Goal: Task Accomplishment & Management: Complete application form

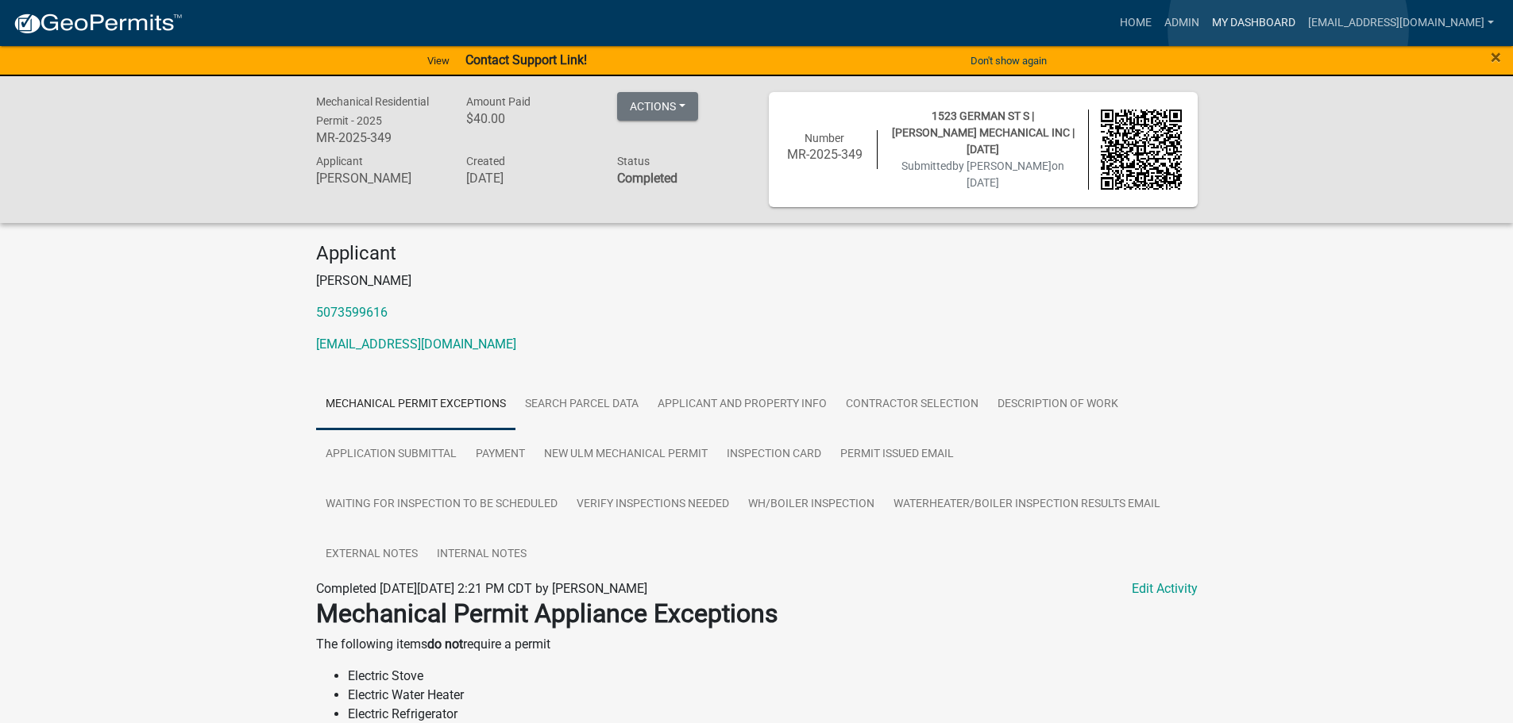
click at [1288, 29] on link "My Dashboard" at bounding box center [1253, 23] width 96 height 30
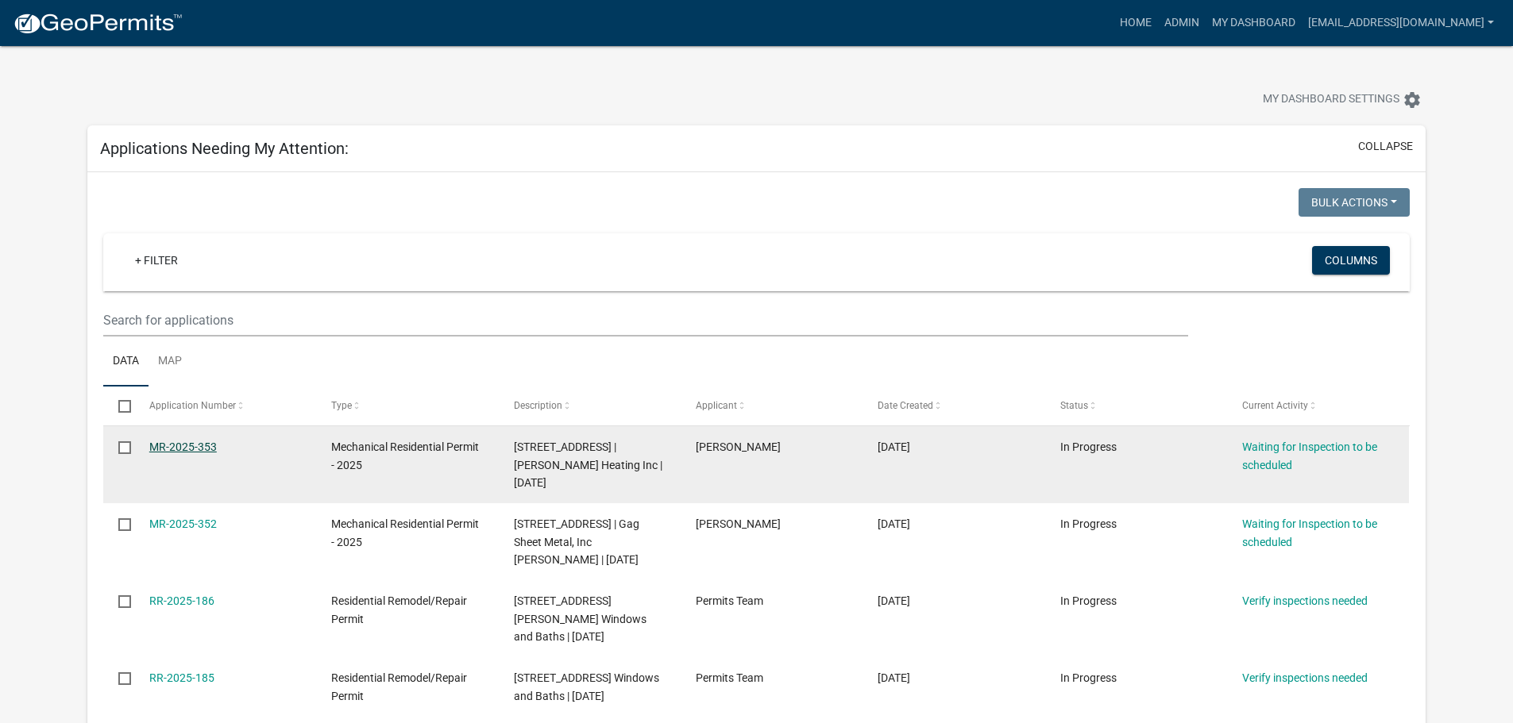
click at [191, 445] on link "MR-2025-353" at bounding box center [182, 447] width 67 height 13
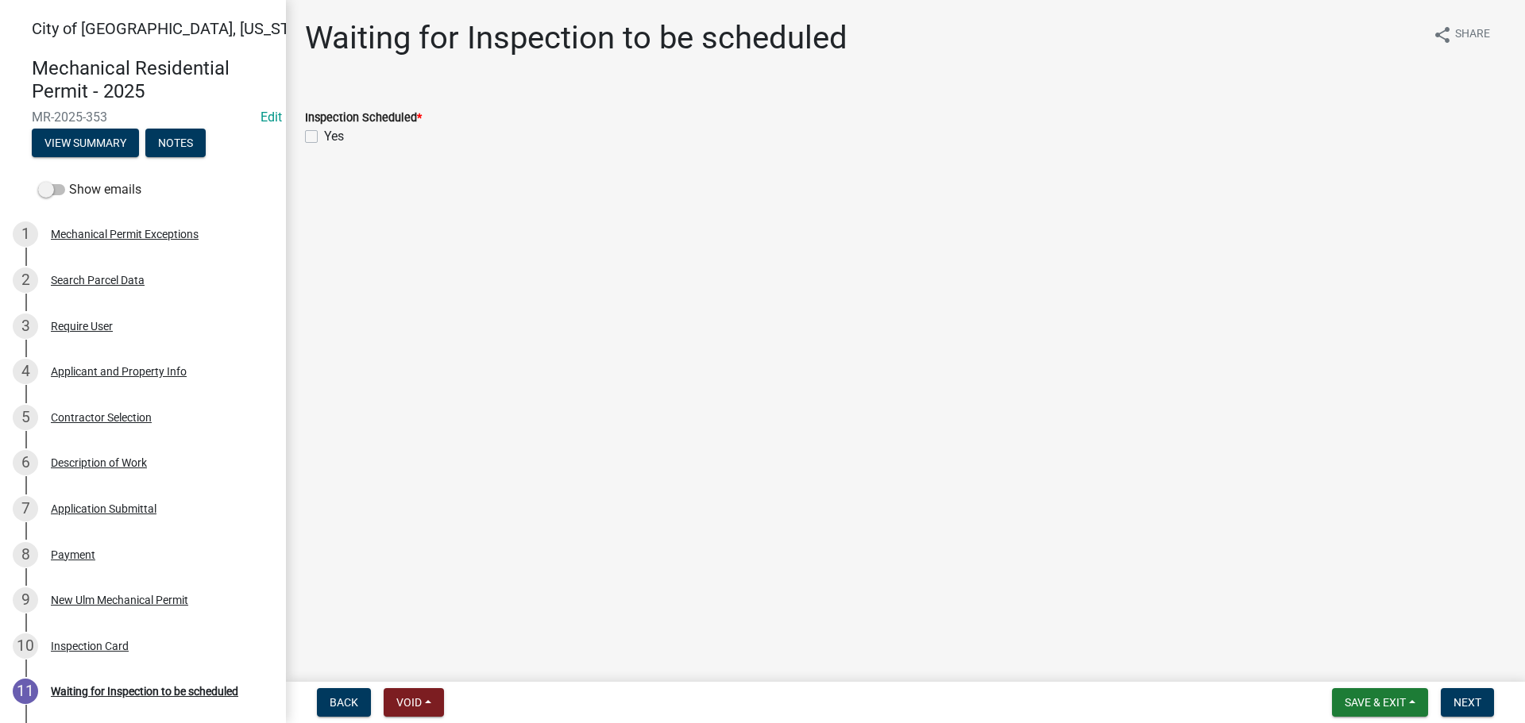
drag, startPoint x: 298, startPoint y: 129, endPoint x: 318, endPoint y: 147, distance: 26.4
click at [299, 129] on div "Inspection Scheduled * Yes" at bounding box center [905, 117] width 1224 height 57
drag, startPoint x: 311, startPoint y: 138, endPoint x: 436, endPoint y: 244, distance: 163.4
click at [324, 140] on label "Yes" at bounding box center [334, 136] width 20 height 19
click at [324, 137] on input "Yes" at bounding box center [329, 132] width 10 height 10
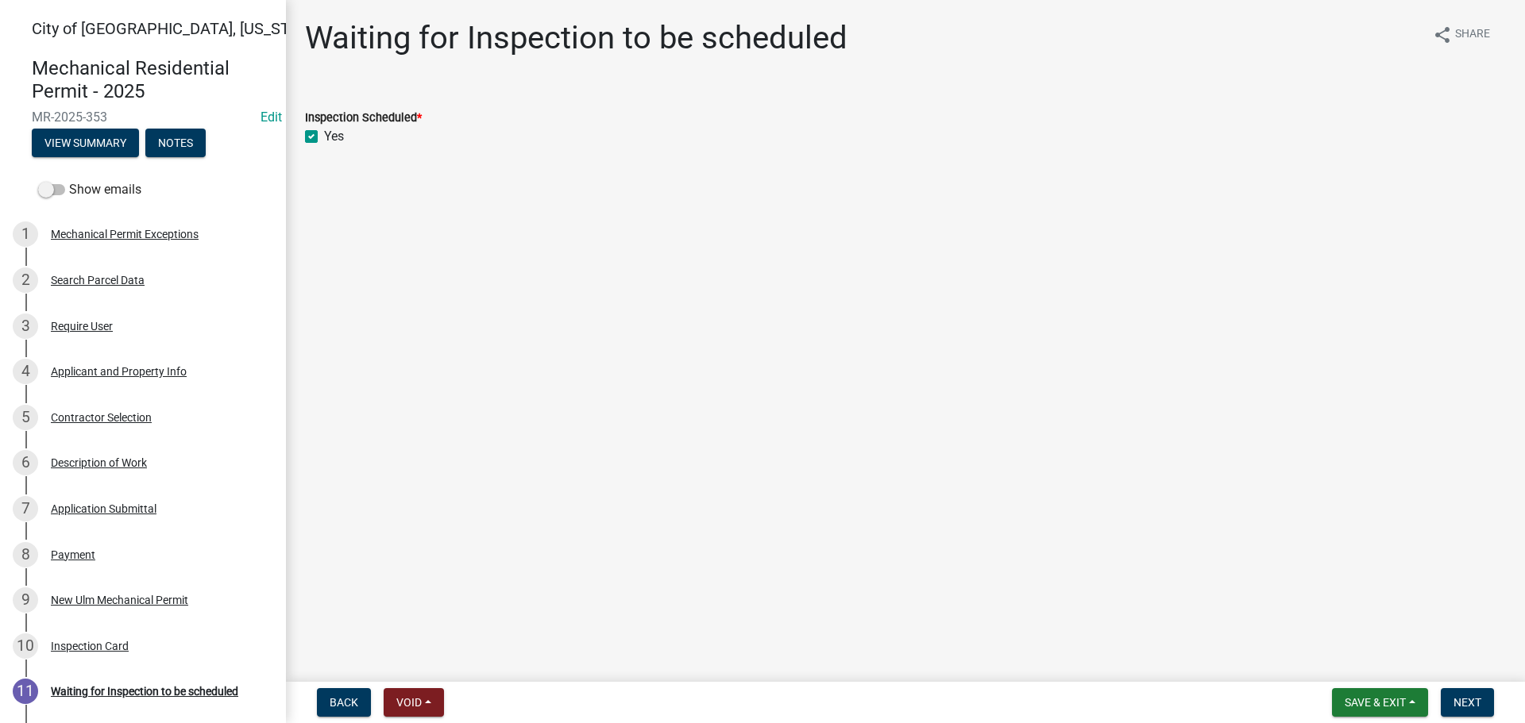
checkbox input "true"
click at [1461, 708] on span "Next" at bounding box center [1467, 702] width 28 height 13
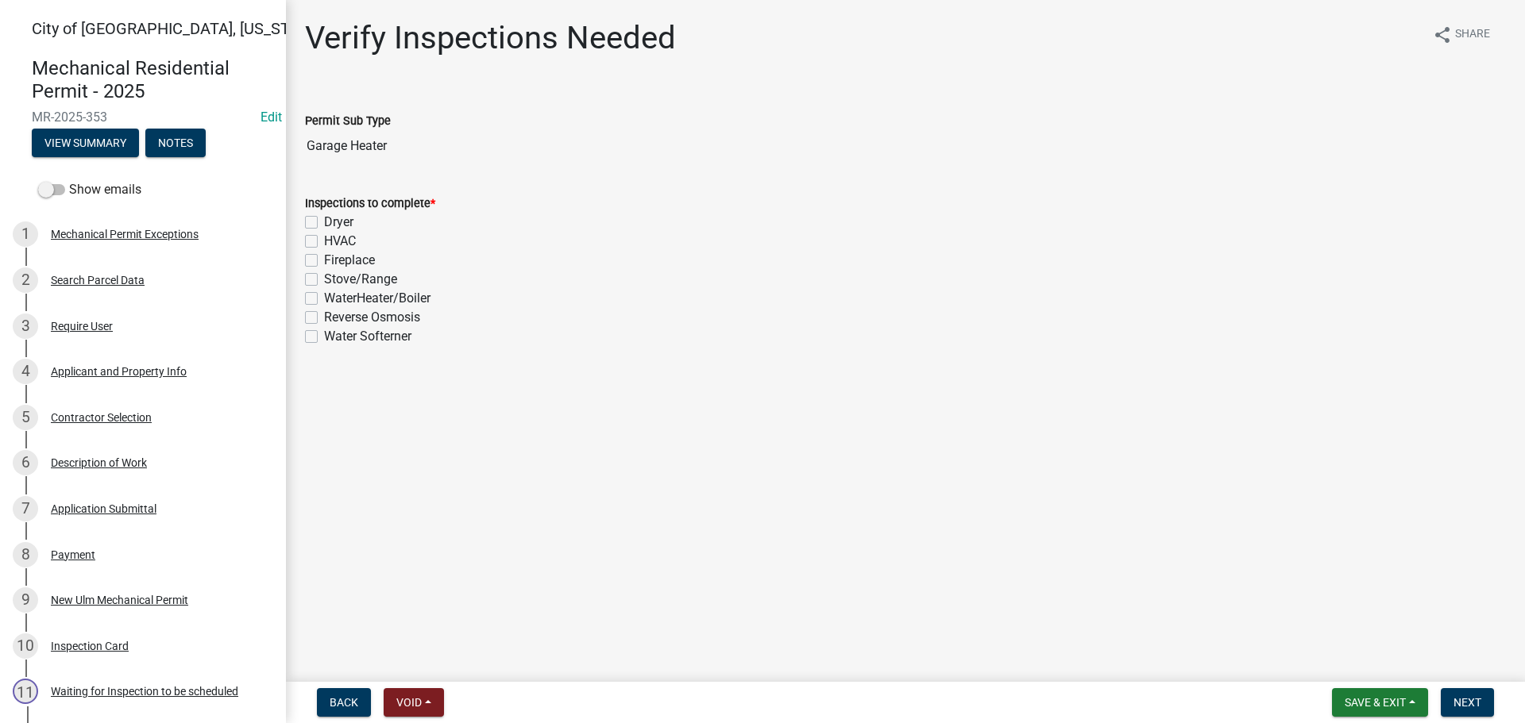
click at [324, 245] on label "HVAC" at bounding box center [340, 241] width 32 height 19
click at [324, 242] on input "HVAC" at bounding box center [329, 237] width 10 height 10
checkbox input "true"
checkbox input "false"
checkbox input "true"
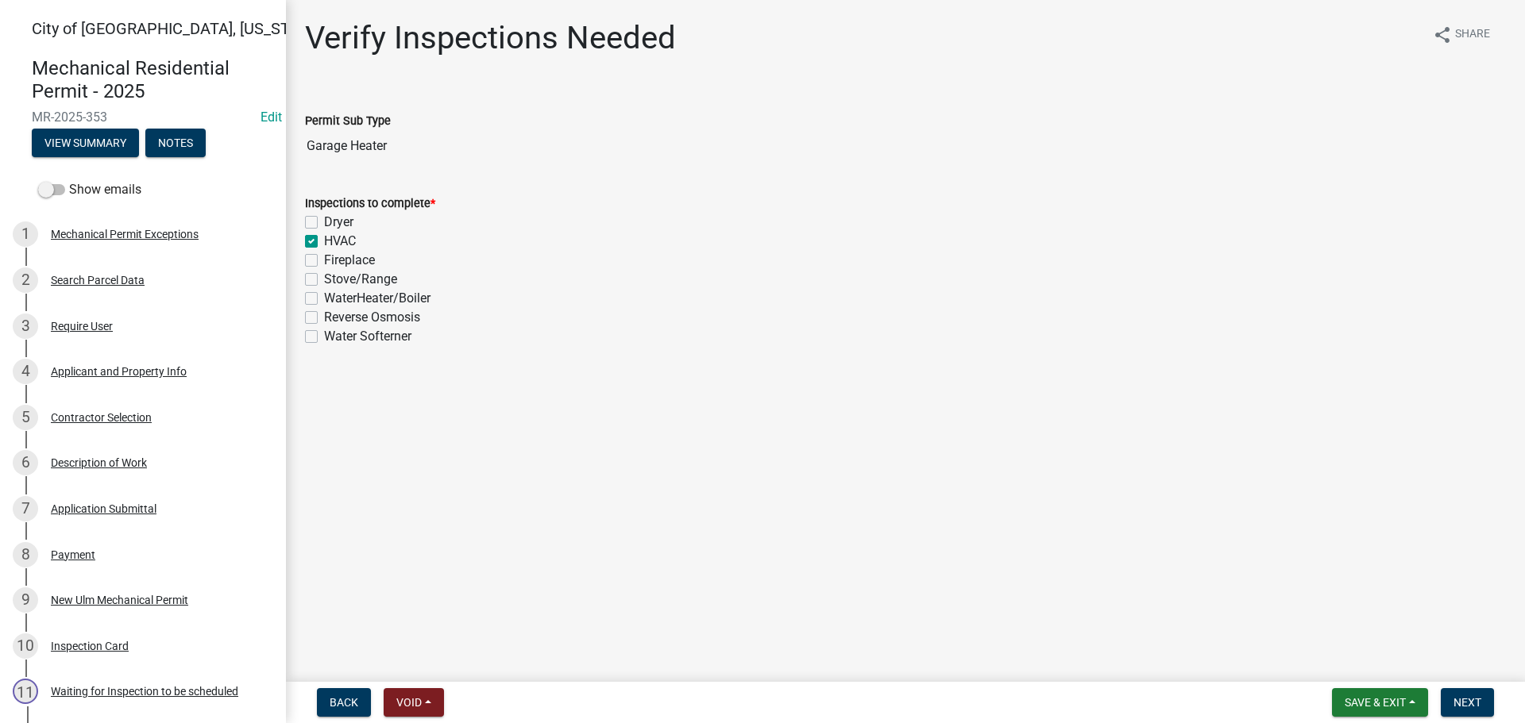
checkbox input "false"
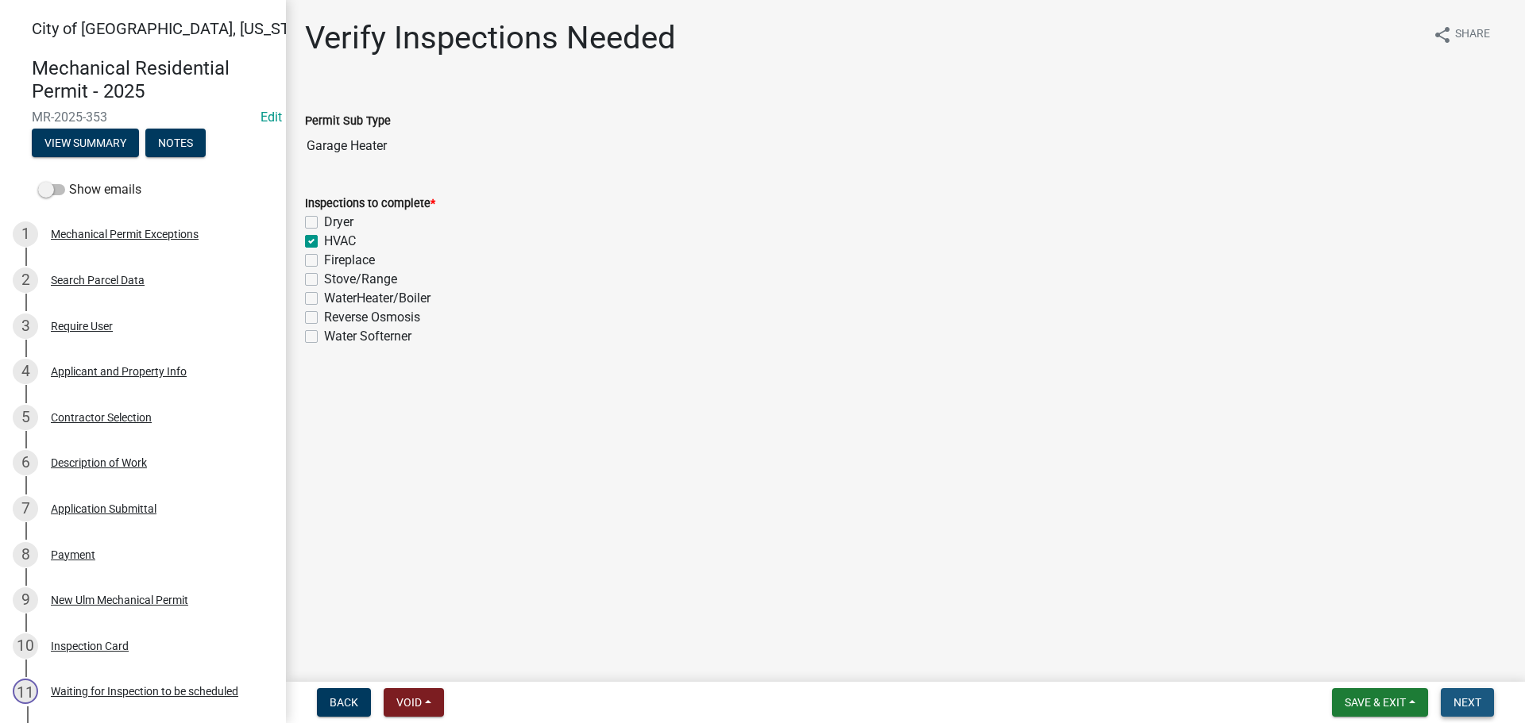
click at [1459, 692] on button "Next" at bounding box center [1466, 702] width 53 height 29
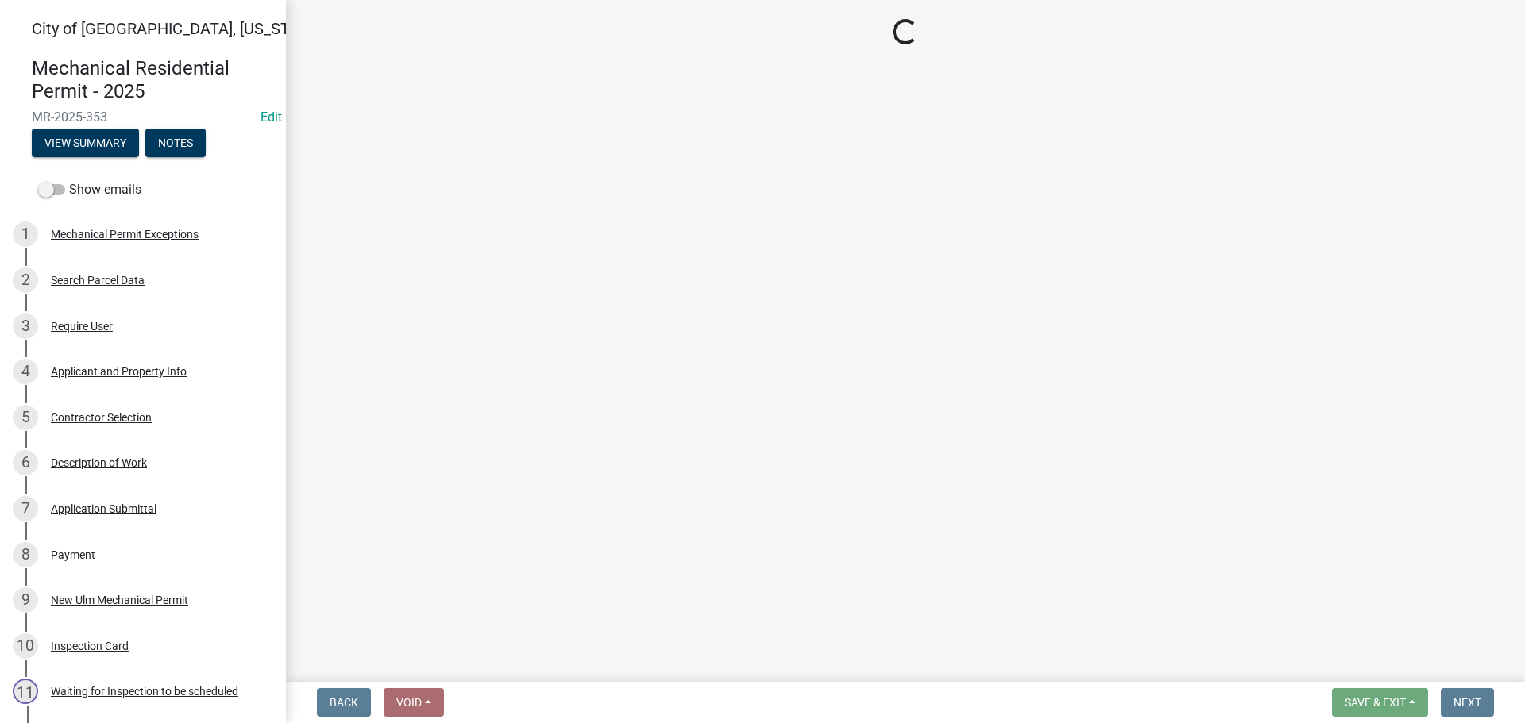
select select "805d55ac-e238-4e04-8f8e-acc067f36c3e"
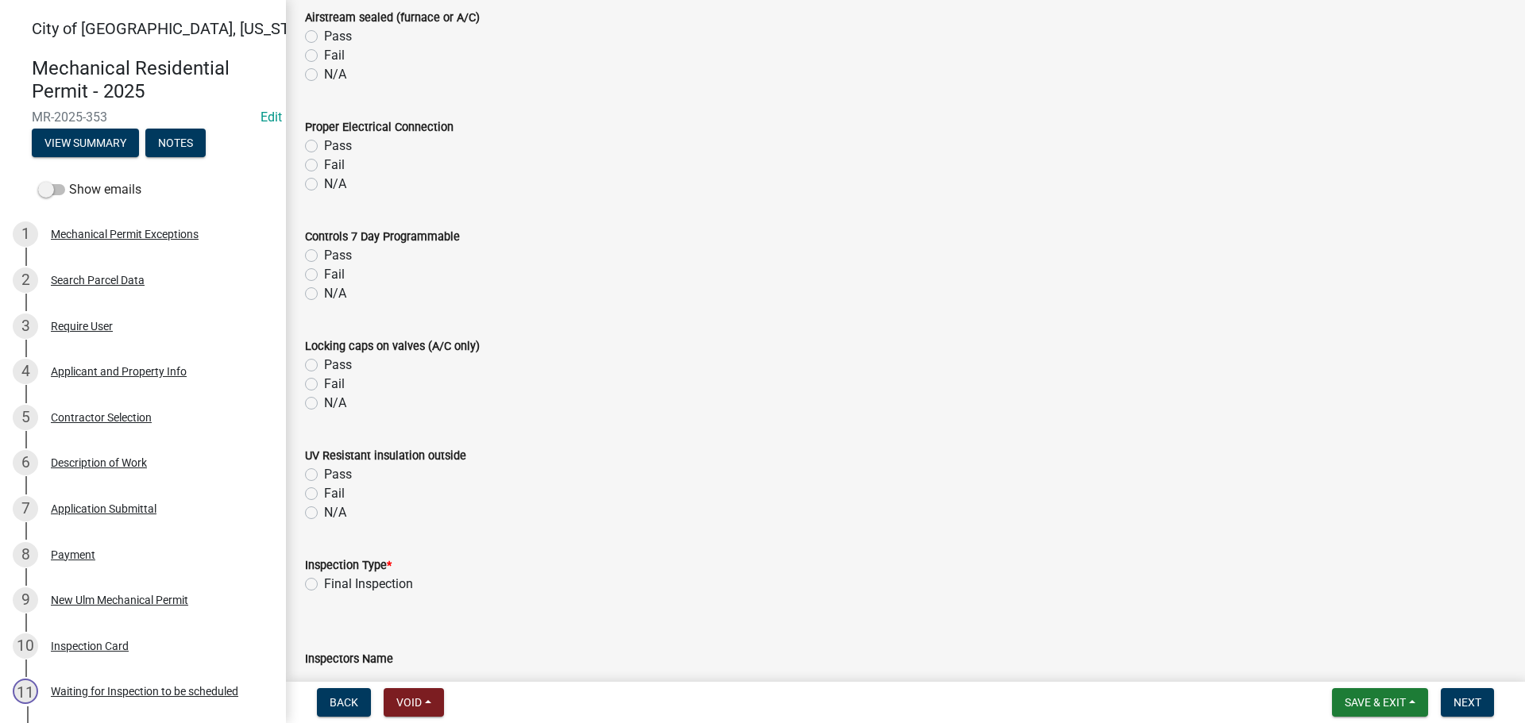
scroll to position [1350, 0]
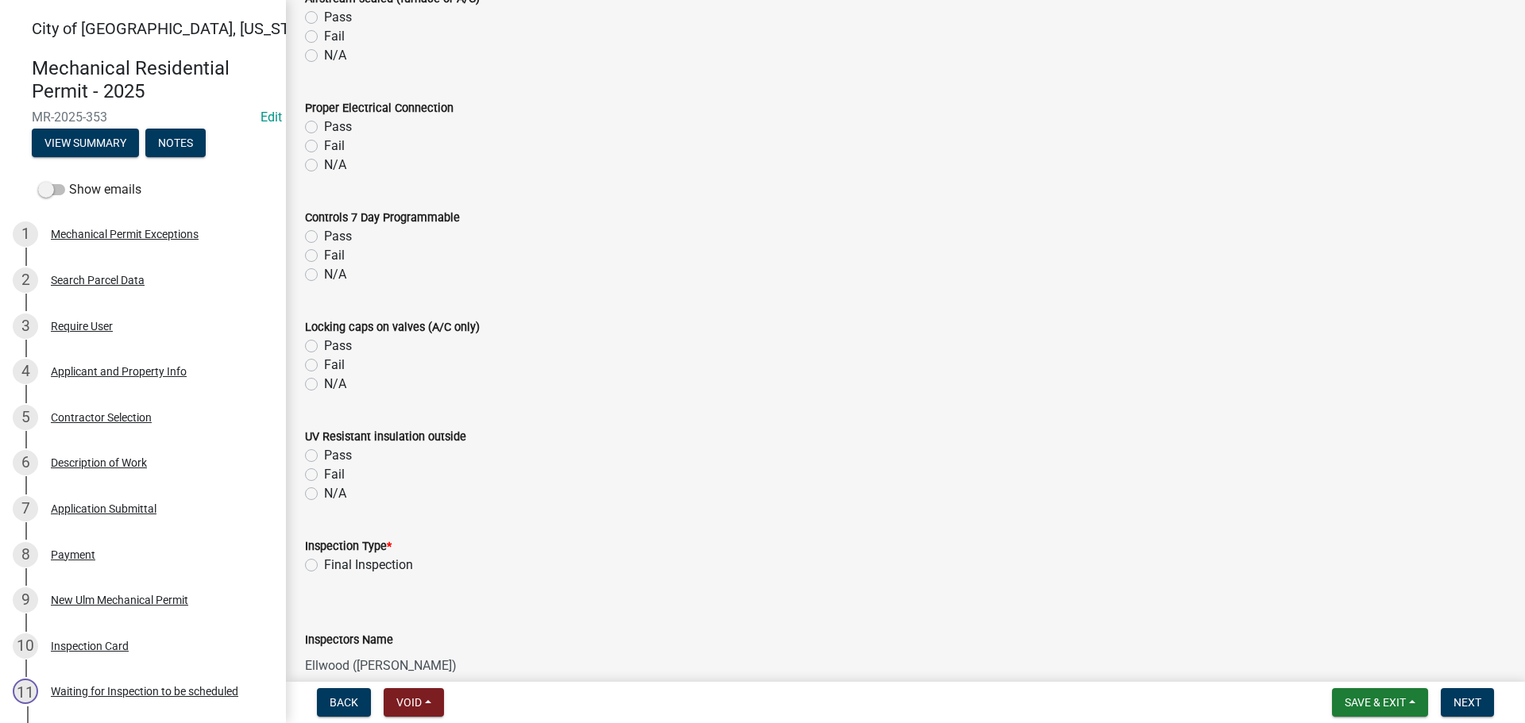
click at [324, 567] on label "Final Inspection" at bounding box center [368, 565] width 89 height 19
click at [324, 566] on input "Final Inspection" at bounding box center [329, 561] width 10 height 10
radio input "true"
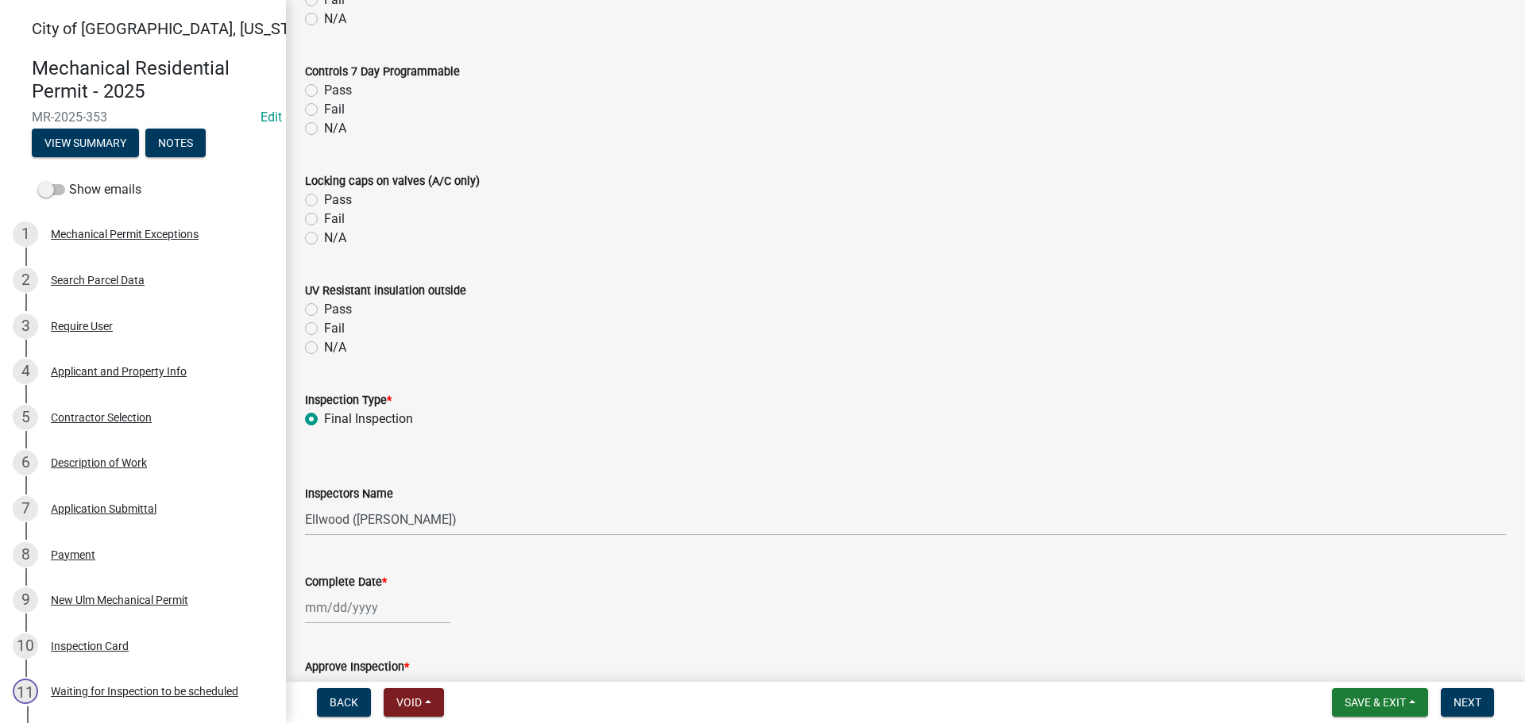
scroll to position [1509, 0]
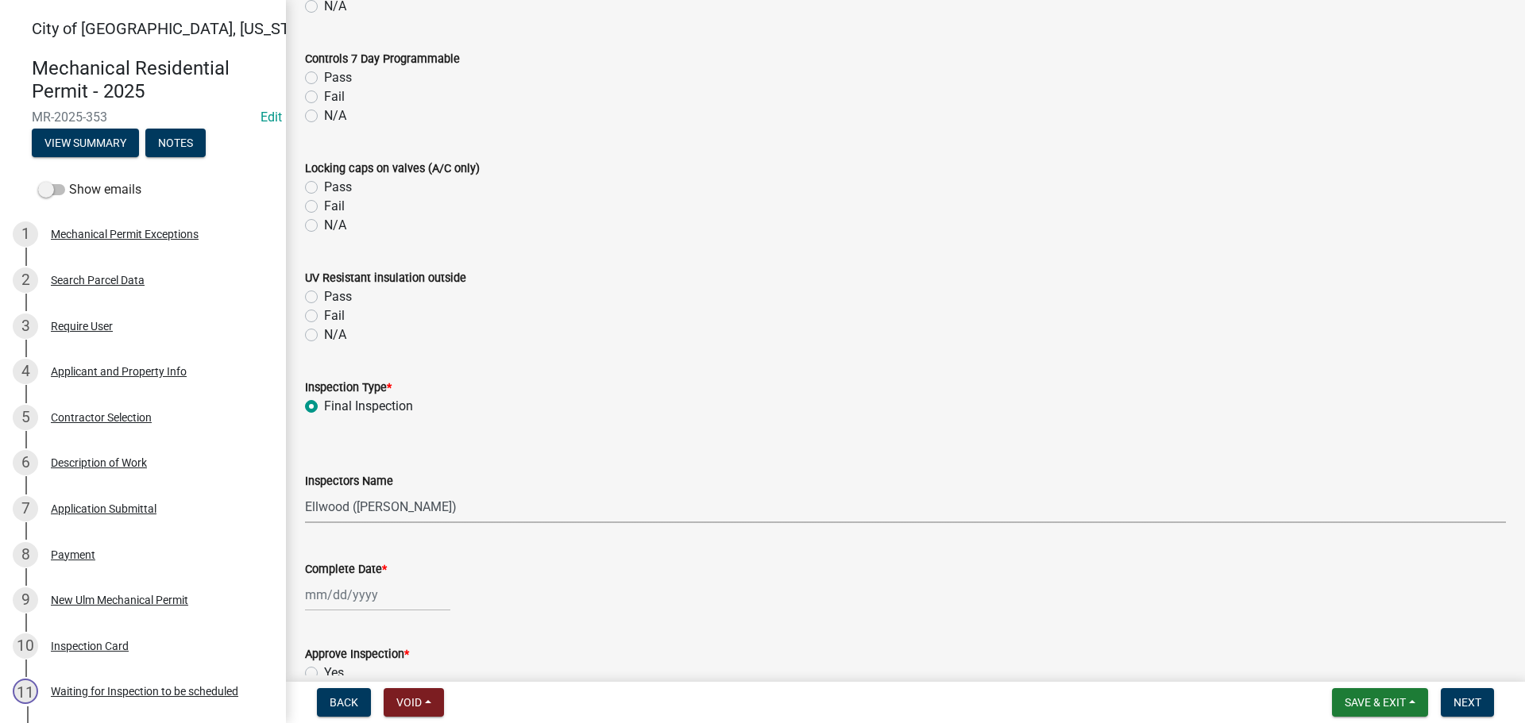
click at [361, 518] on select "Select Item... [PERSON_NAME] ([PERSON_NAME] - City of [GEOGRAPHIC_DATA]) [GEOGR…" at bounding box center [905, 507] width 1201 height 33
select select "cd72df13-1819-4c17-818e-bd68a66556fb"
click at [305, 491] on select "Select Item... [PERSON_NAME] ([PERSON_NAME] - City of [GEOGRAPHIC_DATA]) [GEOGR…" at bounding box center [905, 507] width 1201 height 33
click at [327, 603] on div at bounding box center [377, 595] width 145 height 33
select select "9"
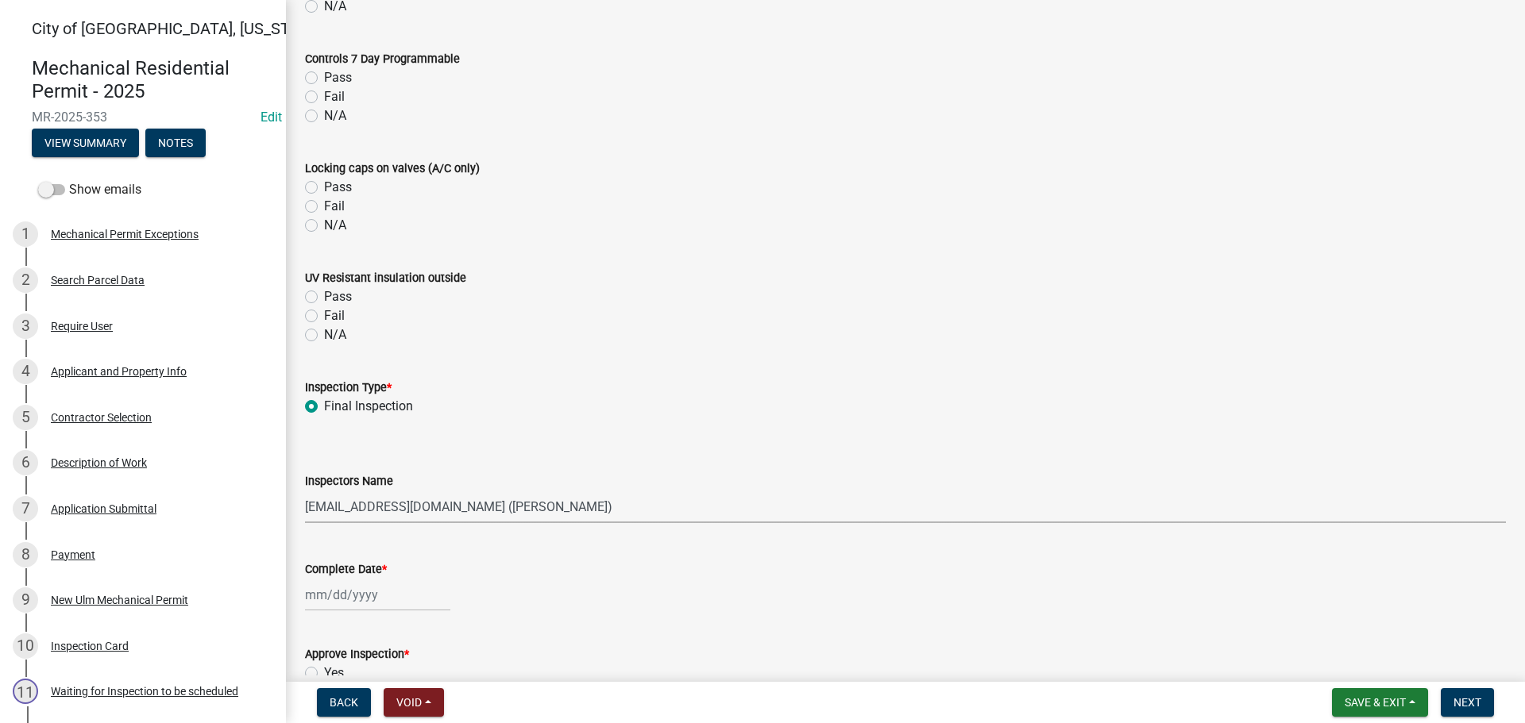
select select "2025"
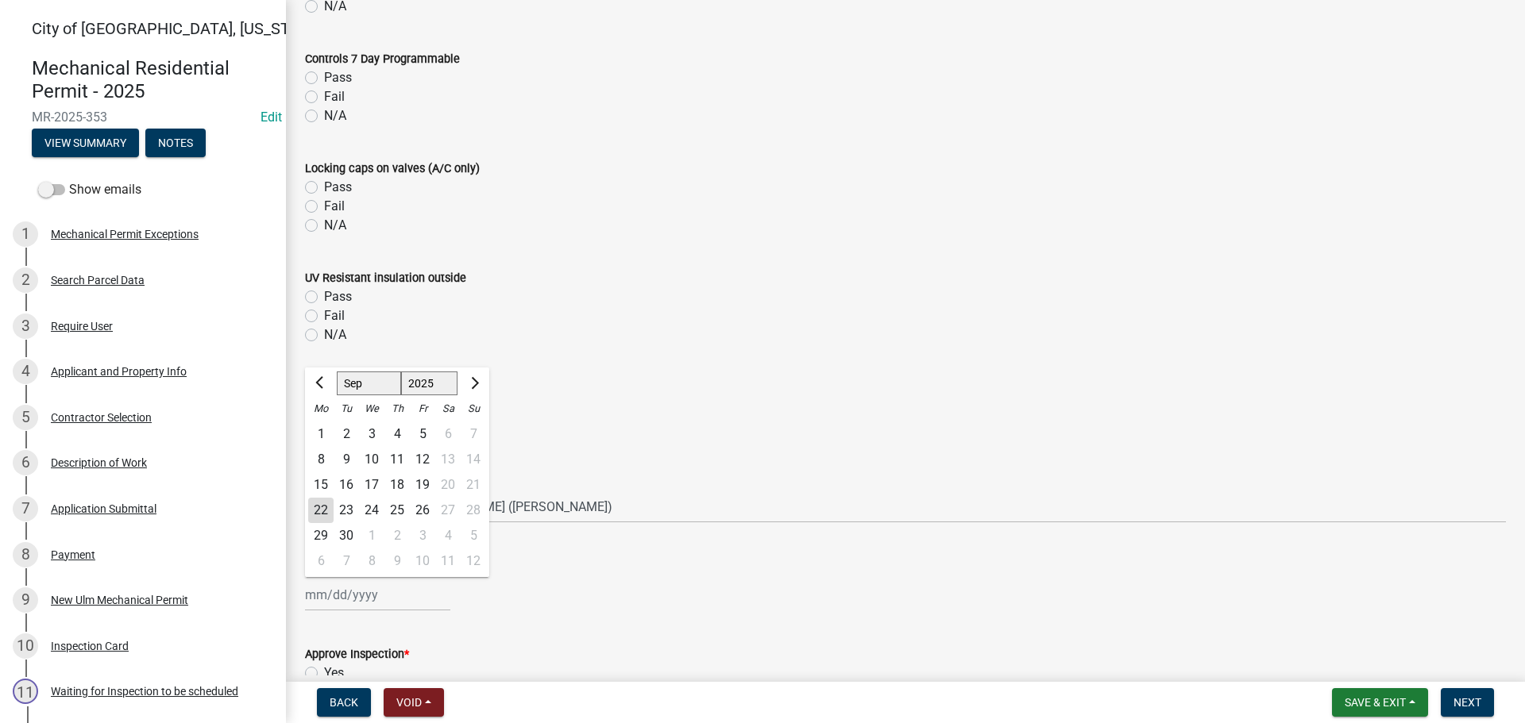
click at [329, 517] on div "22" at bounding box center [320, 510] width 25 height 25
type input "[DATE]"
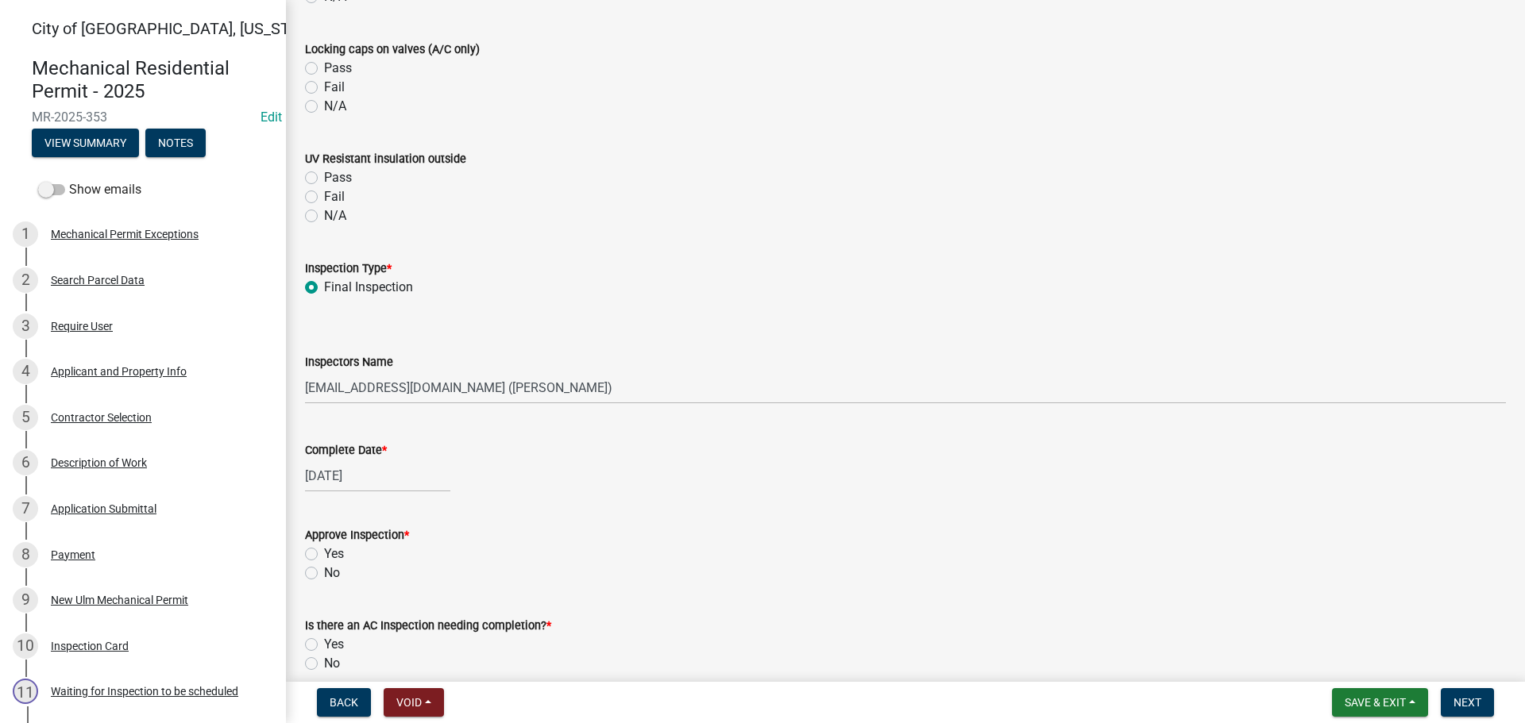
scroll to position [1826, 0]
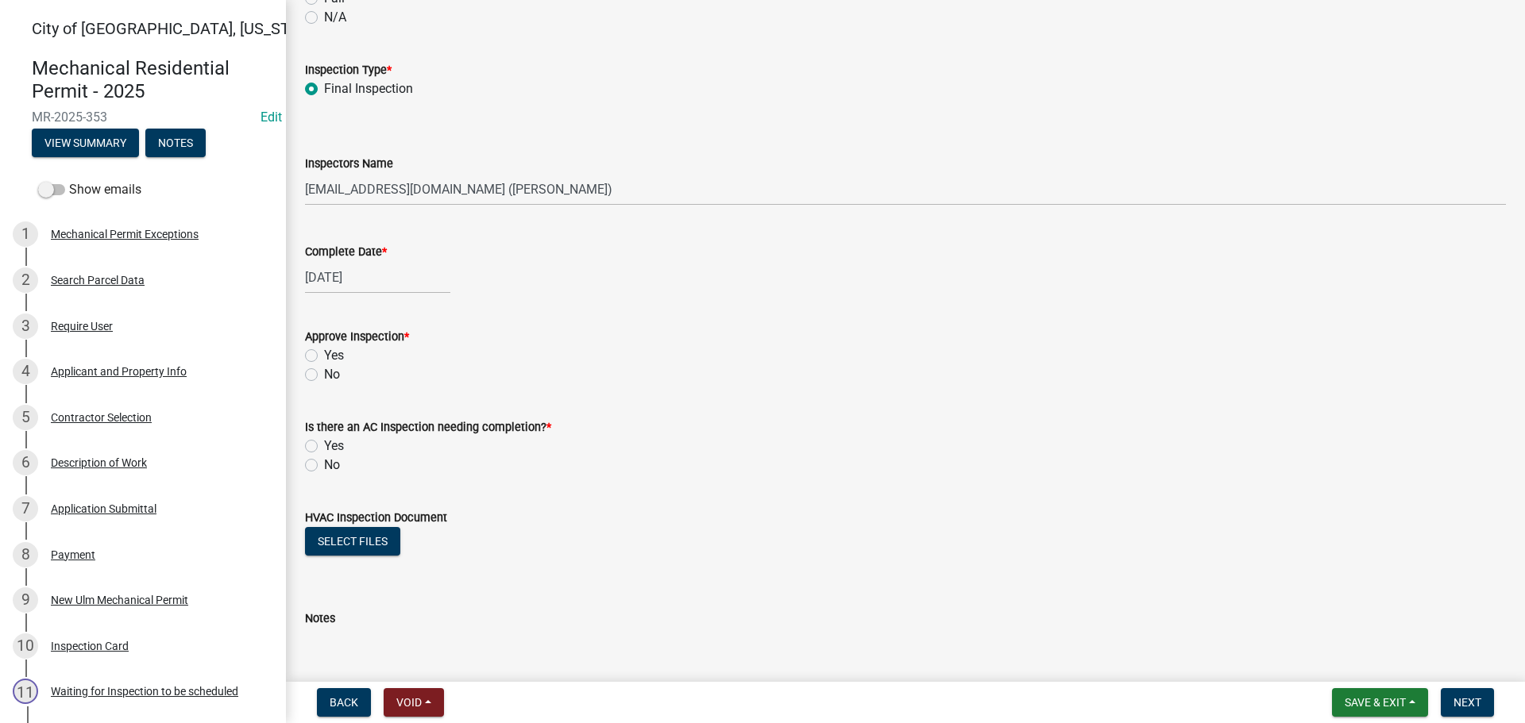
click at [324, 358] on label "Yes" at bounding box center [334, 355] width 20 height 19
click at [324, 357] on input "Yes" at bounding box center [329, 351] width 10 height 10
radio input "true"
click at [324, 466] on label "No" at bounding box center [332, 465] width 16 height 19
click at [324, 466] on input "No" at bounding box center [329, 461] width 10 height 10
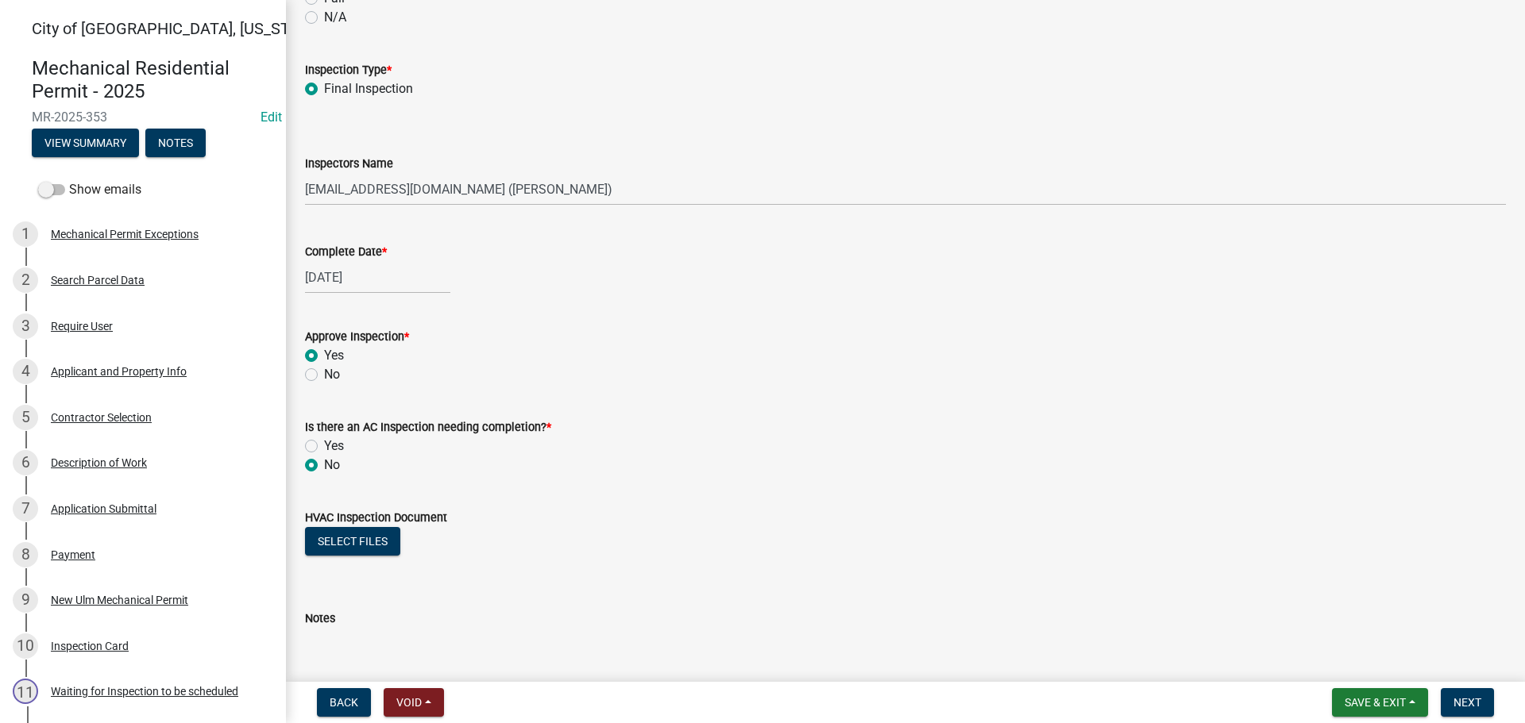
radio input "true"
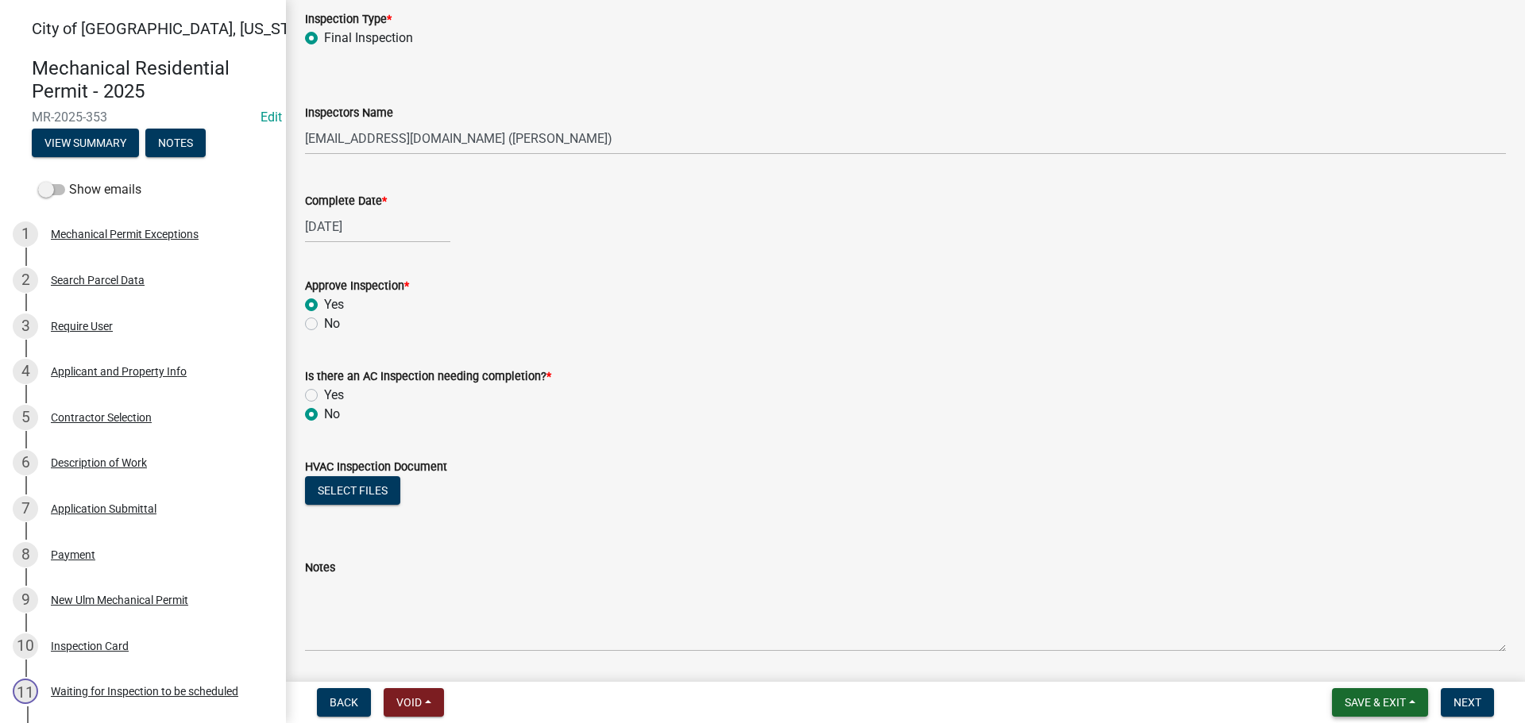
scroll to position [1928, 0]
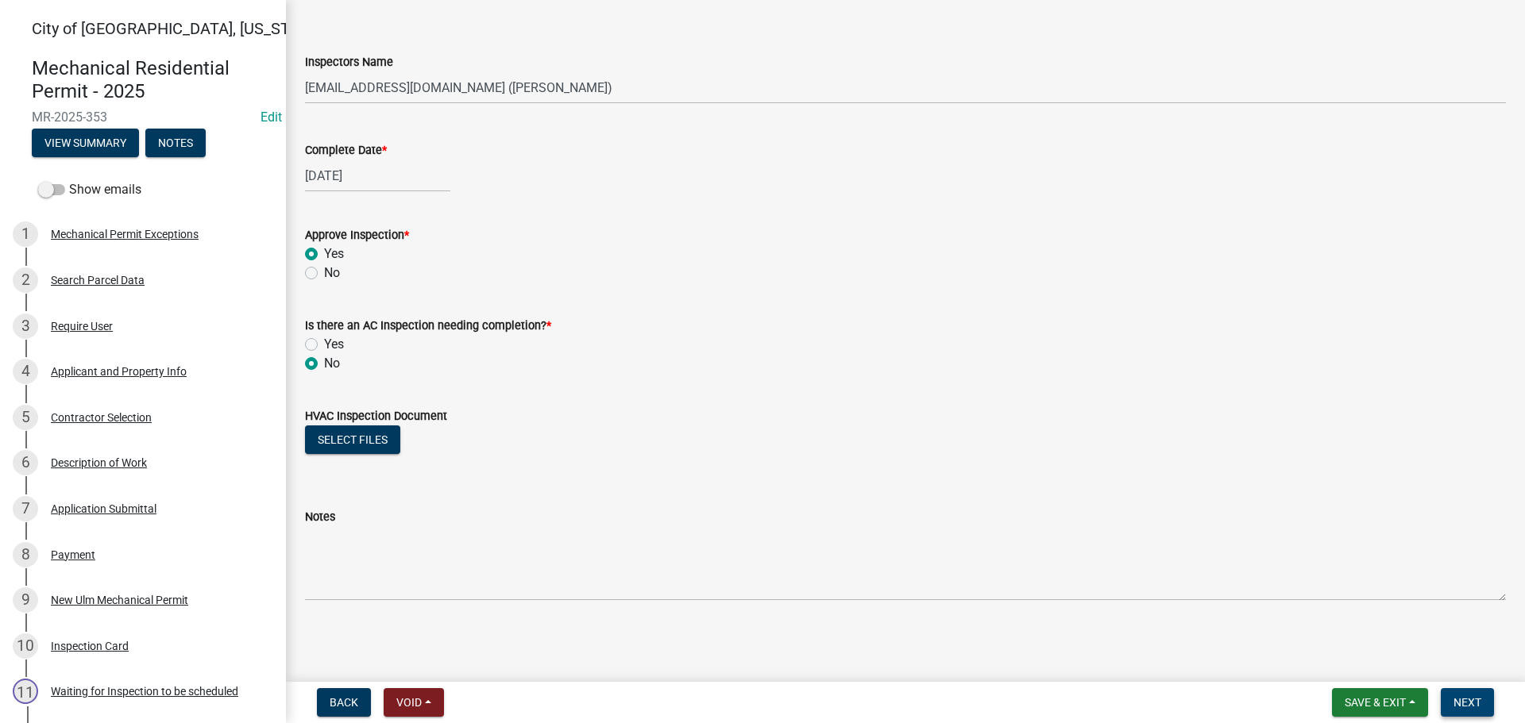
click at [1468, 701] on span "Next" at bounding box center [1467, 702] width 28 height 13
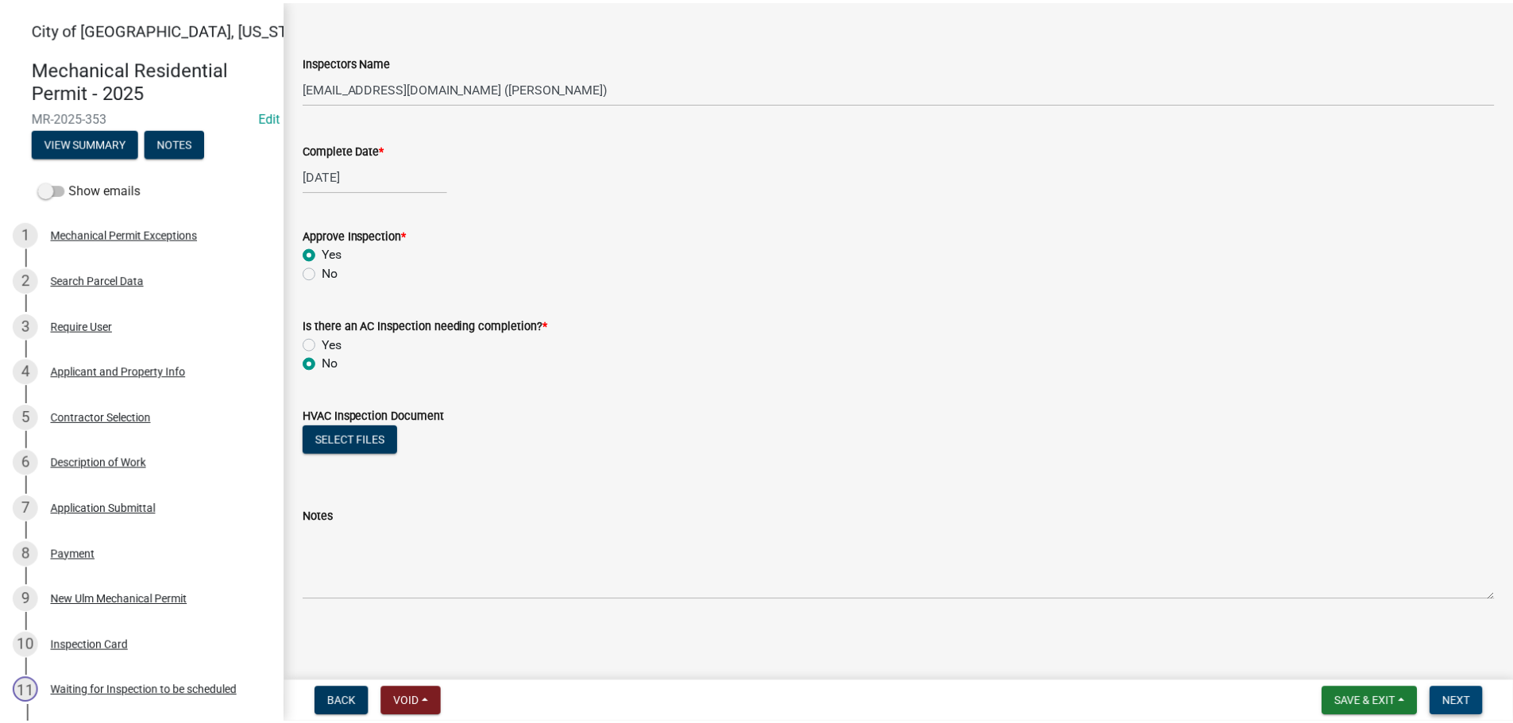
scroll to position [0, 0]
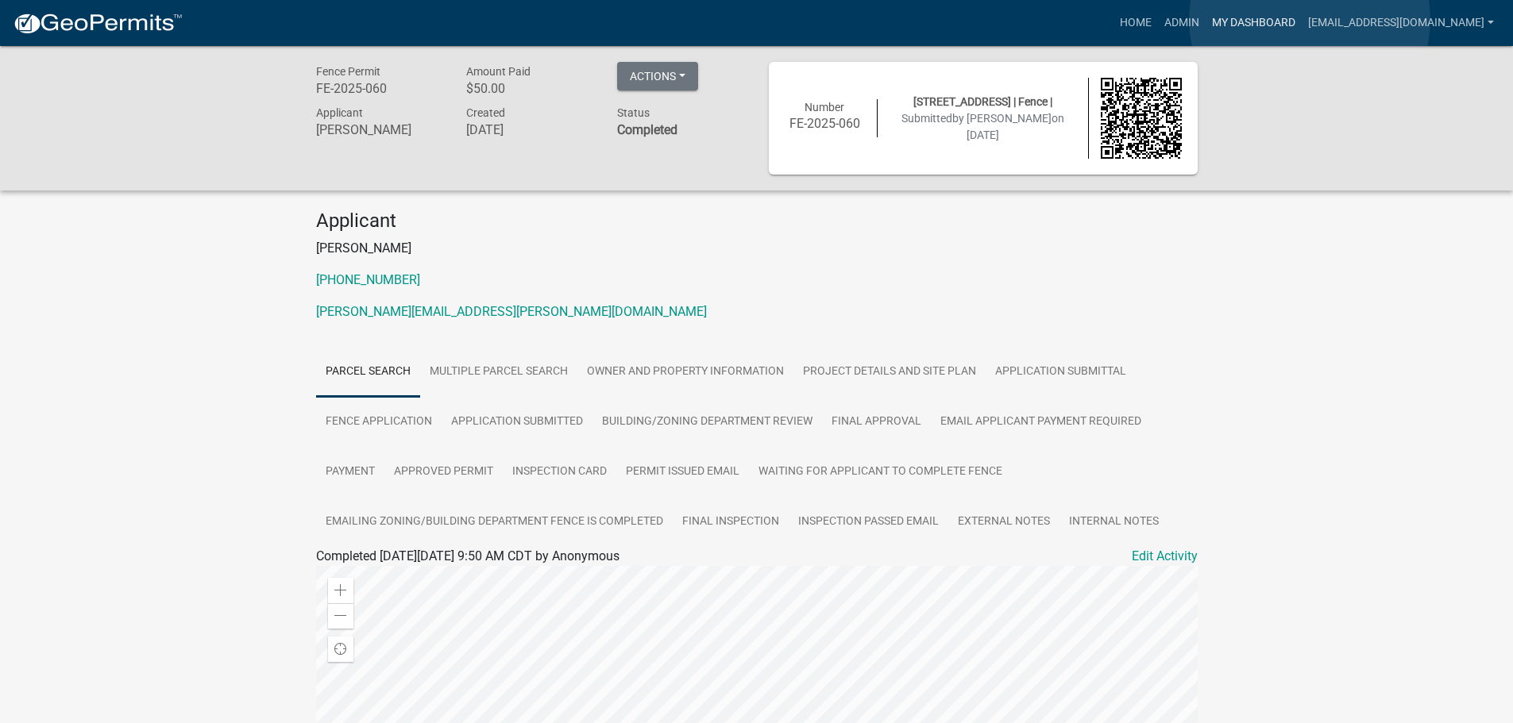
click at [1301, 20] on link "My Dashboard" at bounding box center [1253, 23] width 96 height 30
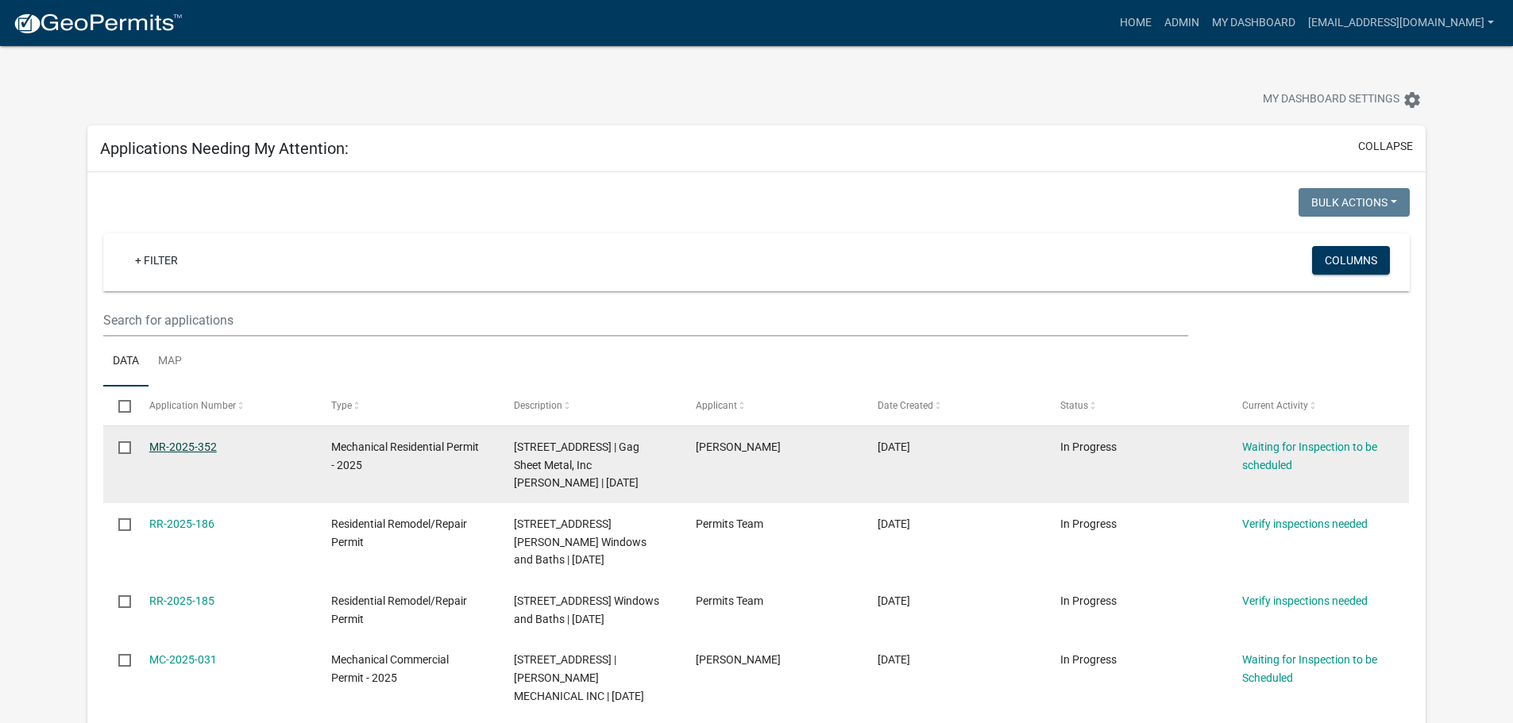
click at [193, 443] on link "MR-2025-352" at bounding box center [182, 447] width 67 height 13
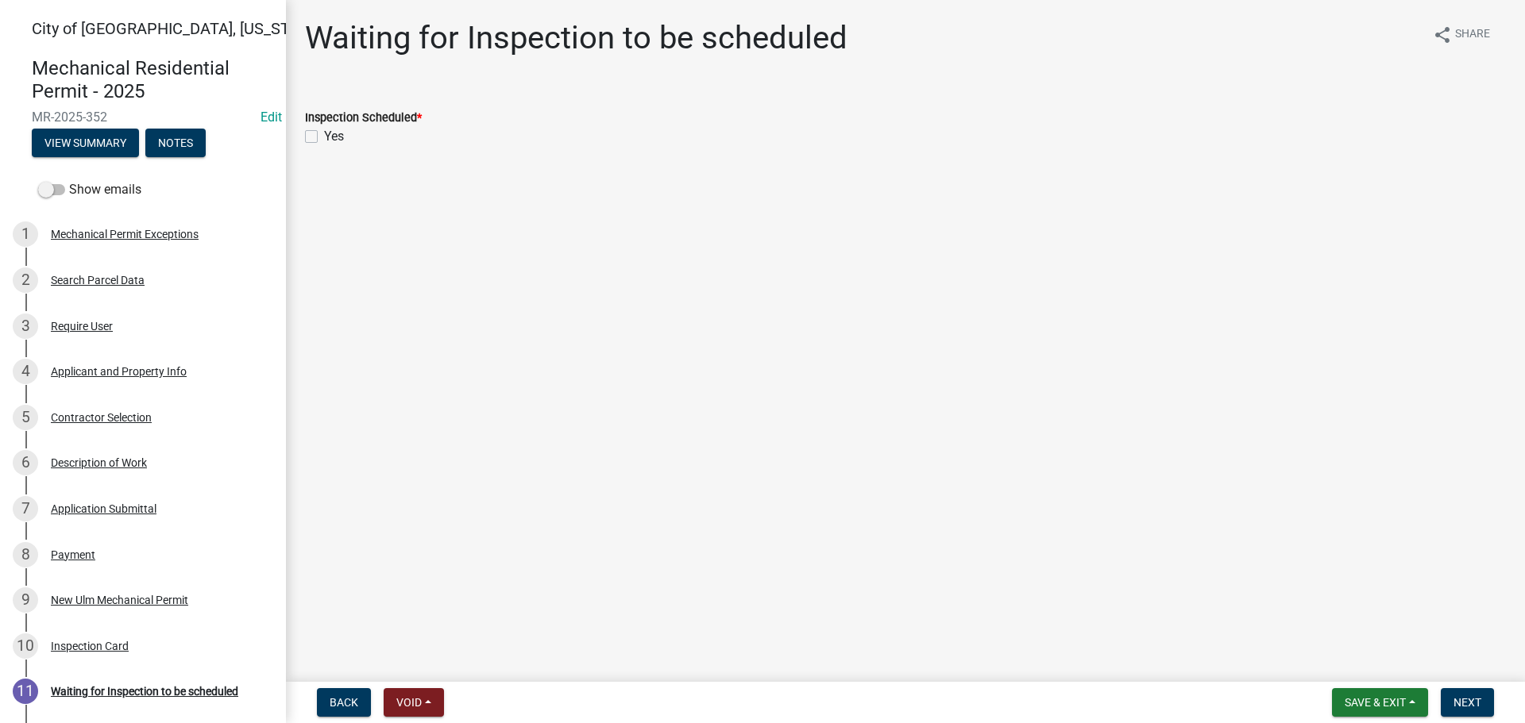
click at [324, 134] on label "Yes" at bounding box center [334, 136] width 20 height 19
click at [324, 134] on input "Yes" at bounding box center [329, 132] width 10 height 10
checkbox input "true"
click at [1453, 694] on button "Next" at bounding box center [1466, 702] width 53 height 29
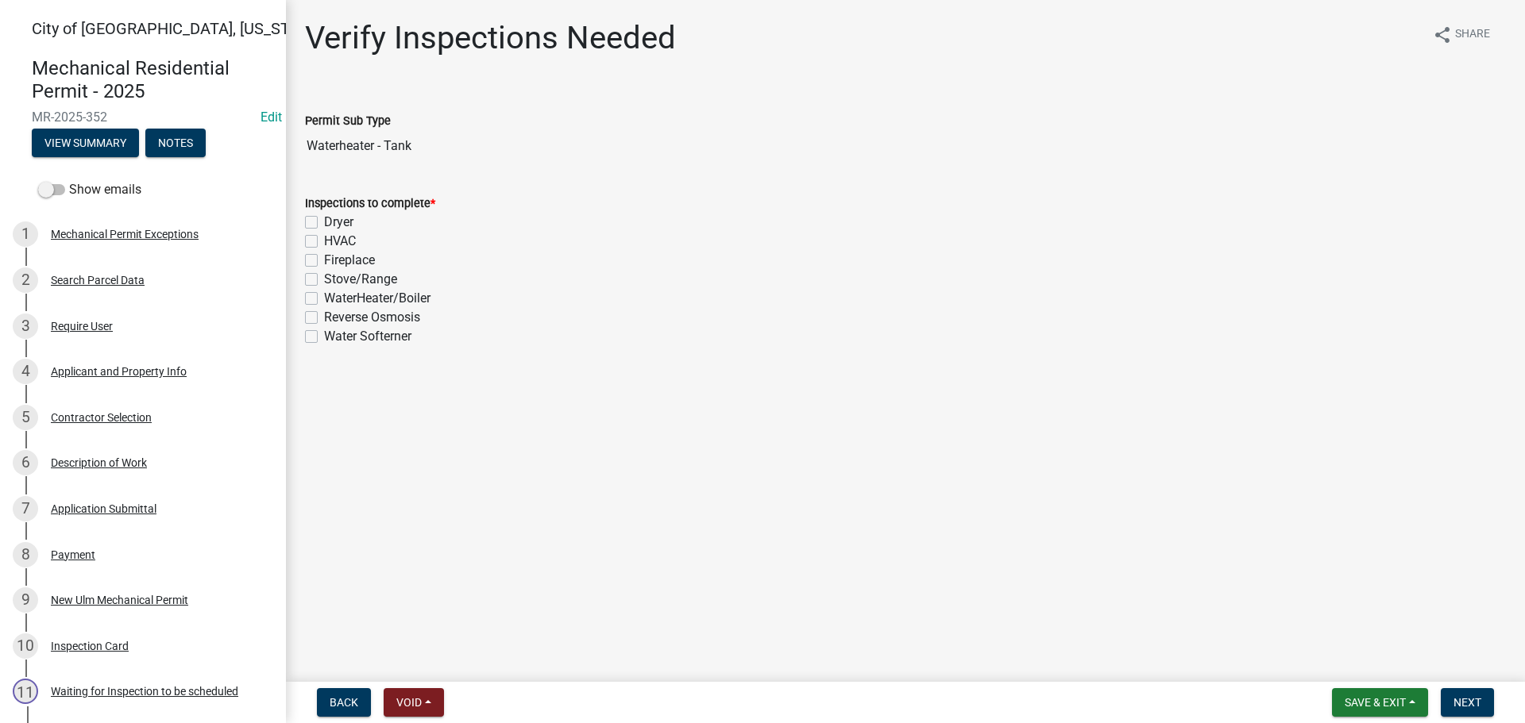
click at [324, 299] on label "WaterHeater/Boiler" at bounding box center [377, 298] width 106 height 19
click at [324, 299] on input "WaterHeater/Boiler" at bounding box center [329, 294] width 10 height 10
checkbox input "true"
checkbox input "false"
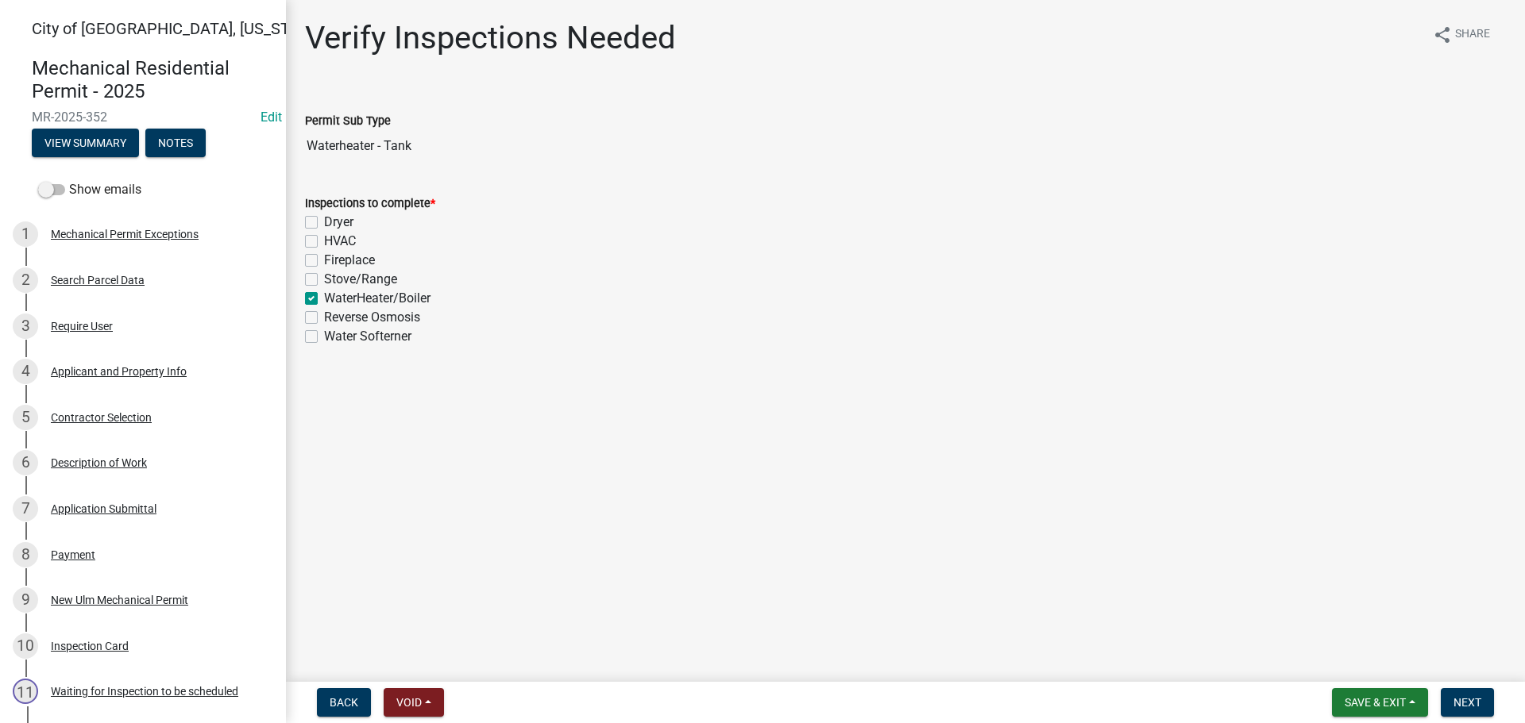
checkbox input "false"
checkbox input "true"
checkbox input "false"
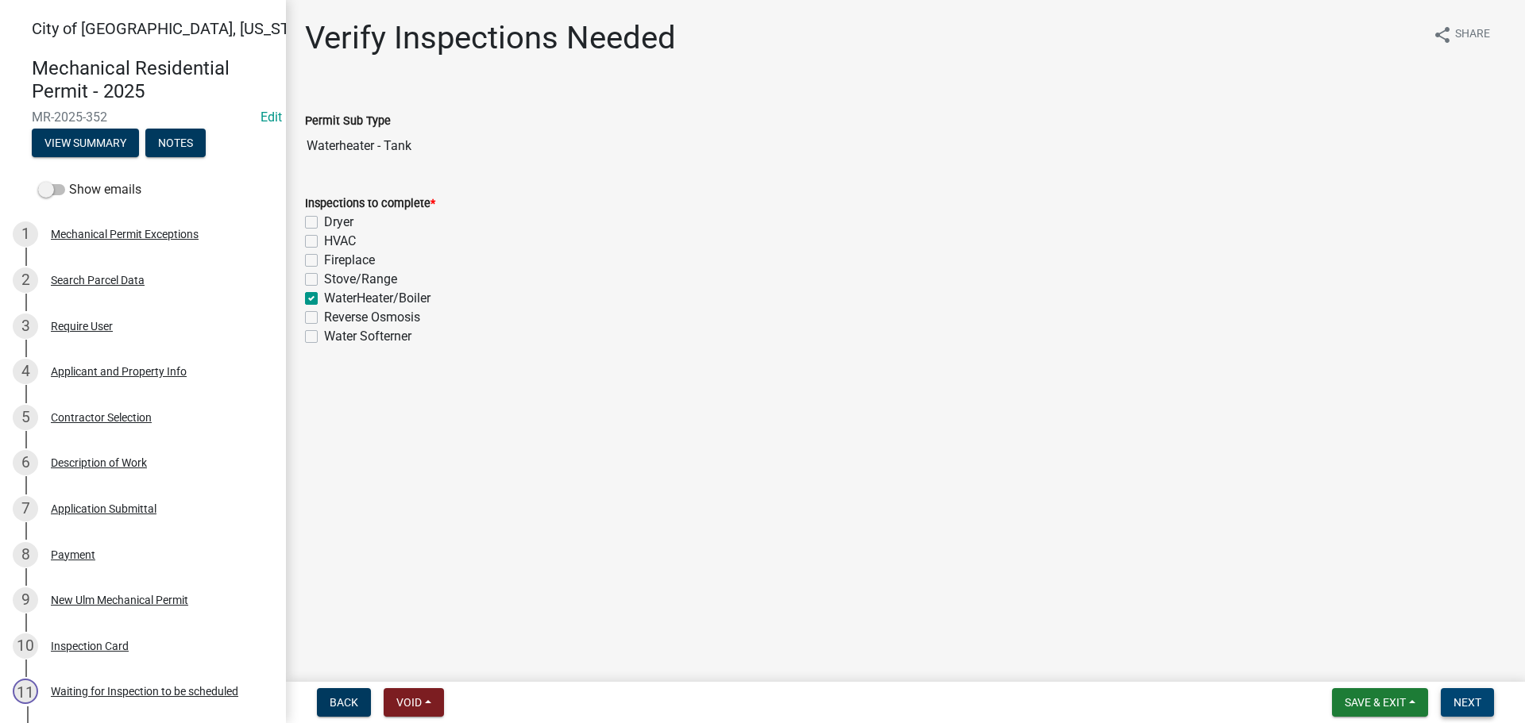
click at [1470, 707] on span "Next" at bounding box center [1467, 702] width 28 height 13
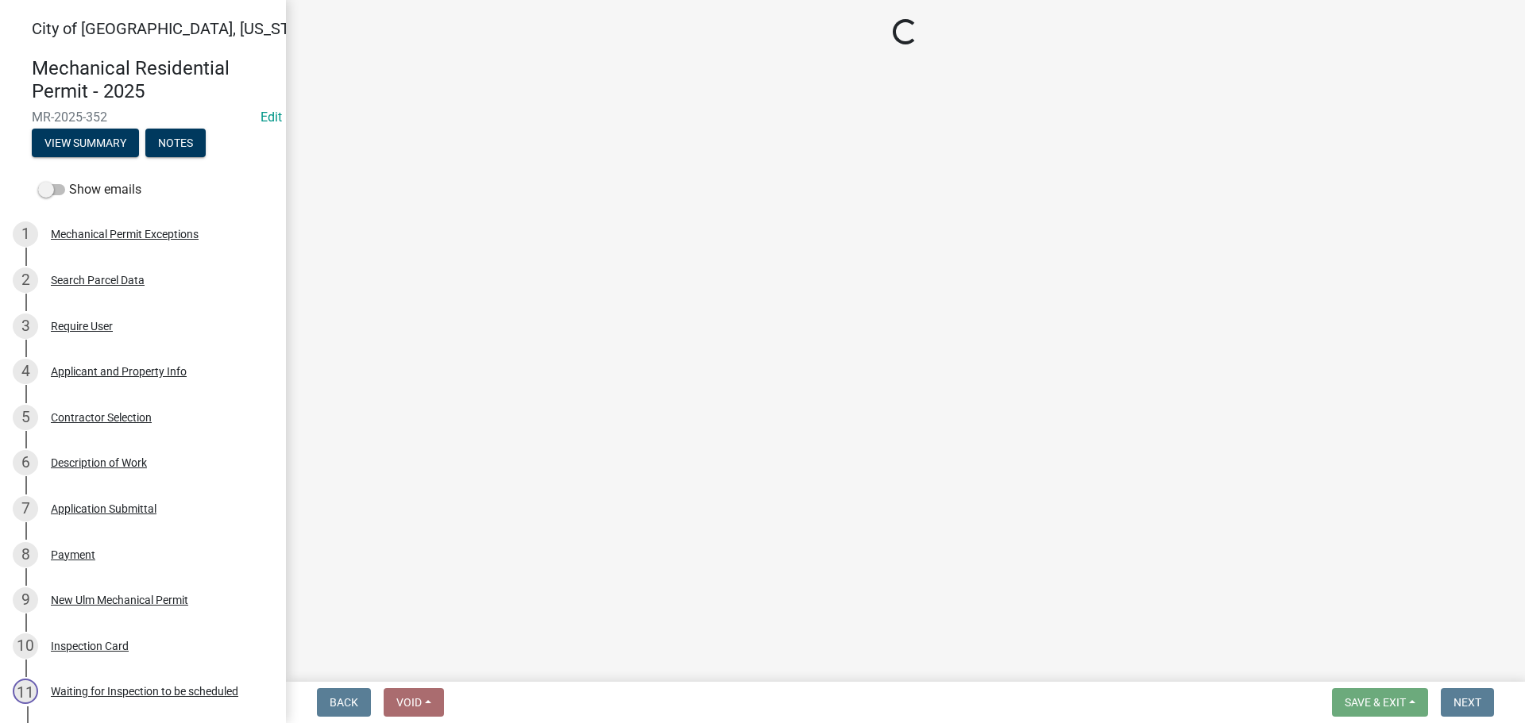
select select "805d55ac-e238-4e04-8f8e-acc067f36c3e"
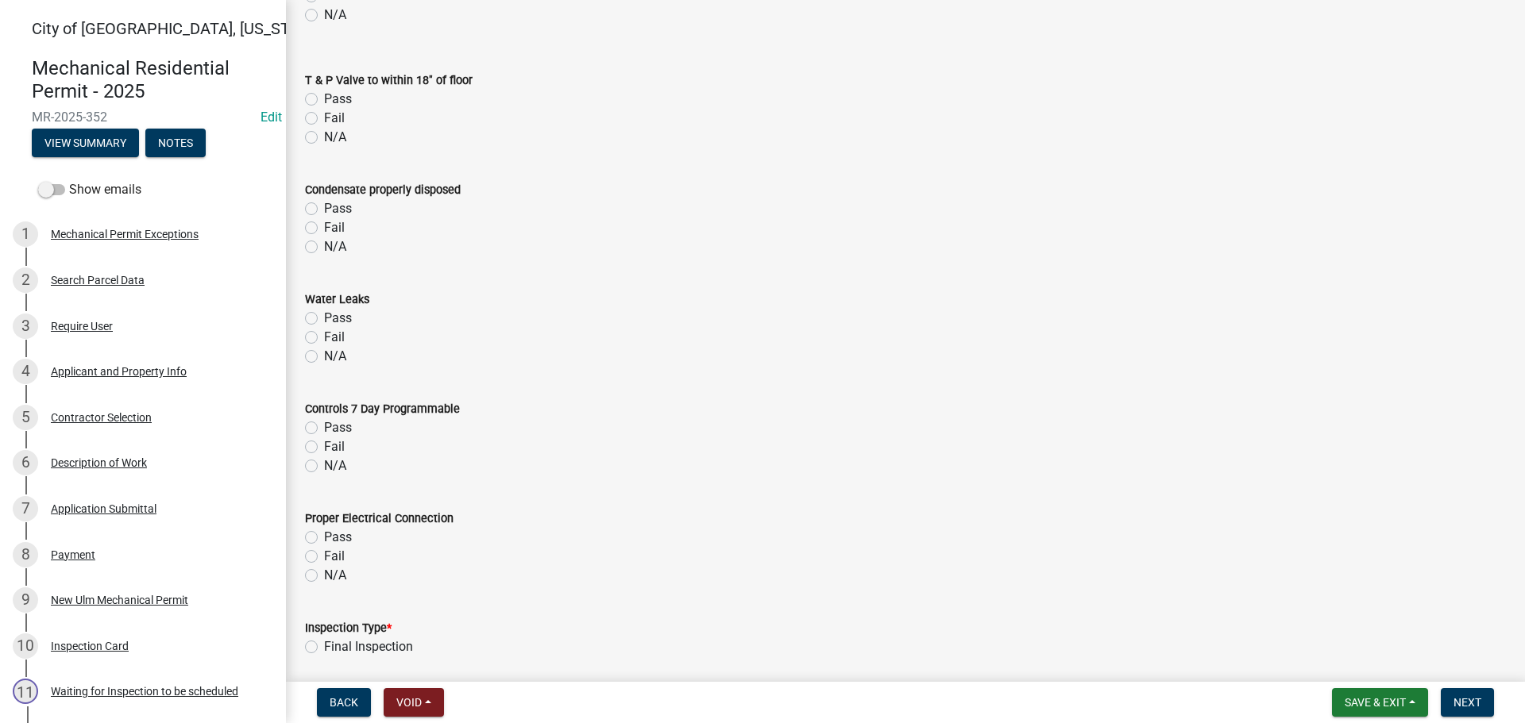
scroll to position [1350, 0]
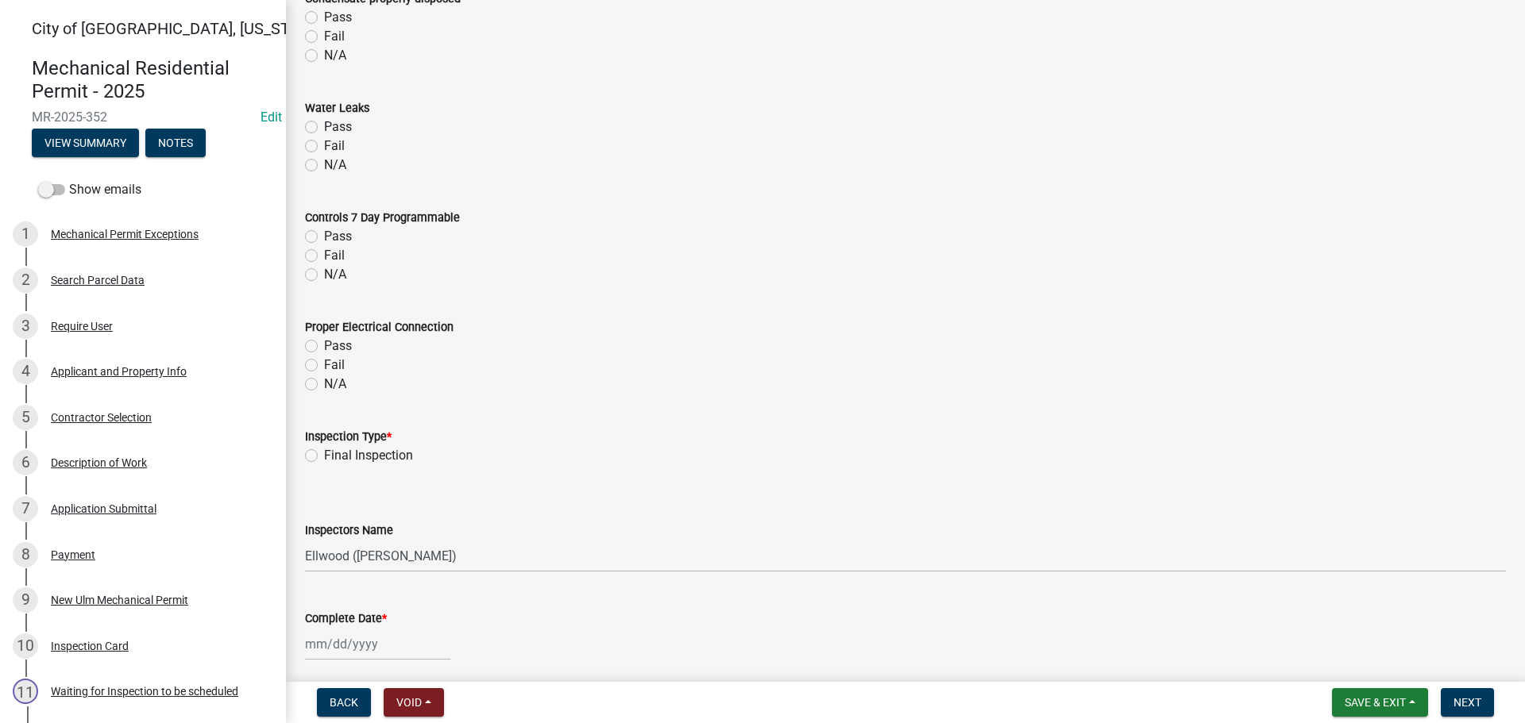
click at [324, 453] on label "Final Inspection" at bounding box center [368, 455] width 89 height 19
click at [324, 453] on input "Final Inspection" at bounding box center [329, 451] width 10 height 10
radio input "true"
click at [372, 549] on select "Select Item... [PERSON_NAME] ([PERSON_NAME] - City of [GEOGRAPHIC_DATA]) [GEOGR…" at bounding box center [905, 556] width 1201 height 33
select select "cd72df13-1819-4c17-818e-bd68a66556fb"
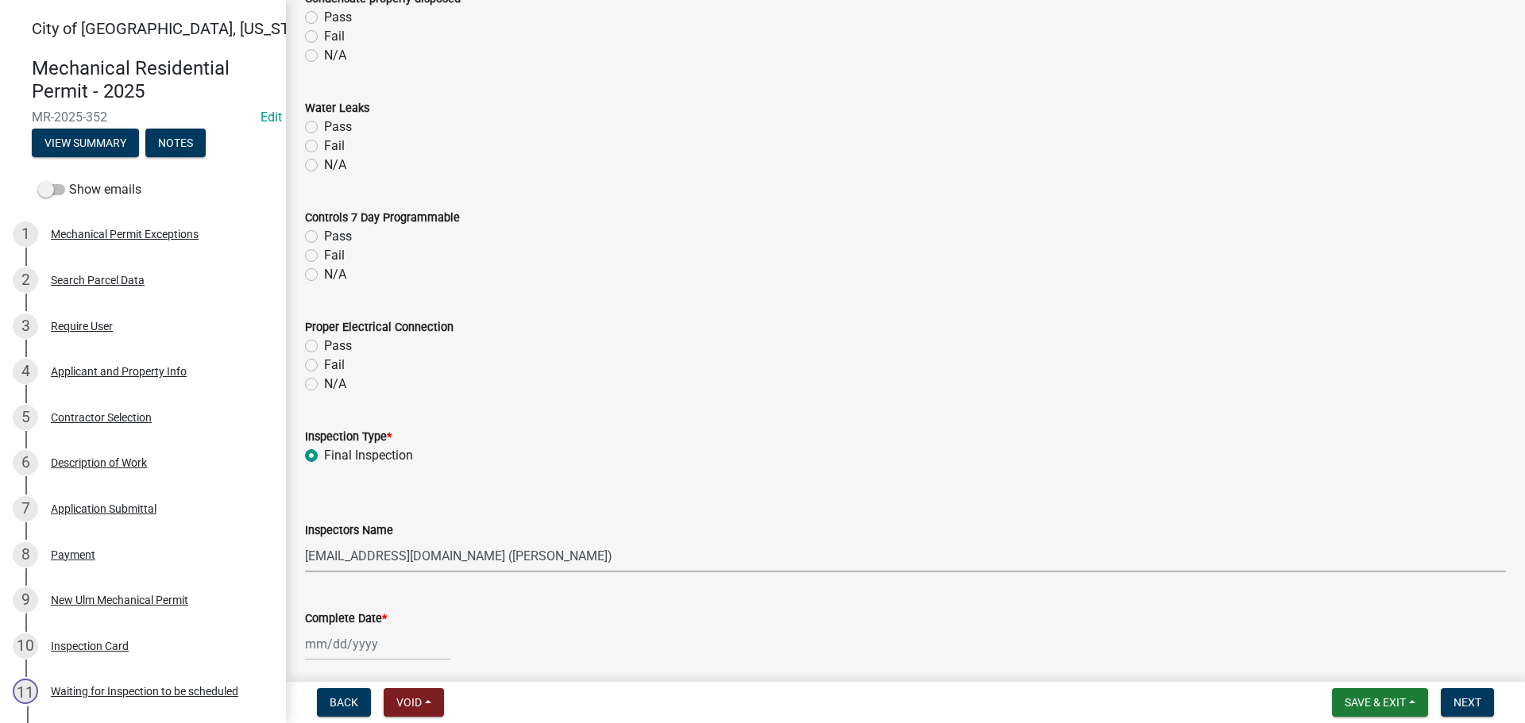
click at [305, 540] on select "Select Item... [PERSON_NAME] ([PERSON_NAME] - City of [GEOGRAPHIC_DATA]) [GEOGR…" at bounding box center [905, 556] width 1201 height 33
select select "9"
select select "2025"
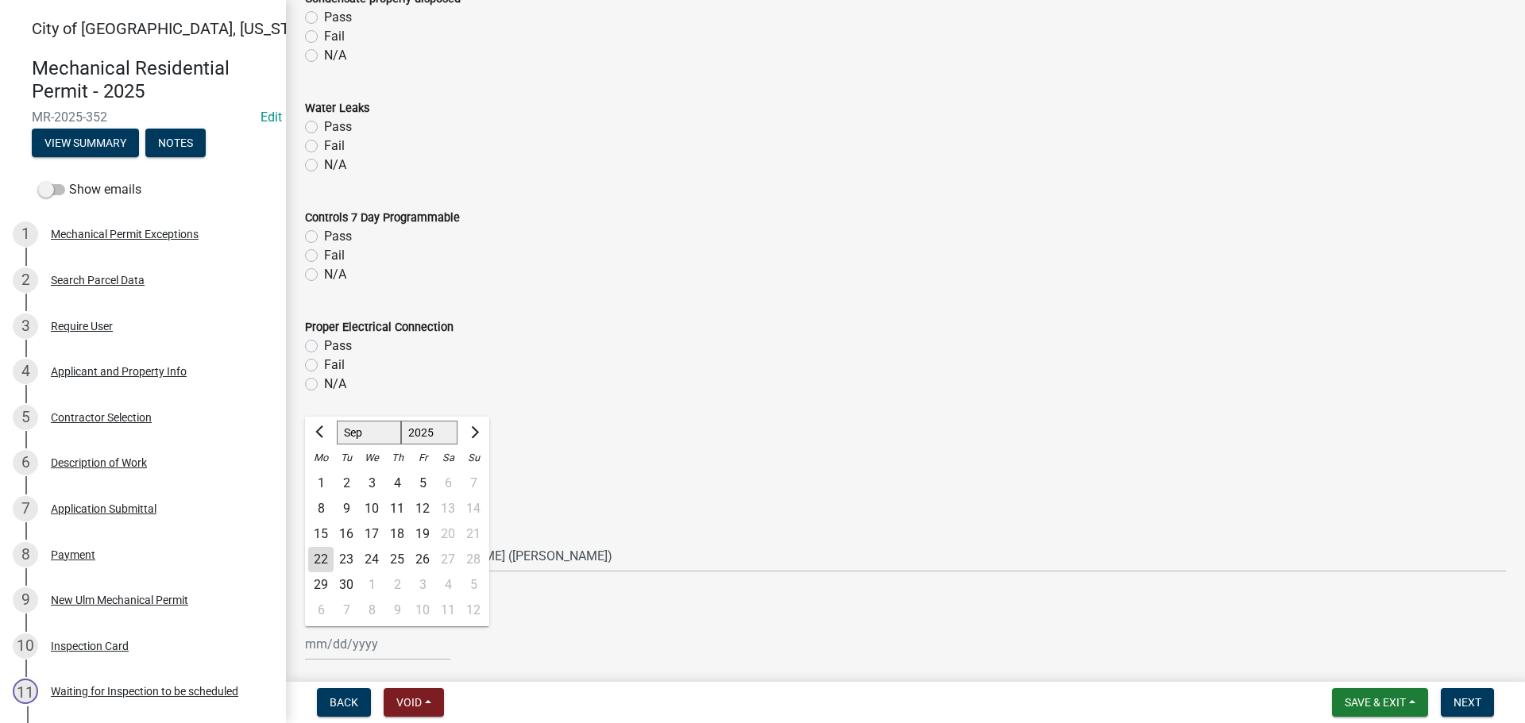
click at [352, 638] on div "Jan Feb Mar Apr May Jun Jul Aug Sep Oct Nov Dec 1525 1526 1527 1528 1529 1530 1…" at bounding box center [377, 644] width 145 height 33
click at [327, 553] on div "22" at bounding box center [320, 559] width 25 height 25
type input "[DATE]"
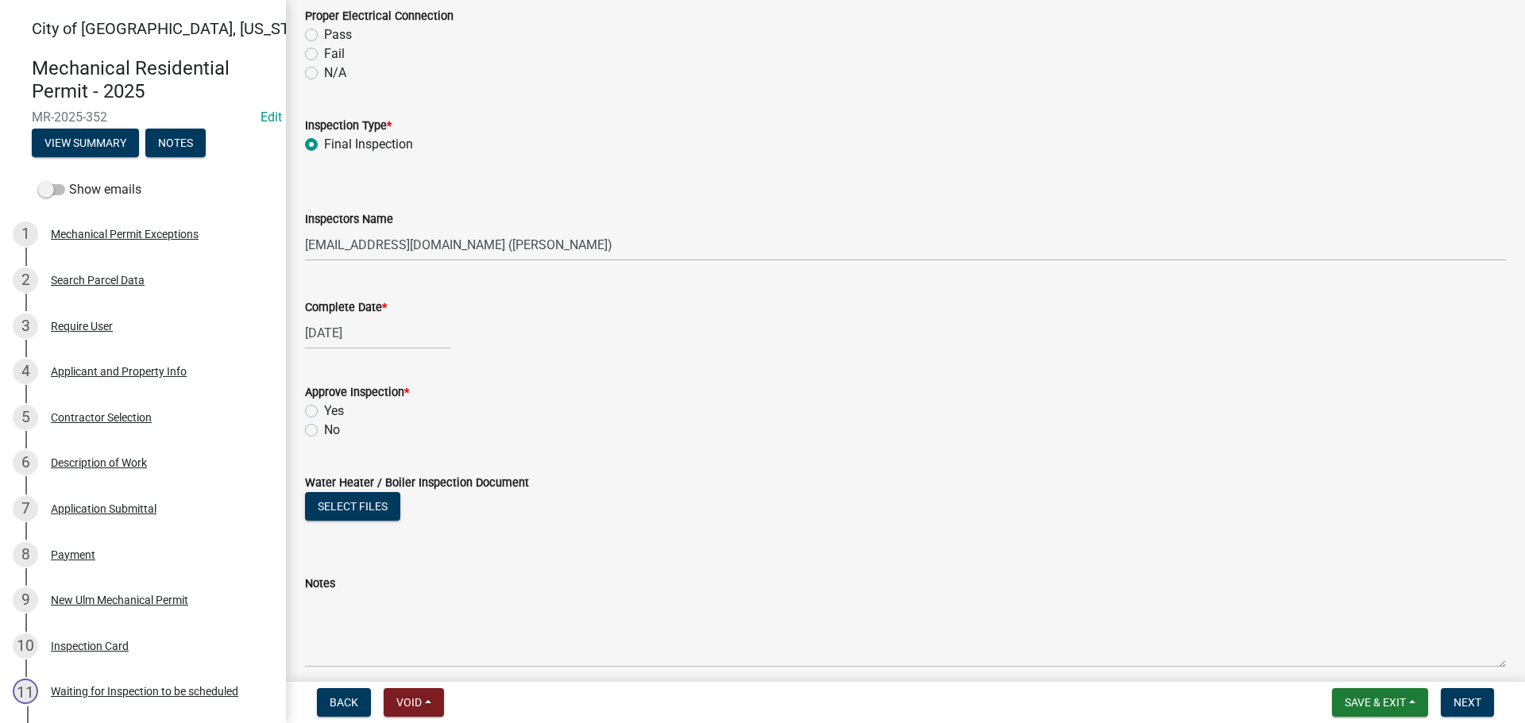
scroll to position [1668, 0]
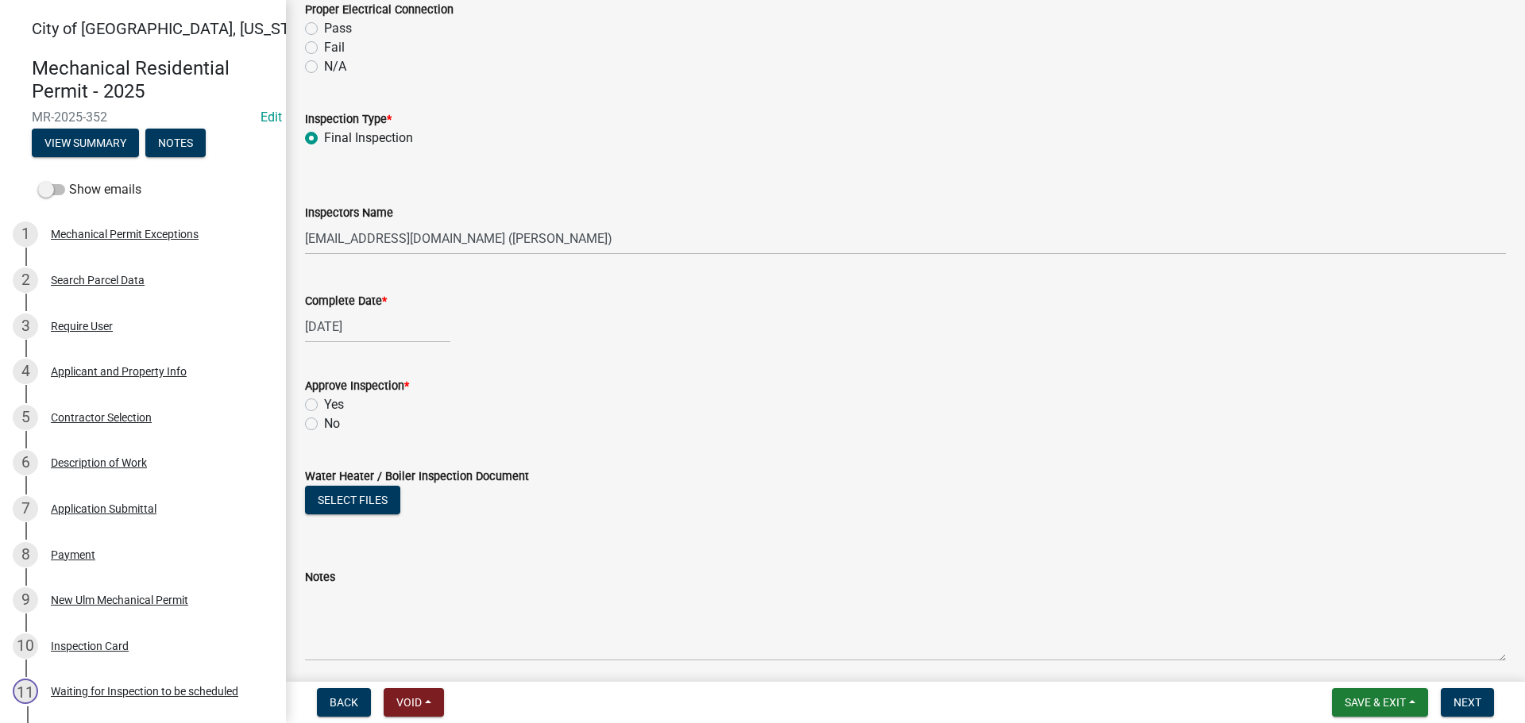
click at [316, 398] on div "Yes" at bounding box center [905, 404] width 1201 height 19
click at [324, 407] on label "Yes" at bounding box center [334, 404] width 20 height 19
click at [324, 406] on input "Yes" at bounding box center [329, 400] width 10 height 10
radio input "true"
click at [1471, 696] on span "Next" at bounding box center [1467, 702] width 28 height 13
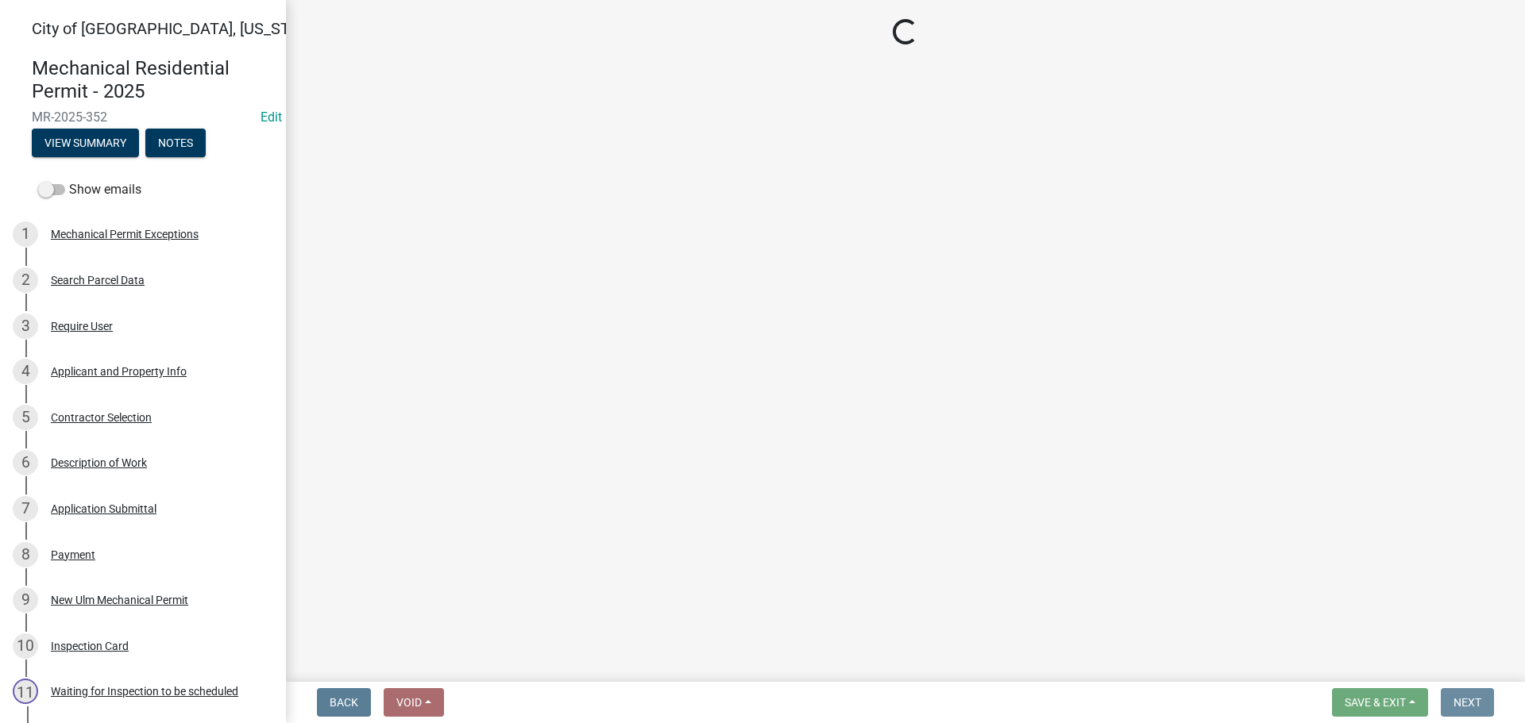
scroll to position [0, 0]
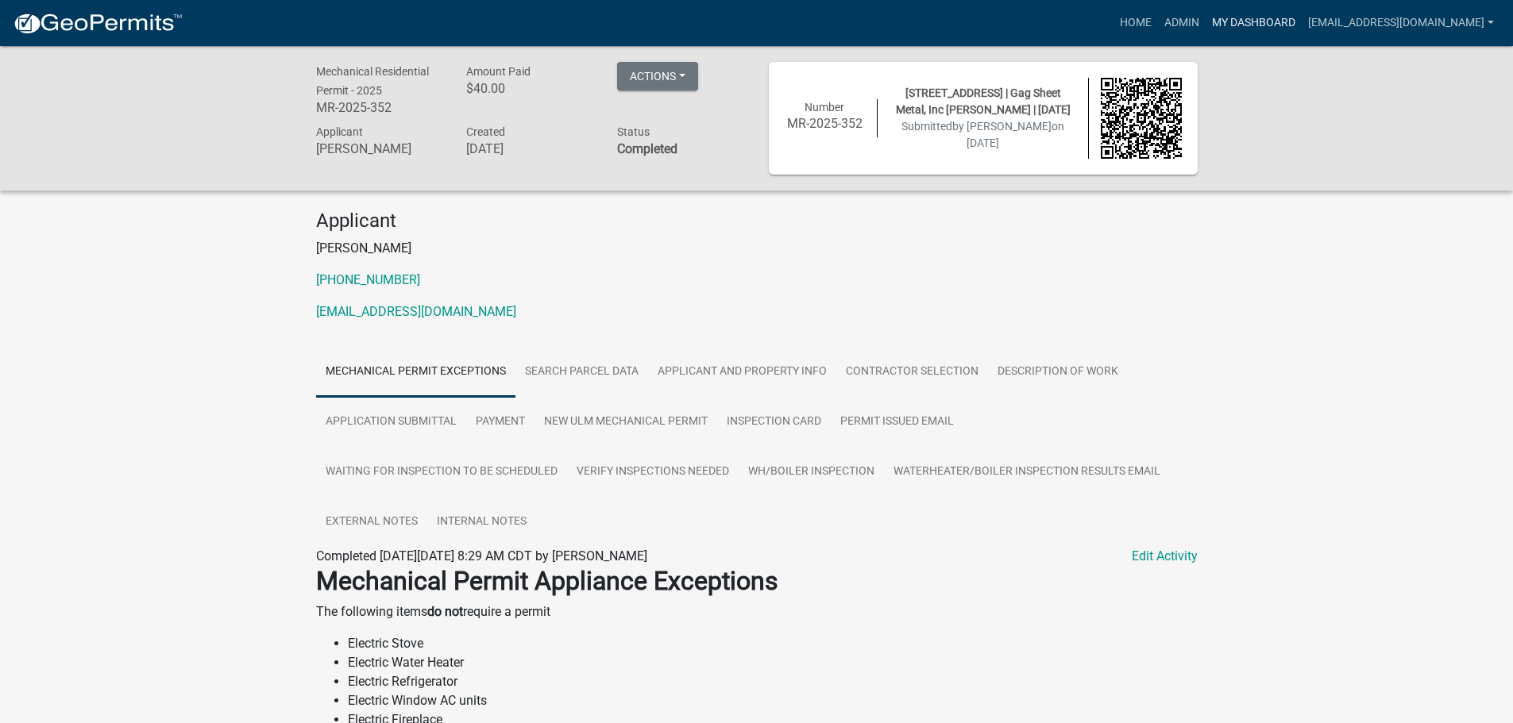
click at [1278, 22] on link "My Dashboard" at bounding box center [1253, 23] width 96 height 30
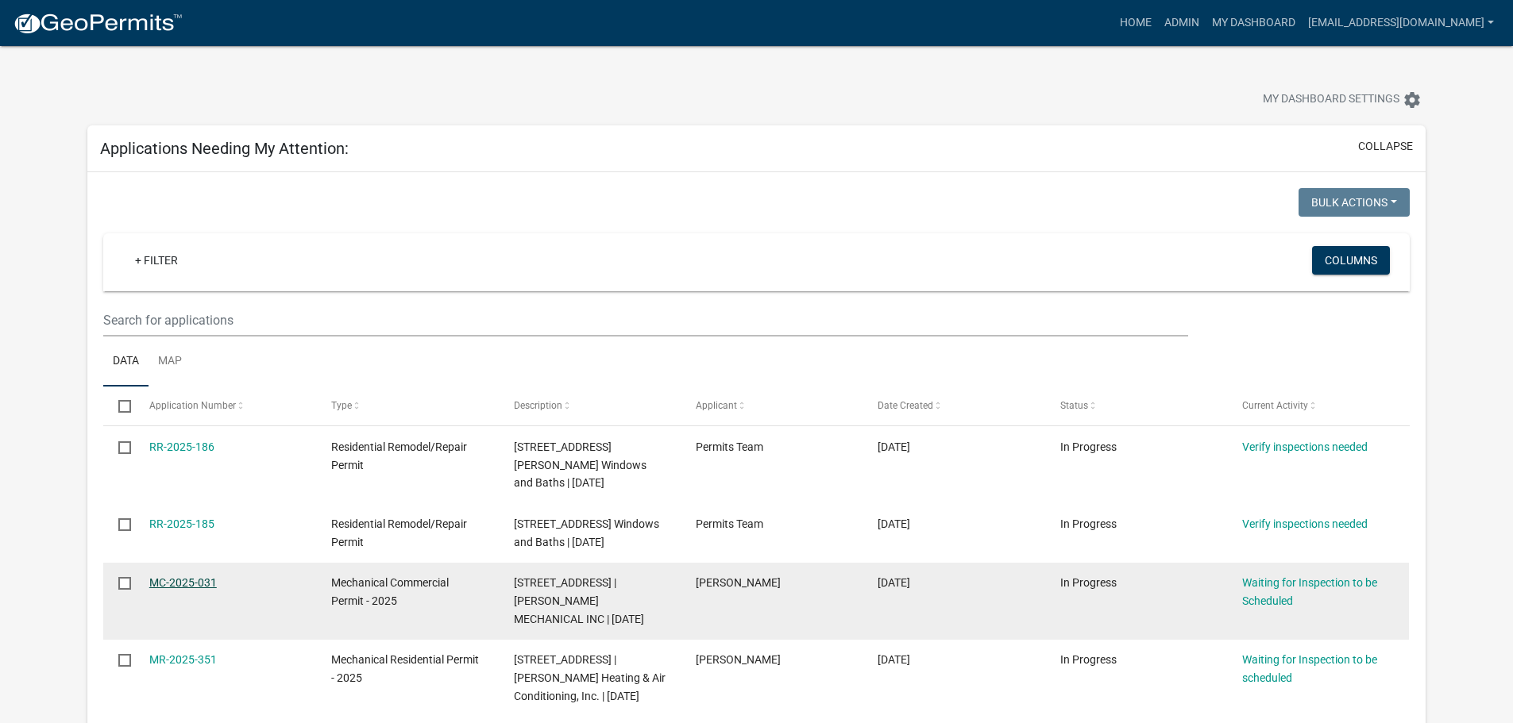
click at [185, 589] on link "MC-2025-031" at bounding box center [182, 582] width 67 height 13
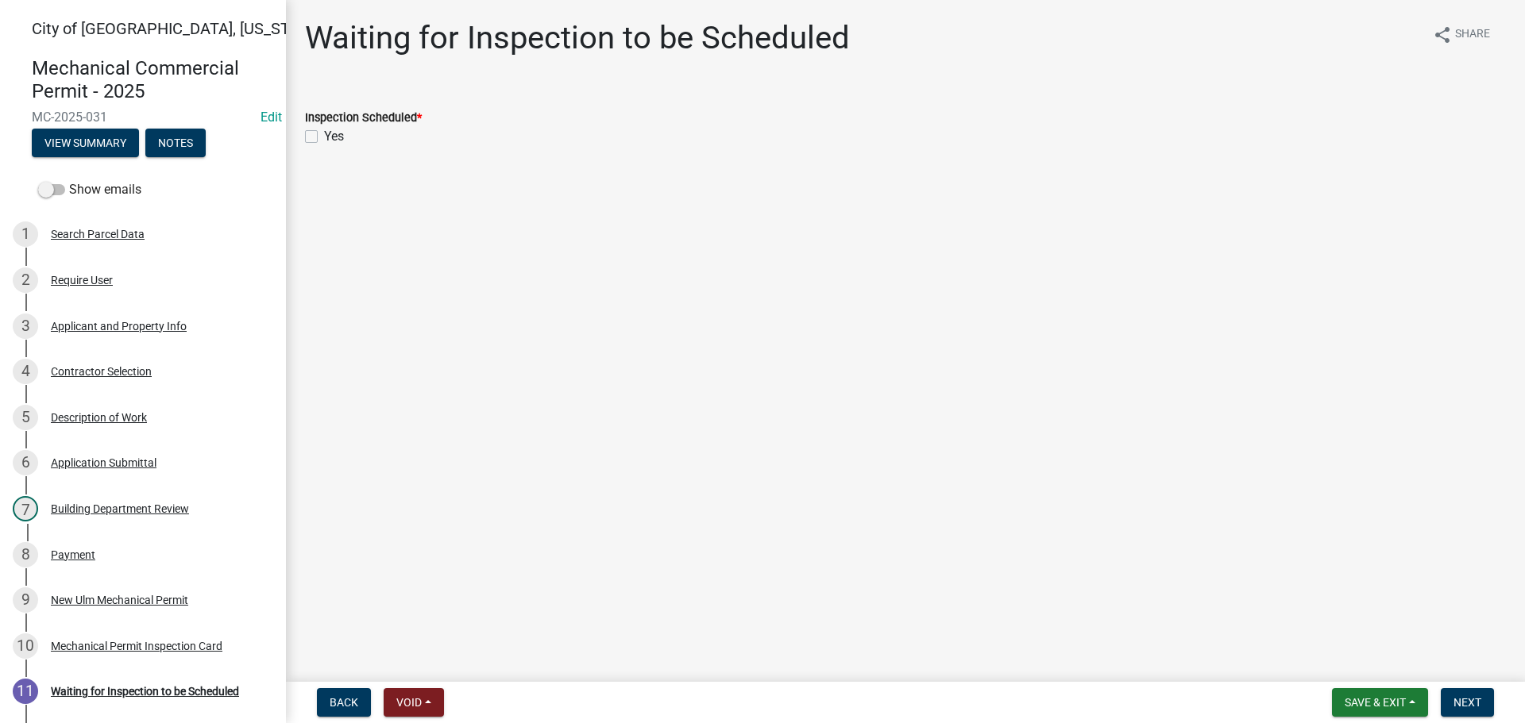
click at [324, 135] on label "Yes" at bounding box center [334, 136] width 20 height 19
click at [324, 135] on input "Yes" at bounding box center [329, 132] width 10 height 10
checkbox input "true"
click at [1471, 706] on span "Next" at bounding box center [1467, 702] width 28 height 13
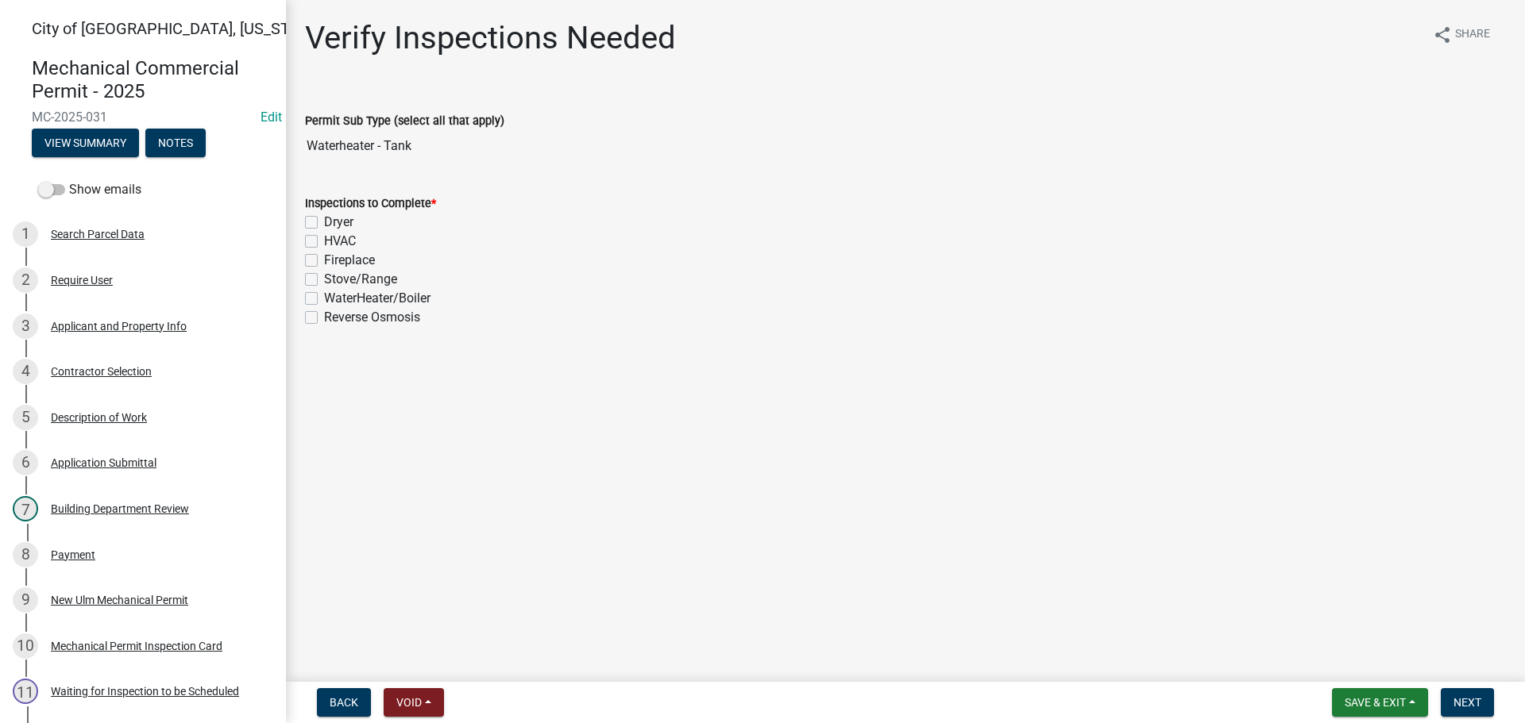
click at [316, 291] on div "WaterHeater/Boiler" at bounding box center [905, 298] width 1201 height 19
click at [324, 301] on label "WaterHeater/Boiler" at bounding box center [377, 298] width 106 height 19
click at [324, 299] on input "WaterHeater/Boiler" at bounding box center [329, 294] width 10 height 10
checkbox input "true"
checkbox input "false"
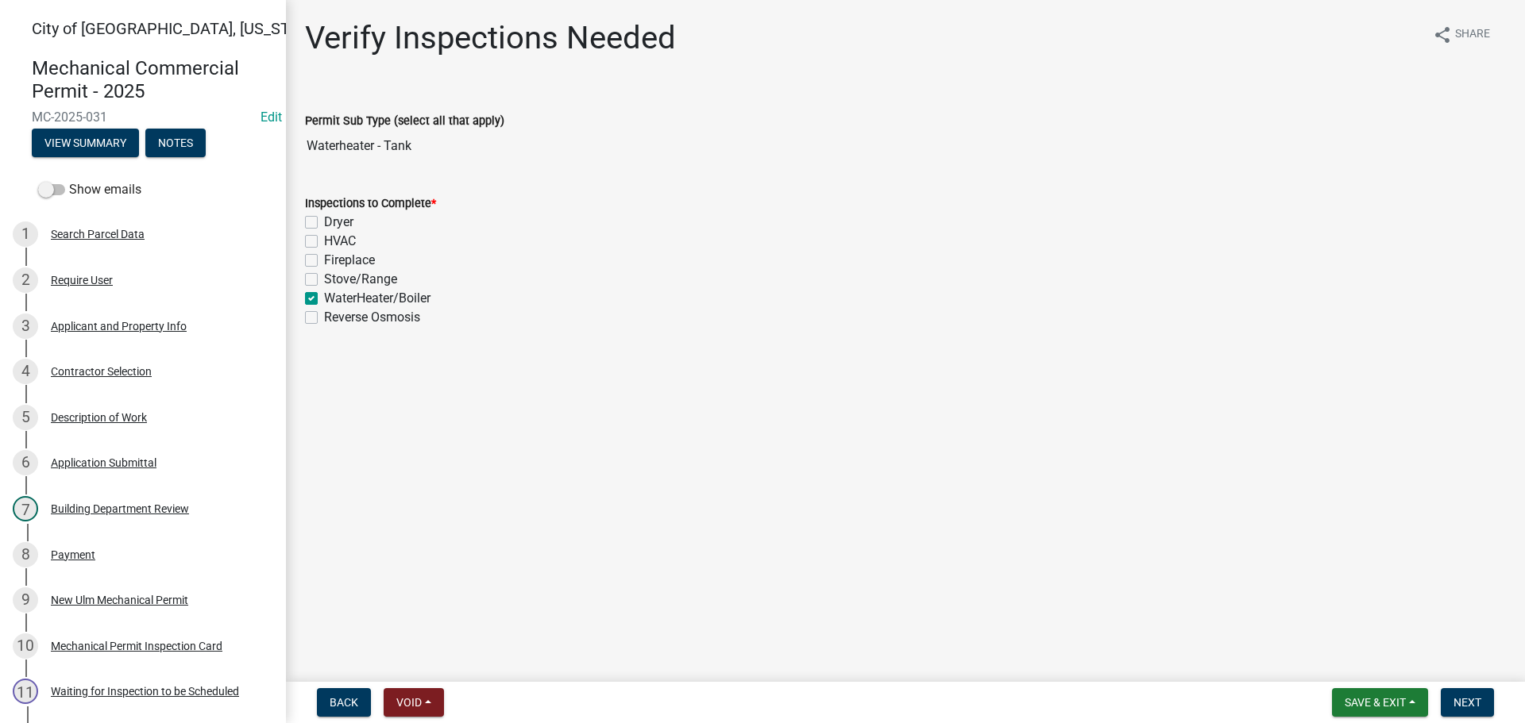
checkbox input "false"
checkbox input "true"
checkbox input "false"
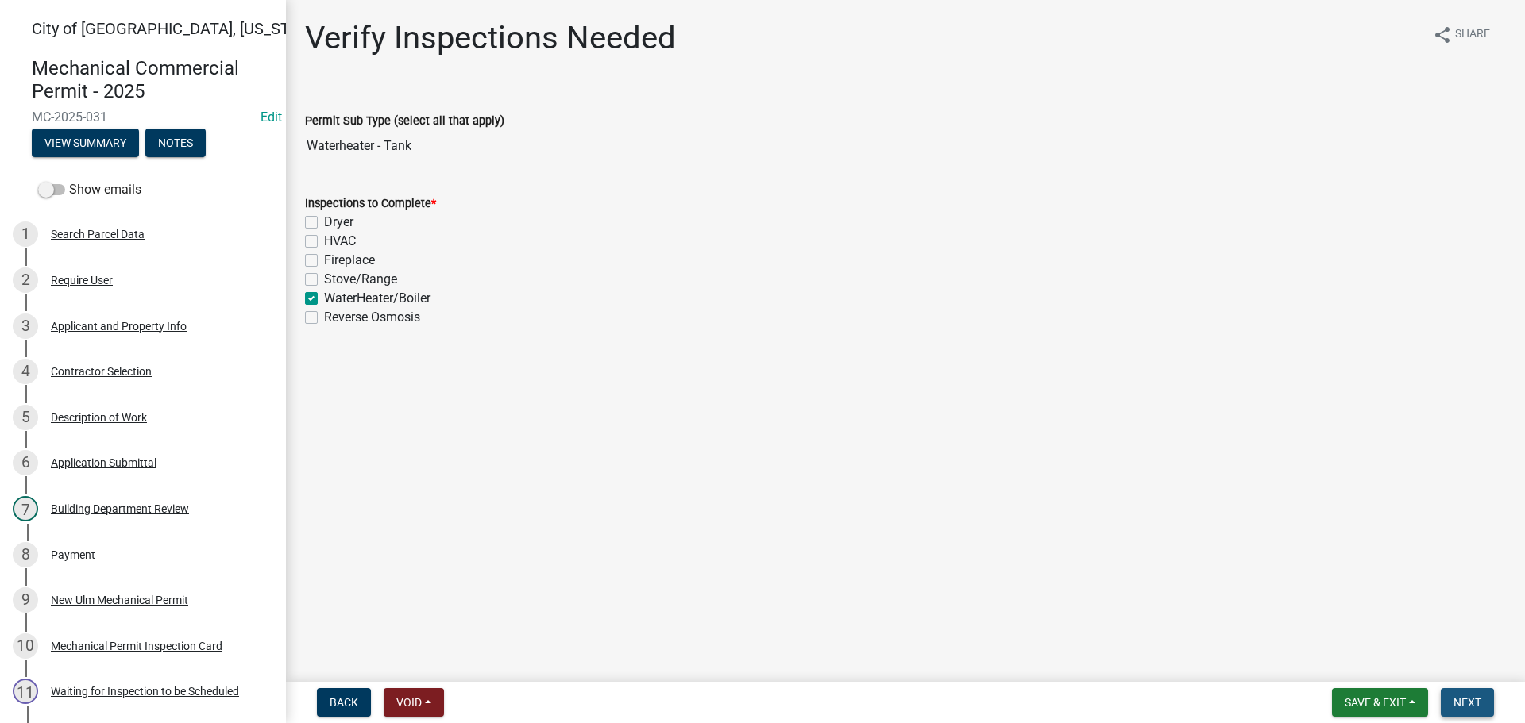
click at [1459, 695] on button "Next" at bounding box center [1466, 702] width 53 height 29
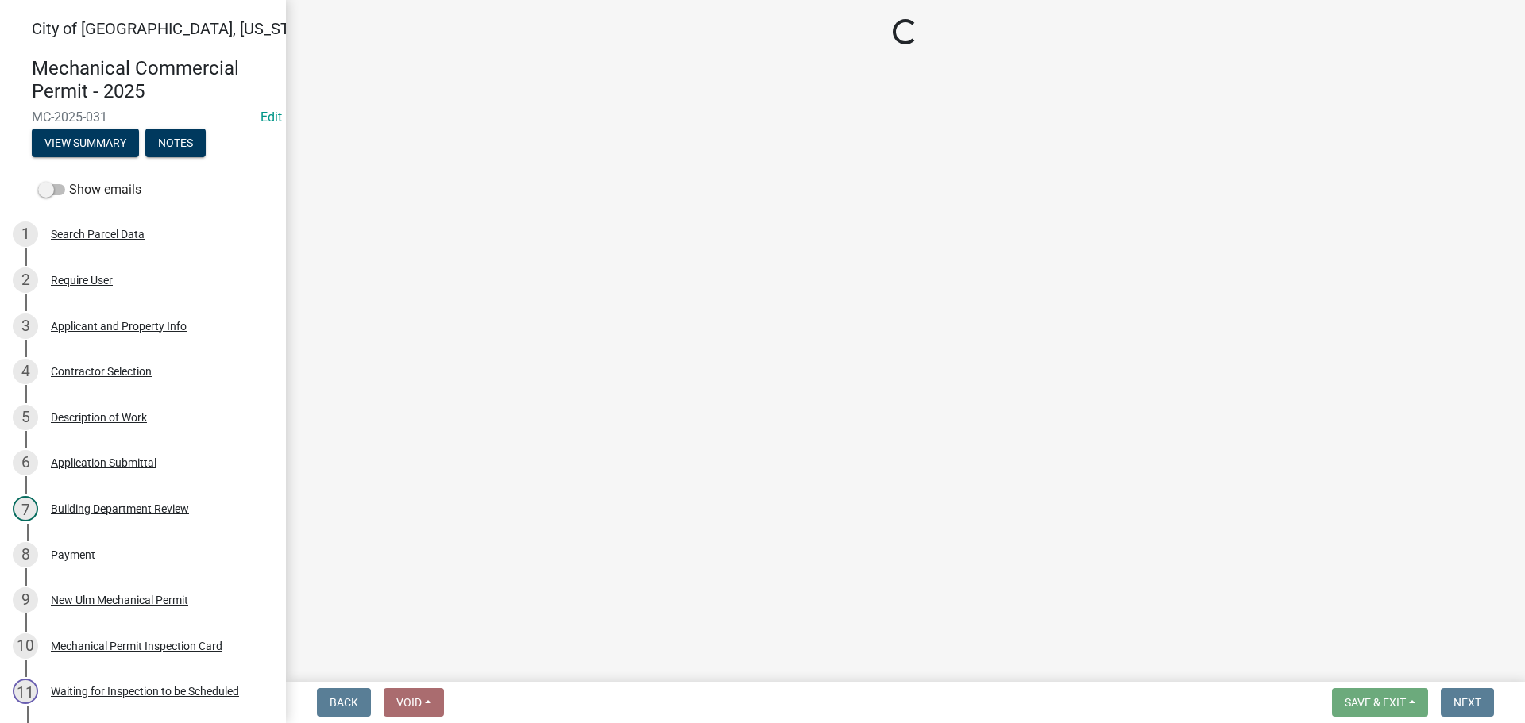
select select "805d55ac-e238-4e04-8f8e-acc067f36c3e"
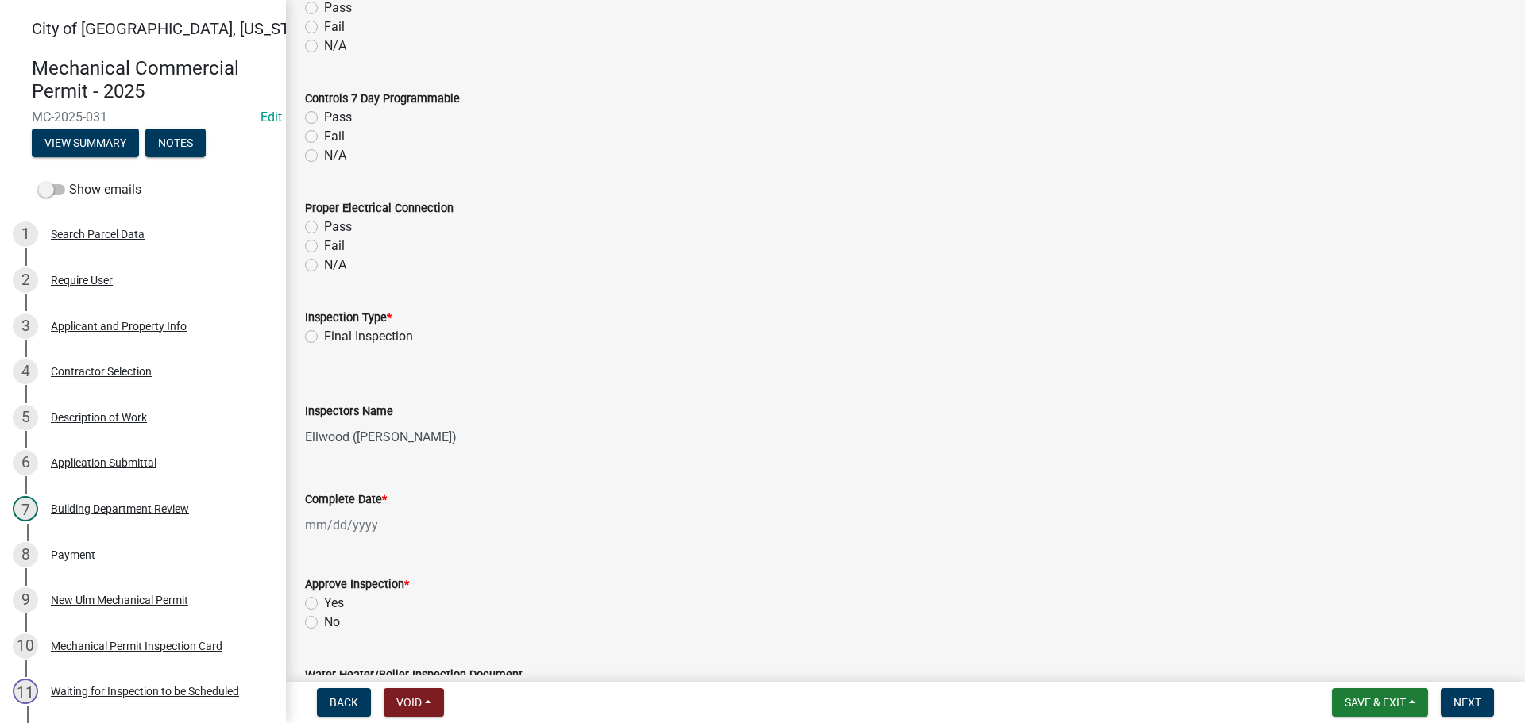
scroll to position [1588, 0]
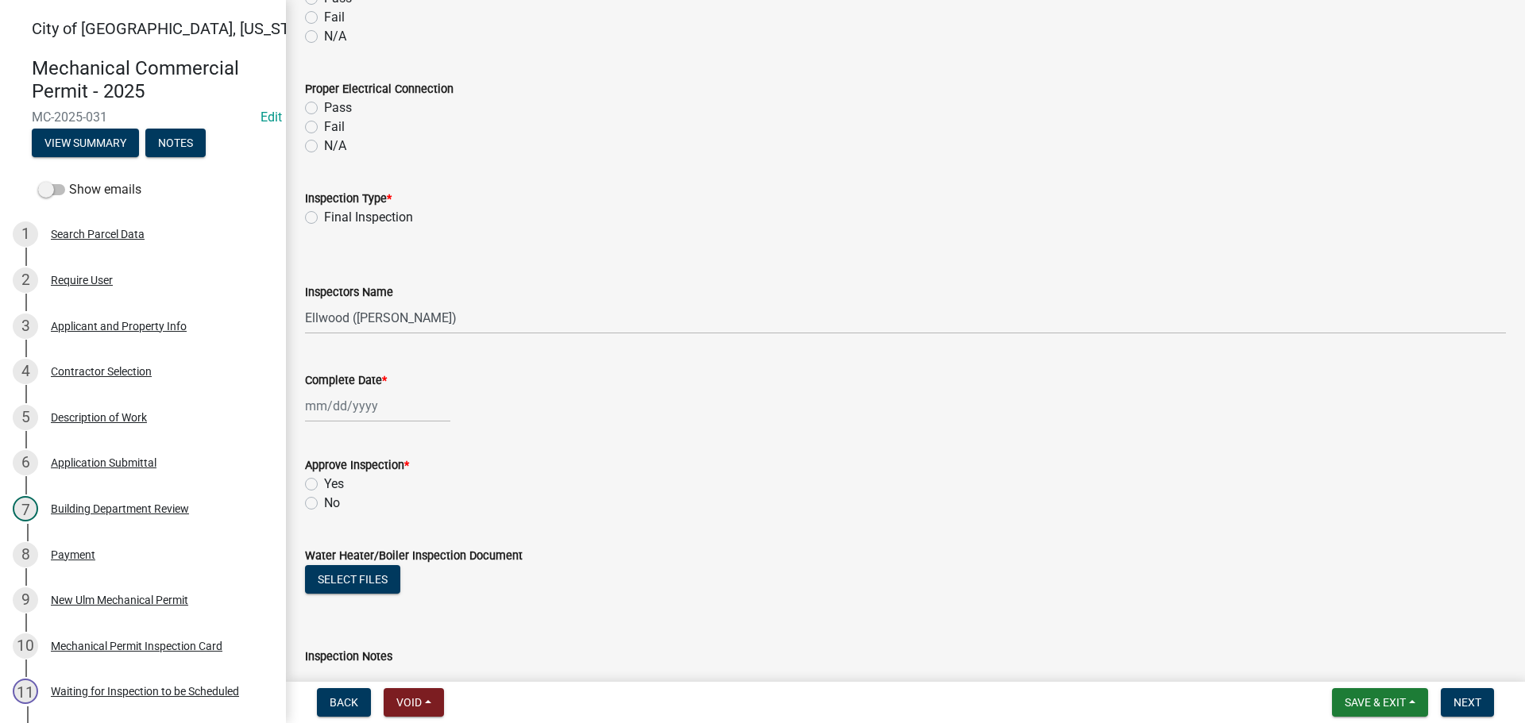
click at [324, 218] on label "Final Inspection" at bounding box center [368, 217] width 89 height 19
click at [324, 218] on input "Final Inspection" at bounding box center [329, 213] width 10 height 10
radio input "true"
click at [349, 413] on div at bounding box center [377, 406] width 145 height 33
select select "9"
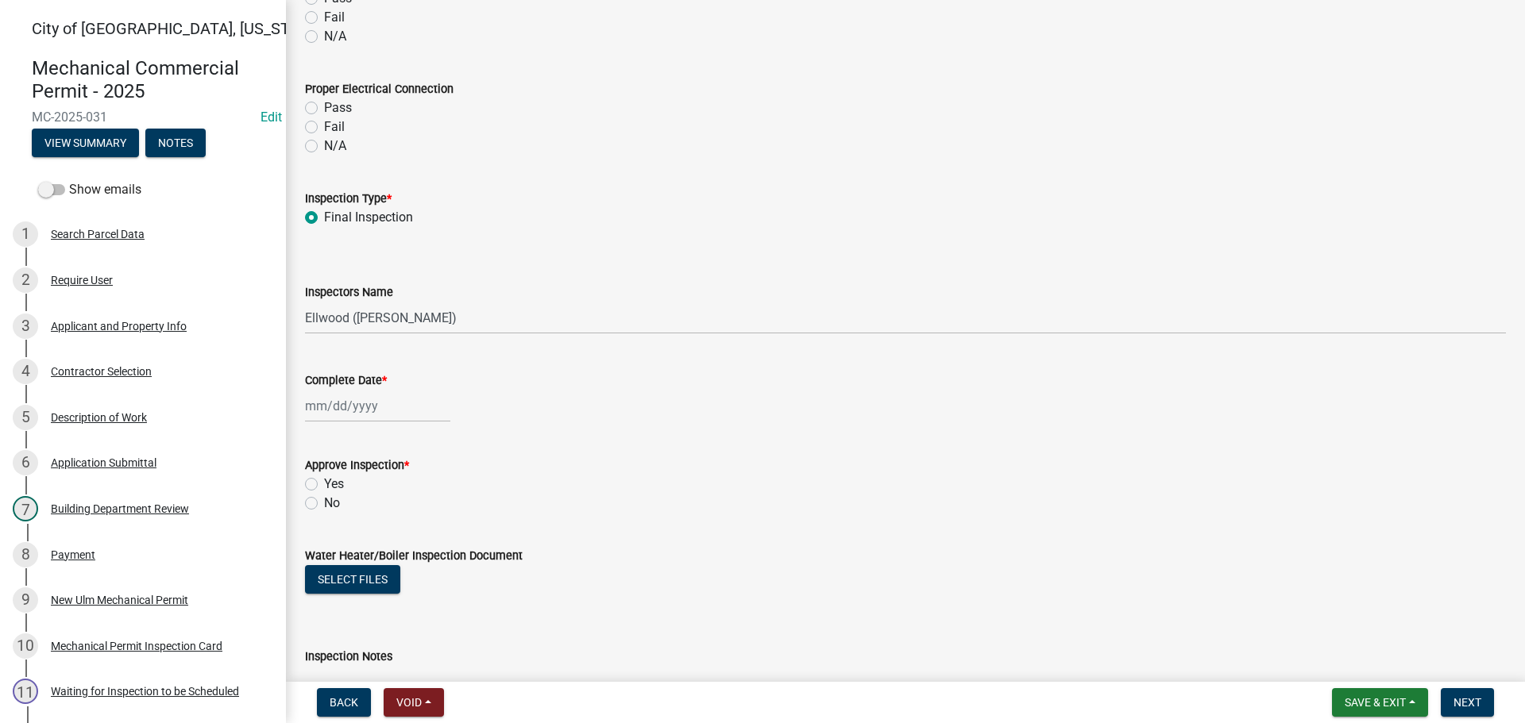
select select "2025"
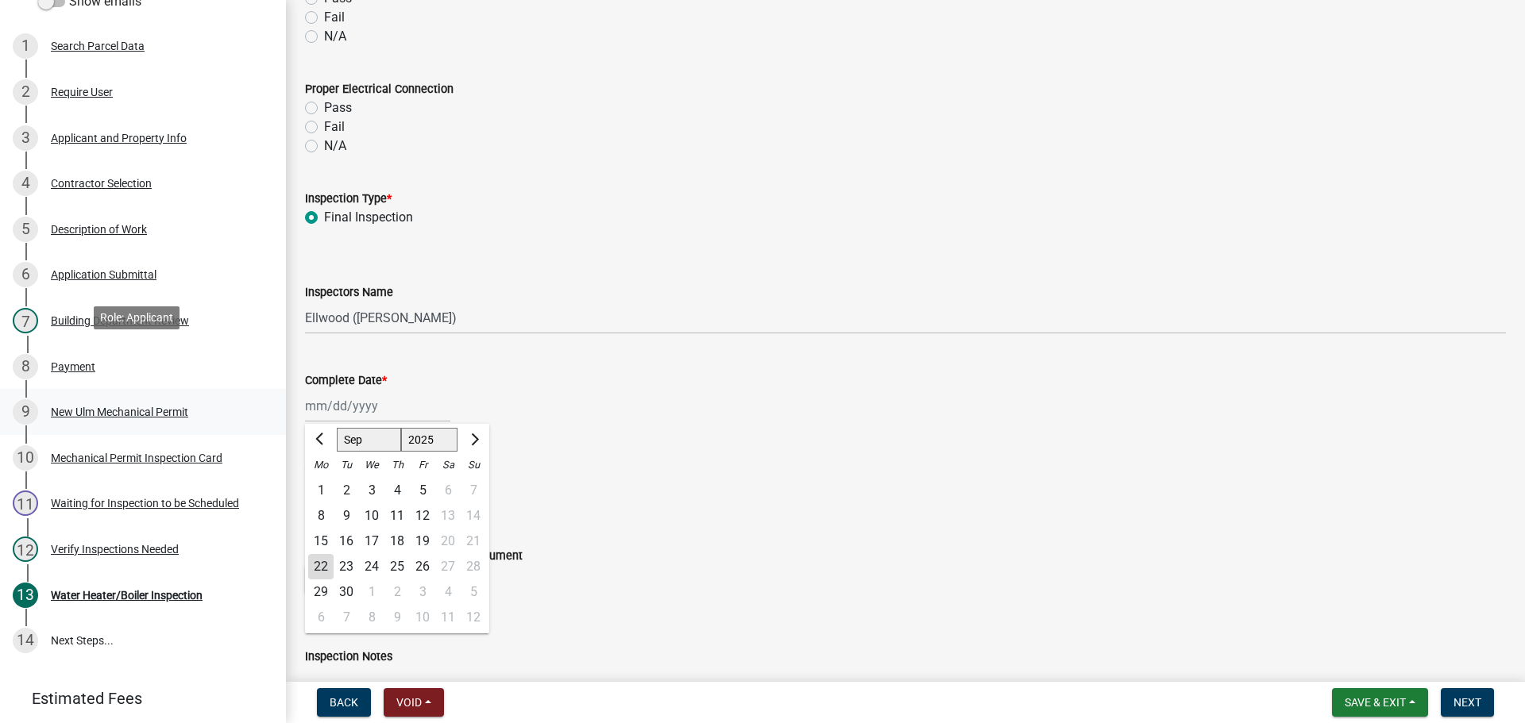
scroll to position [238, 0]
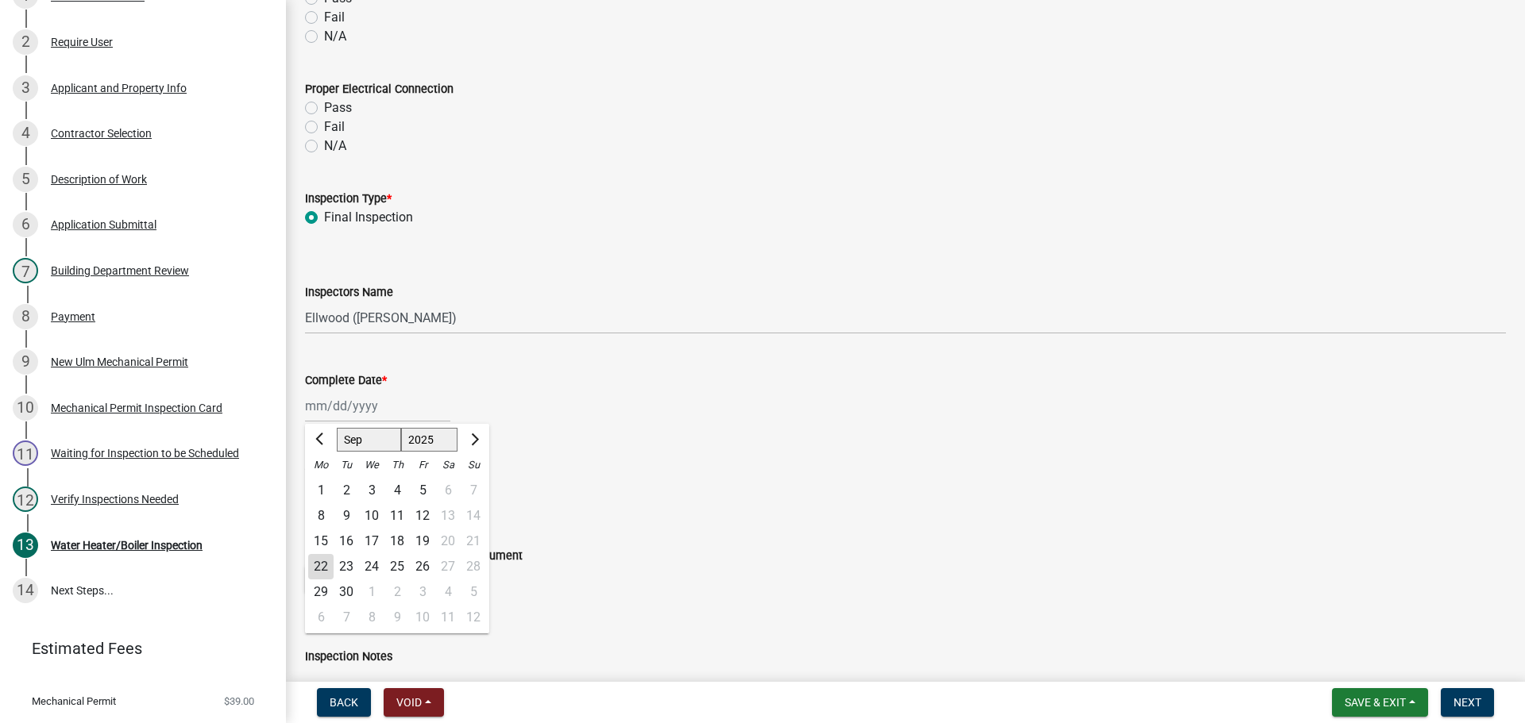
click at [322, 565] on div "22" at bounding box center [320, 566] width 25 height 25
type input "[DATE]"
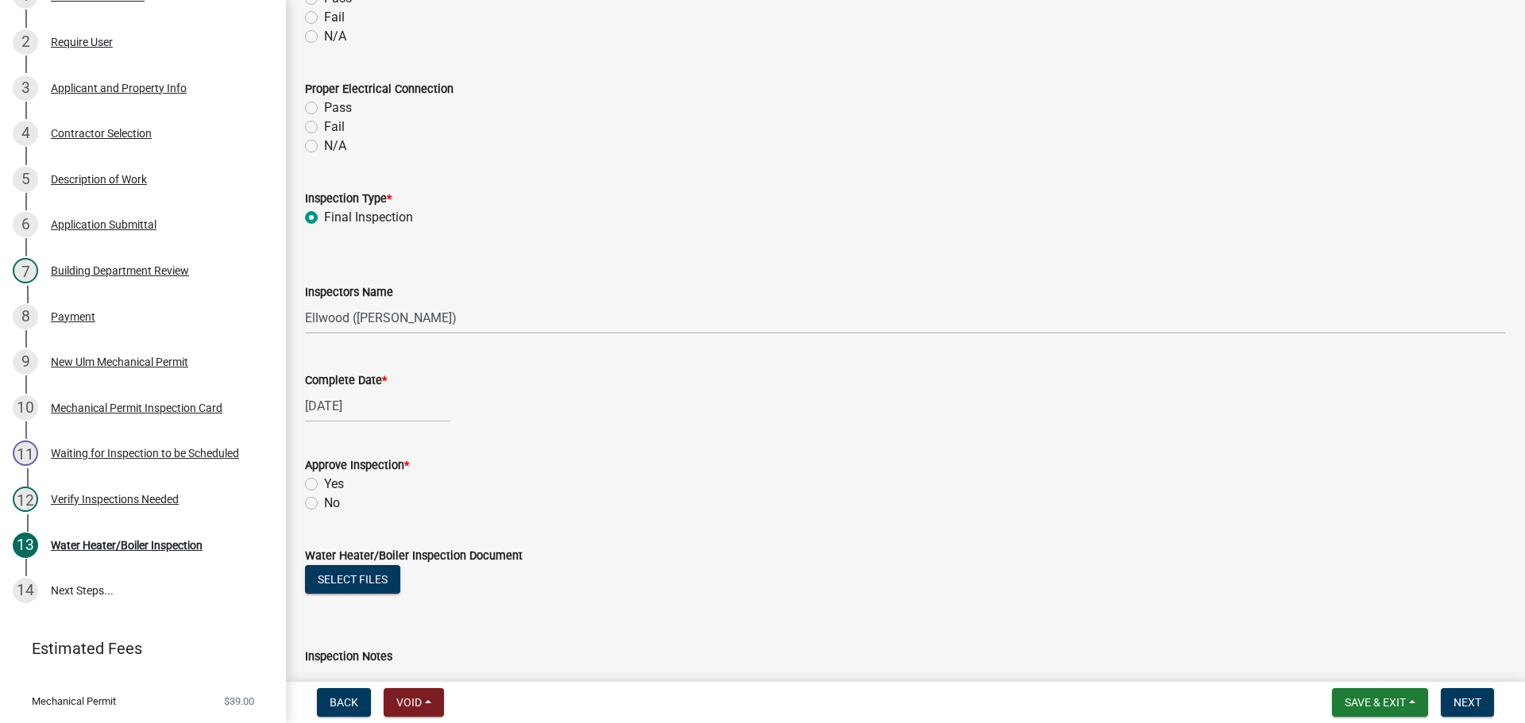
click at [324, 486] on label "Yes" at bounding box center [334, 484] width 20 height 19
click at [324, 485] on input "Yes" at bounding box center [329, 480] width 10 height 10
radio input "true"
click at [1469, 712] on button "Next" at bounding box center [1466, 702] width 53 height 29
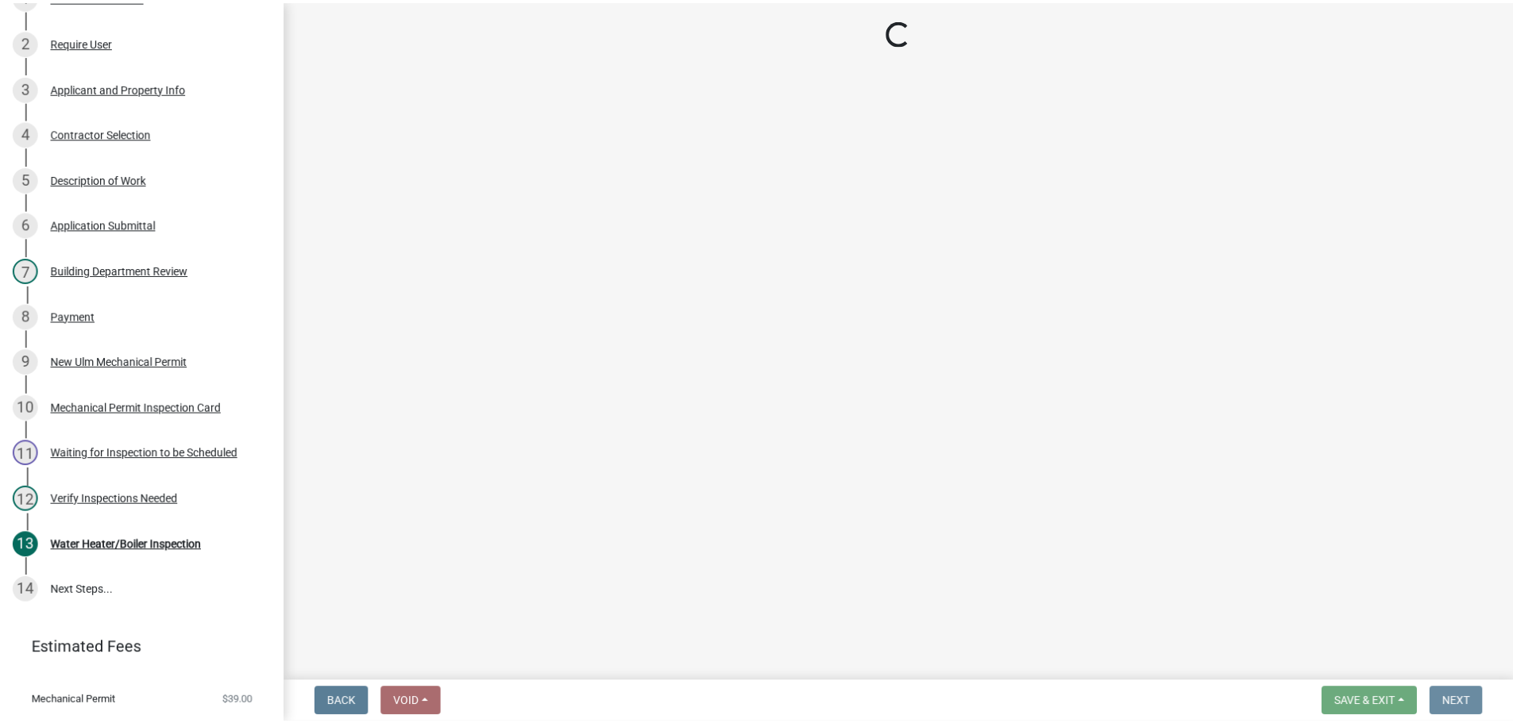
scroll to position [0, 0]
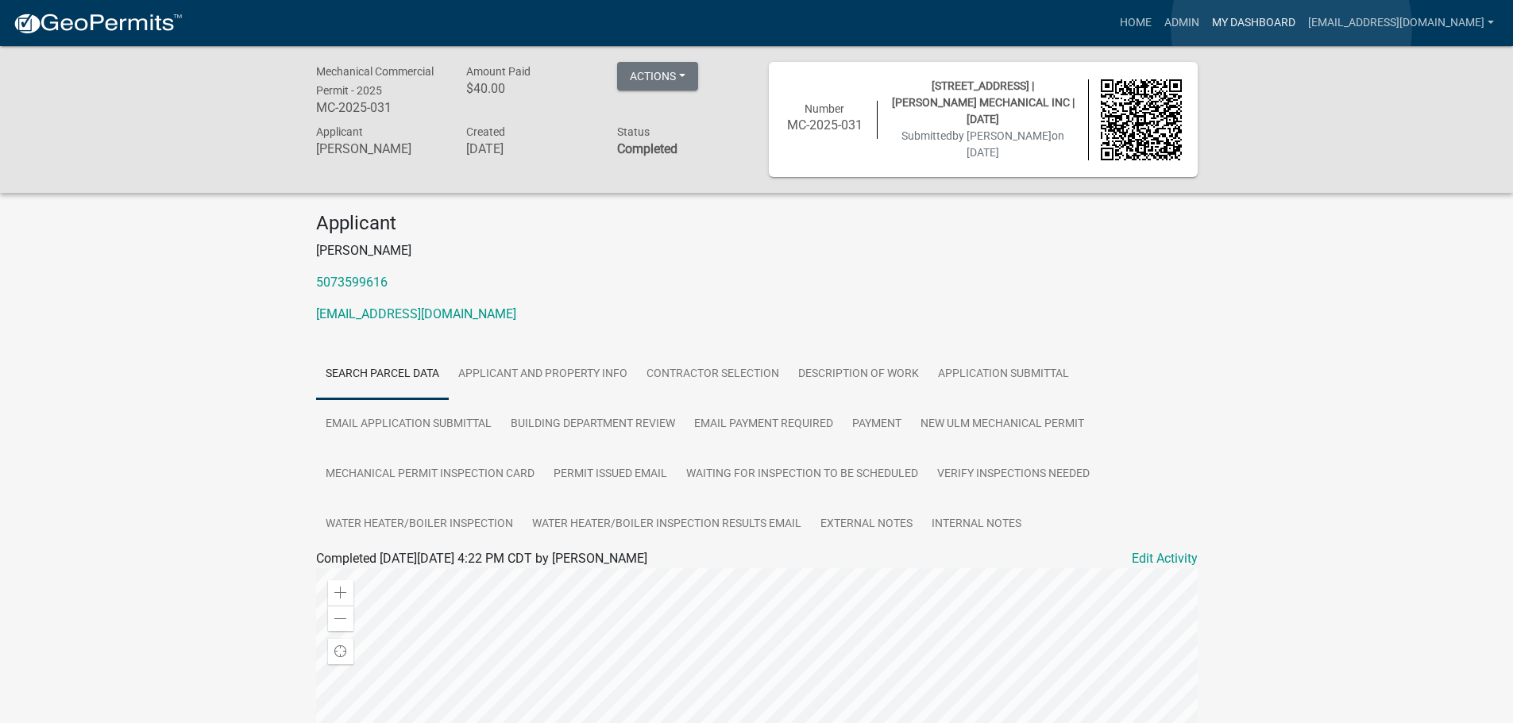
click at [1290, 28] on link "My Dashboard" at bounding box center [1253, 23] width 96 height 30
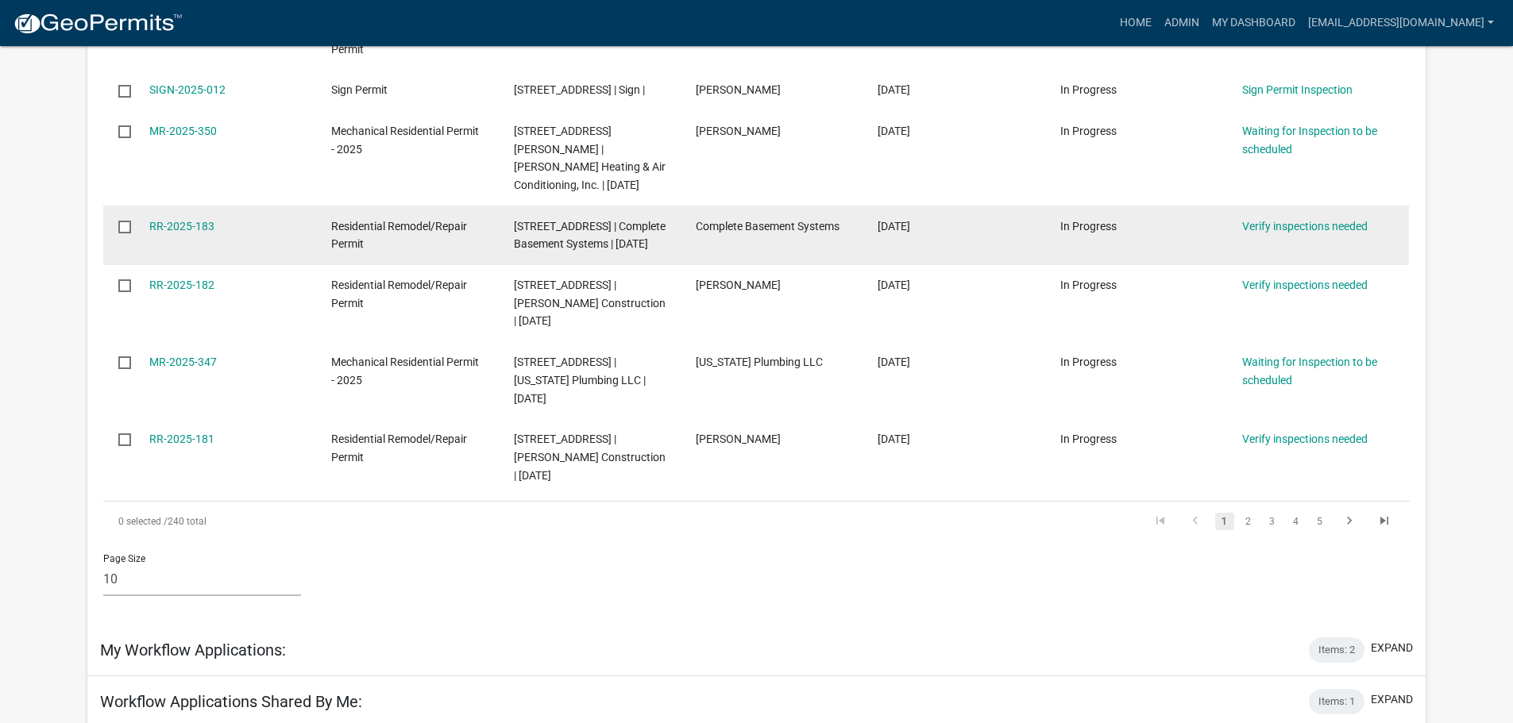
scroll to position [635, 0]
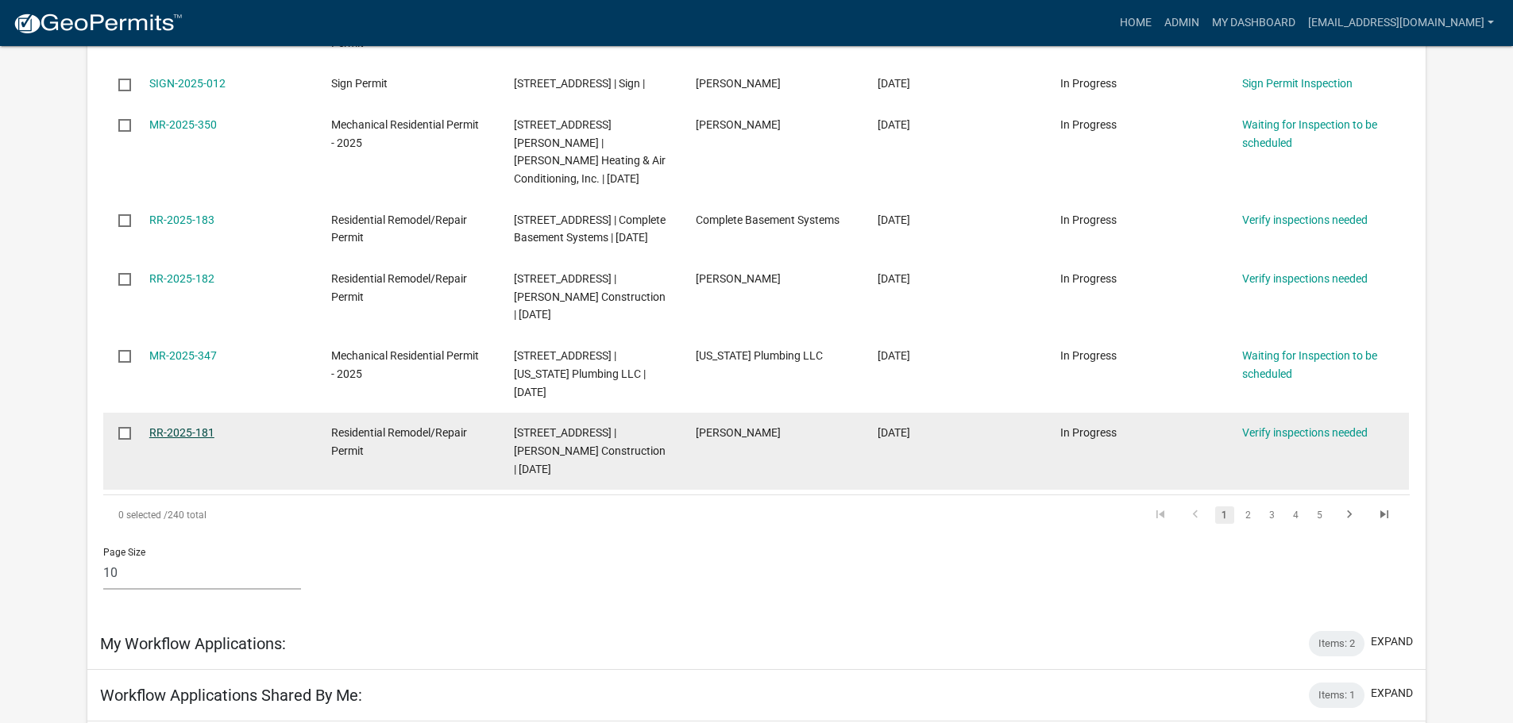
click at [195, 439] on link "RR-2025-181" at bounding box center [181, 432] width 65 height 13
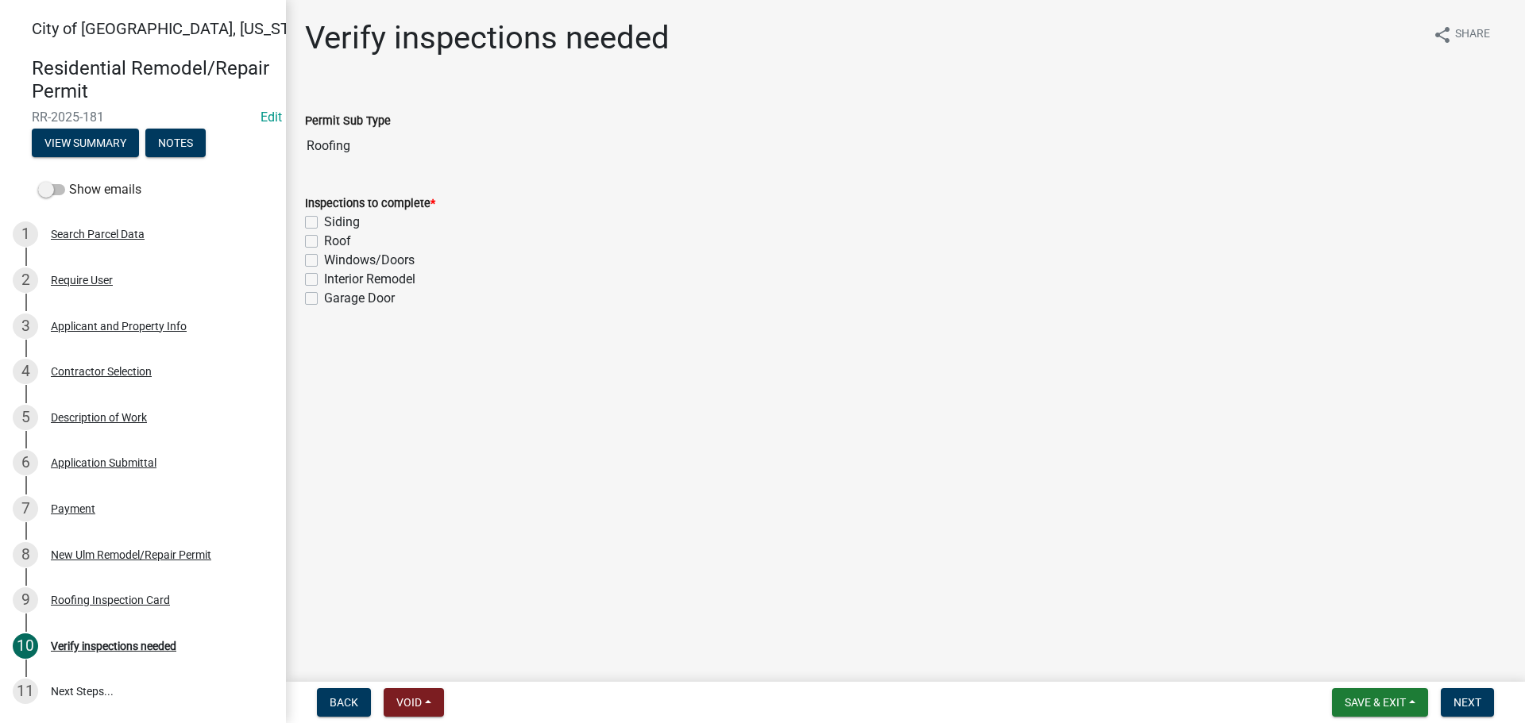
click at [324, 240] on label "Roof" at bounding box center [337, 241] width 27 height 19
click at [324, 240] on input "Roof" at bounding box center [329, 237] width 10 height 10
checkbox input "true"
checkbox input "false"
checkbox input "true"
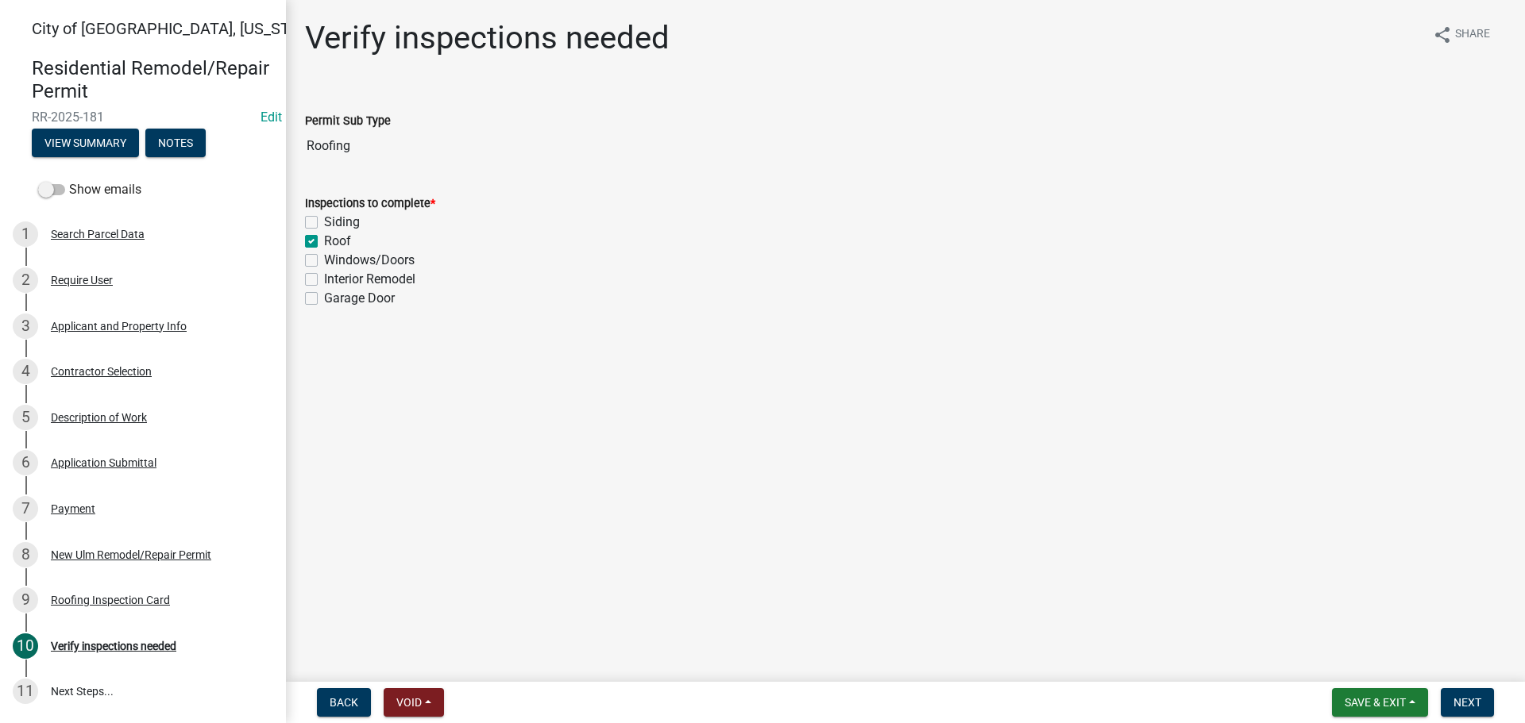
checkbox input "false"
click at [1498, 688] on form "Save & Exit Save Save & Exit Next" at bounding box center [1412, 702] width 175 height 29
click at [1477, 702] on span "Next" at bounding box center [1467, 702] width 28 height 13
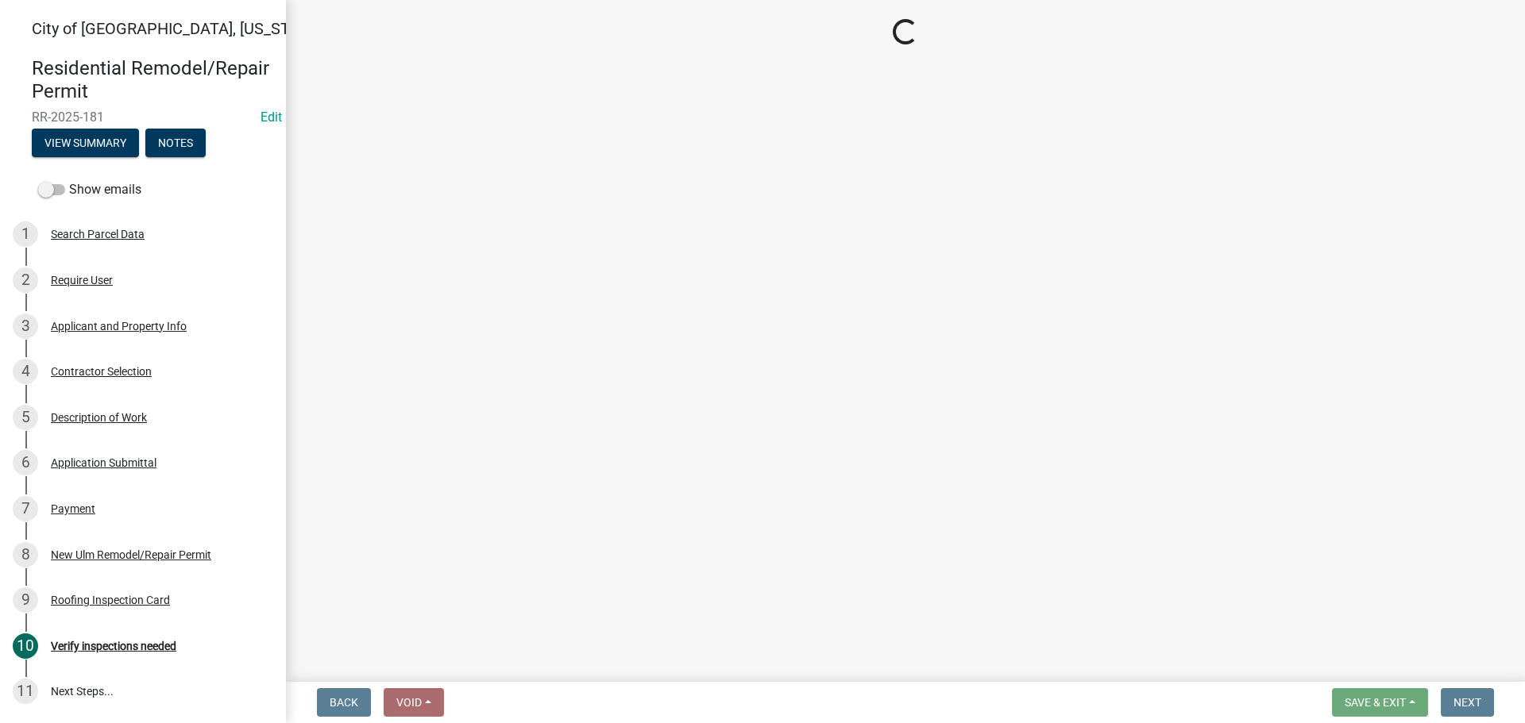
select select "805d55ac-e238-4e04-8f8e-acc067f36c3e"
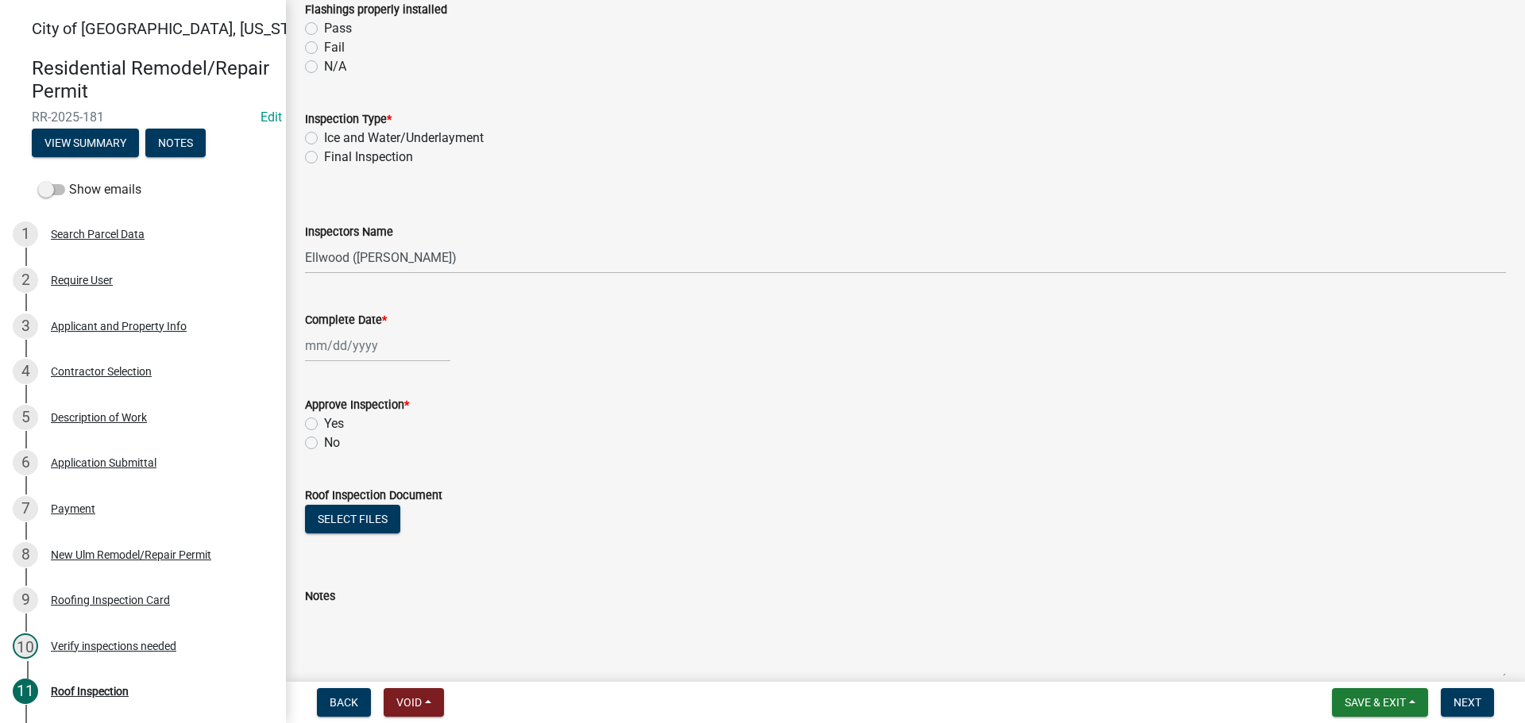
scroll to position [497, 0]
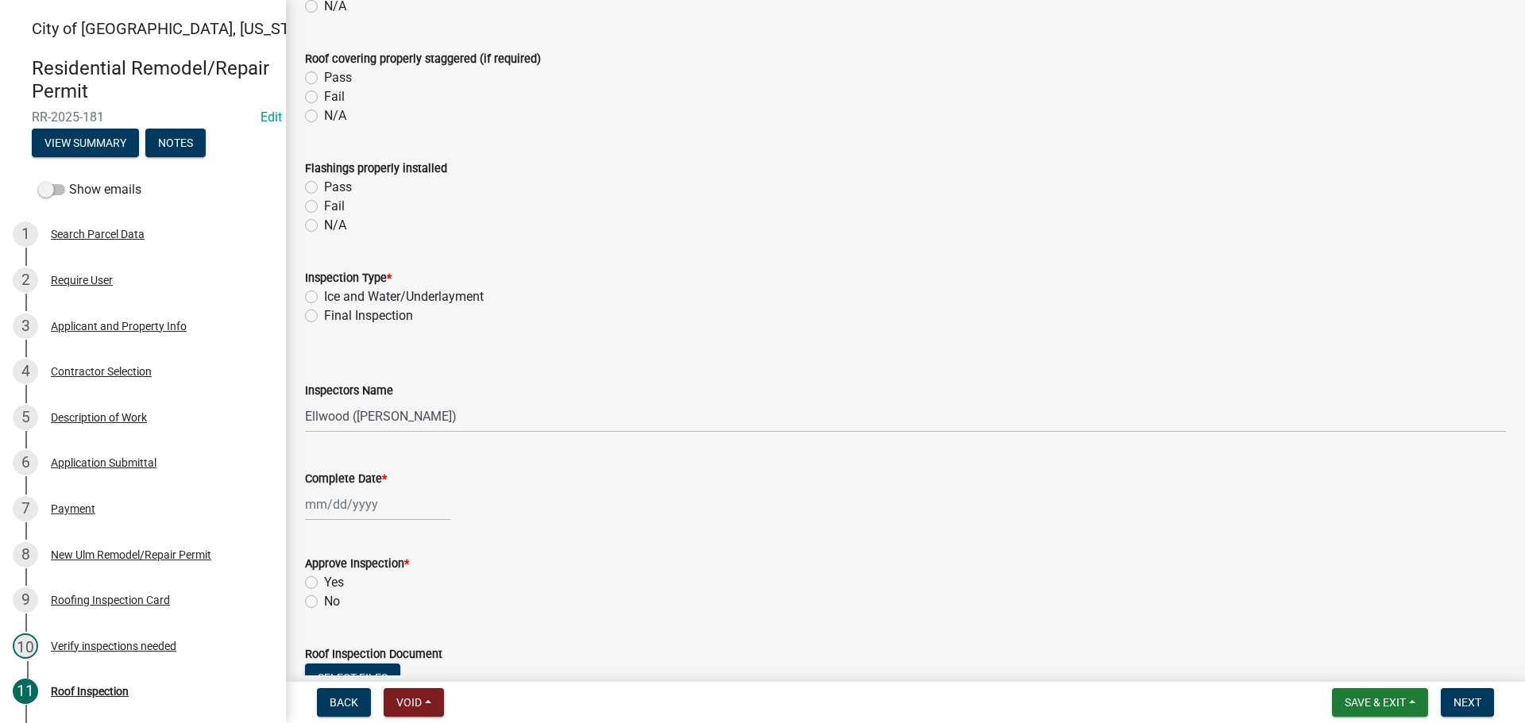
click at [324, 310] on label "Final Inspection" at bounding box center [368, 316] width 89 height 19
click at [324, 310] on input "Final Inspection" at bounding box center [329, 312] width 10 height 10
radio input "true"
click at [338, 428] on select "Select Item... Ellwood (Ellwood Zabel) mikep@newulmmn.gov (Mike Pautzke)" at bounding box center [905, 416] width 1201 height 33
select select "cd72df13-1819-4c17-818e-bd68a66556fb"
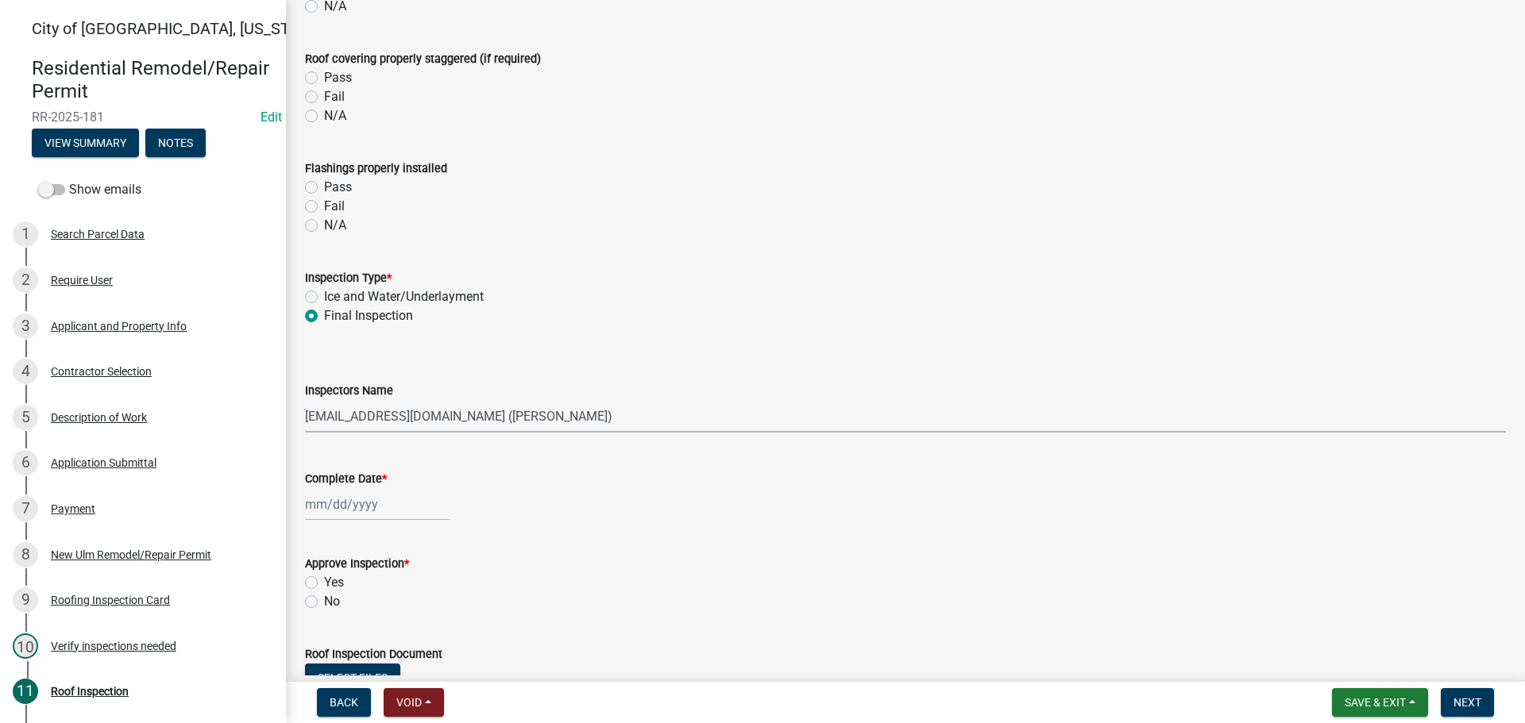
click at [305, 400] on select "Select Item... Ellwood (Ellwood Zabel) mikep@newulmmn.gov (Mike Pautzke)" at bounding box center [905, 416] width 1201 height 33
select select "9"
select select "2025"
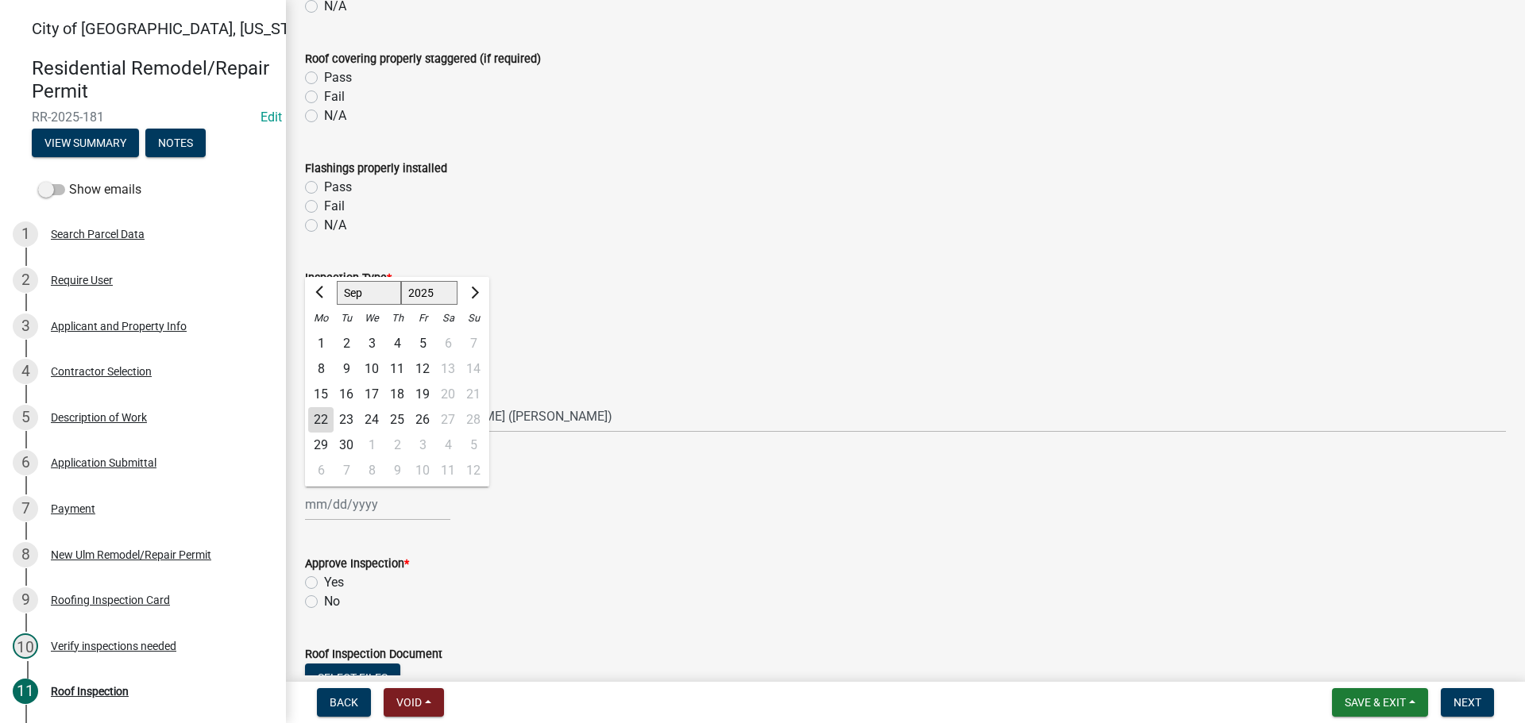
click at [335, 503] on div "Jan Feb Mar Apr May Jun Jul Aug Sep Oct Nov Dec 1525 1526 1527 1528 1529 1530 1…" at bounding box center [377, 504] width 145 height 33
click at [310, 417] on div "22" at bounding box center [320, 419] width 25 height 25
type input "[DATE]"
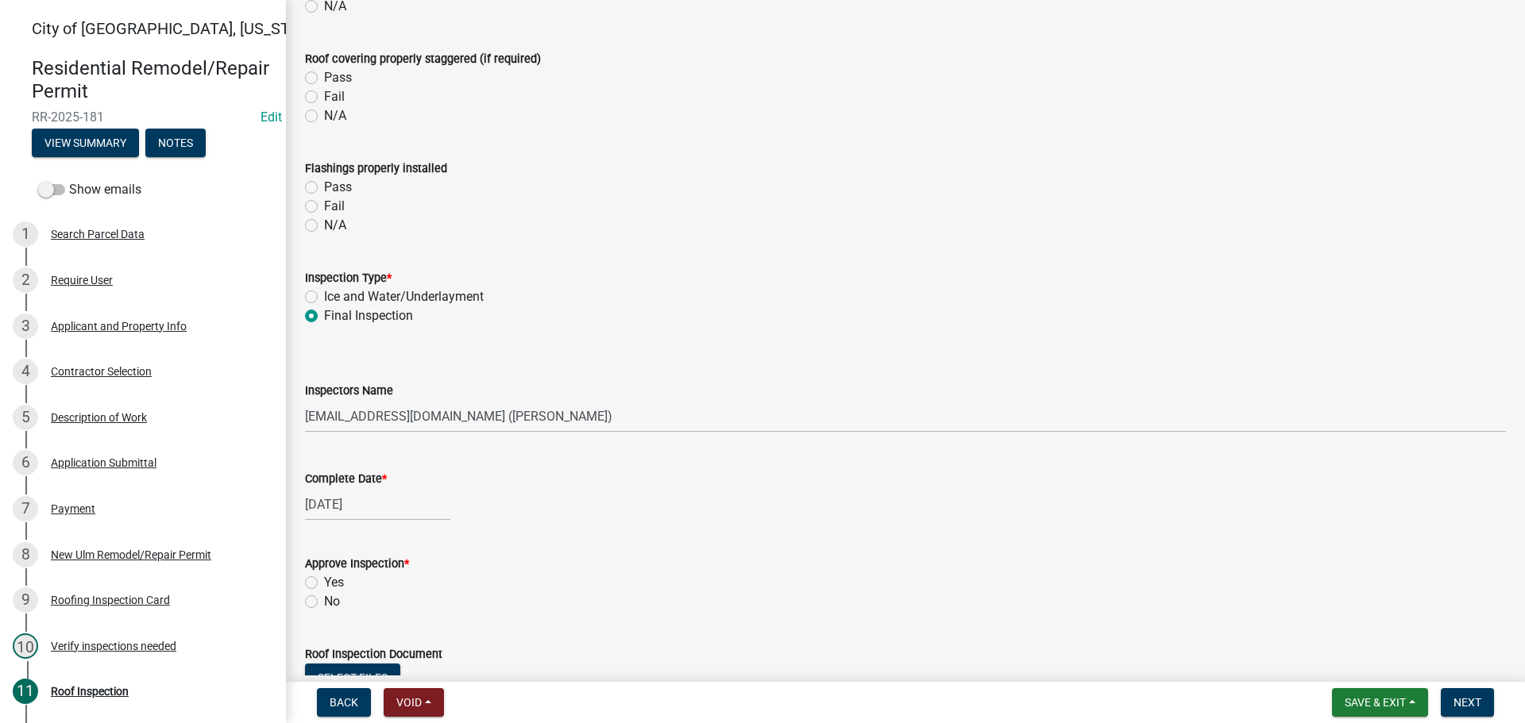
click at [314, 590] on div "Yes" at bounding box center [905, 582] width 1201 height 19
click at [324, 584] on label "Yes" at bounding box center [334, 582] width 20 height 19
click at [324, 584] on input "Yes" at bounding box center [329, 578] width 10 height 10
radio input "true"
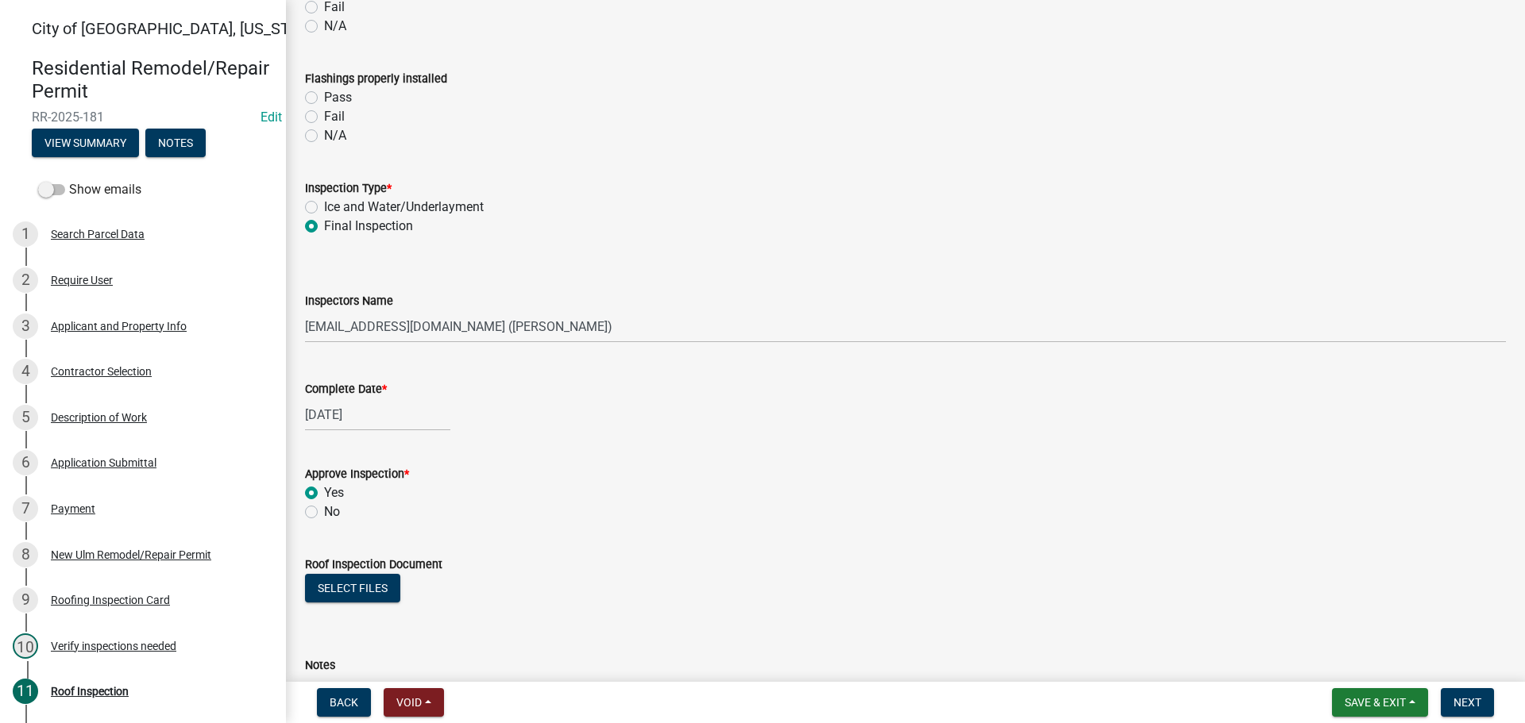
scroll to position [735, 0]
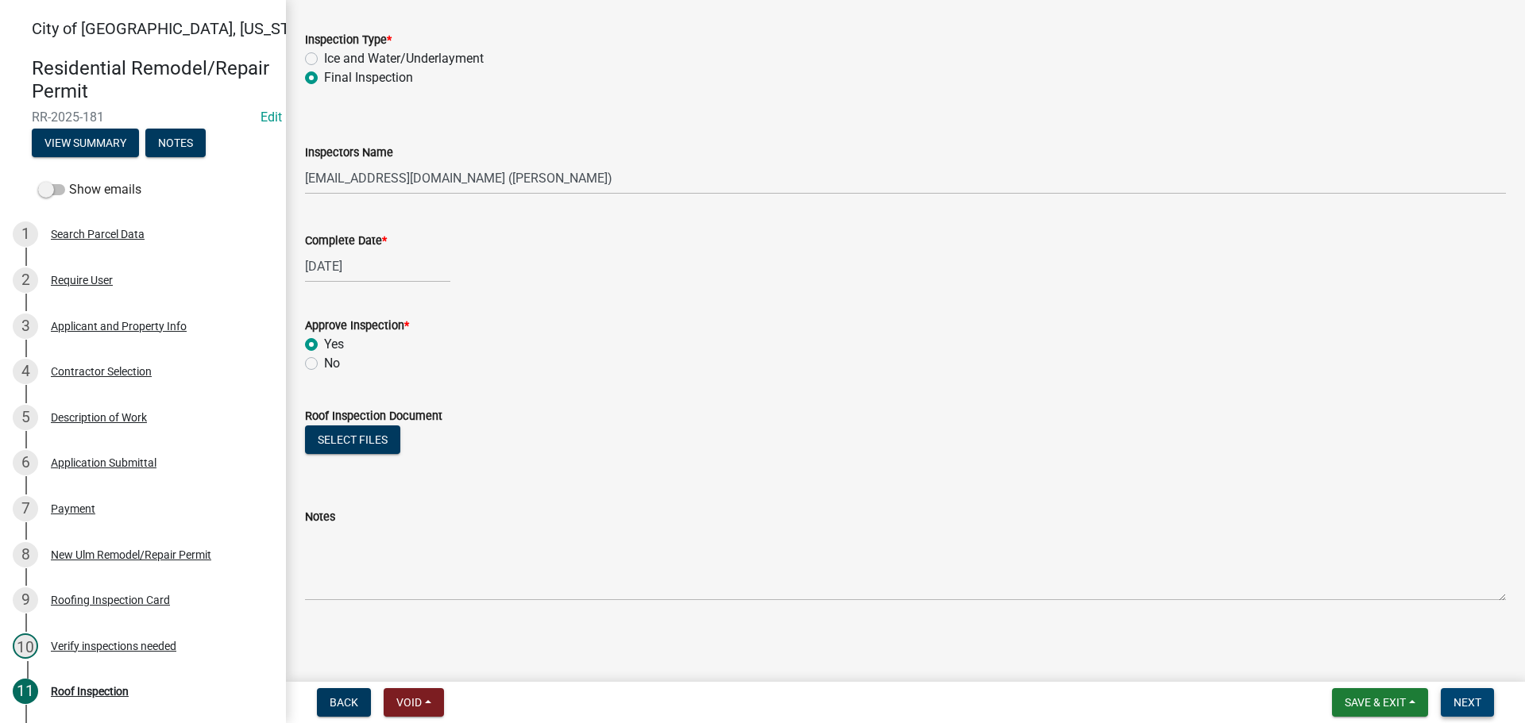
click at [1470, 709] on span "Next" at bounding box center [1467, 702] width 28 height 13
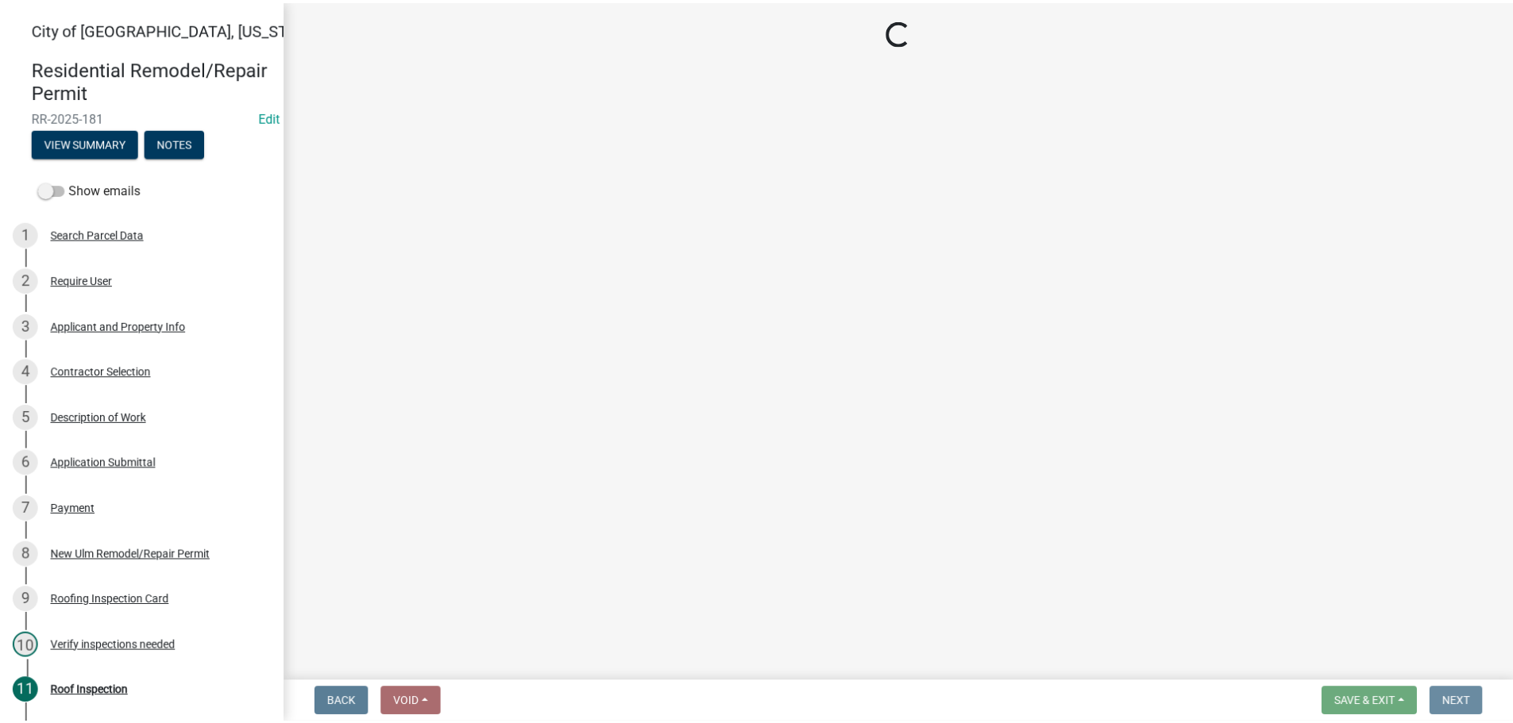
scroll to position [0, 0]
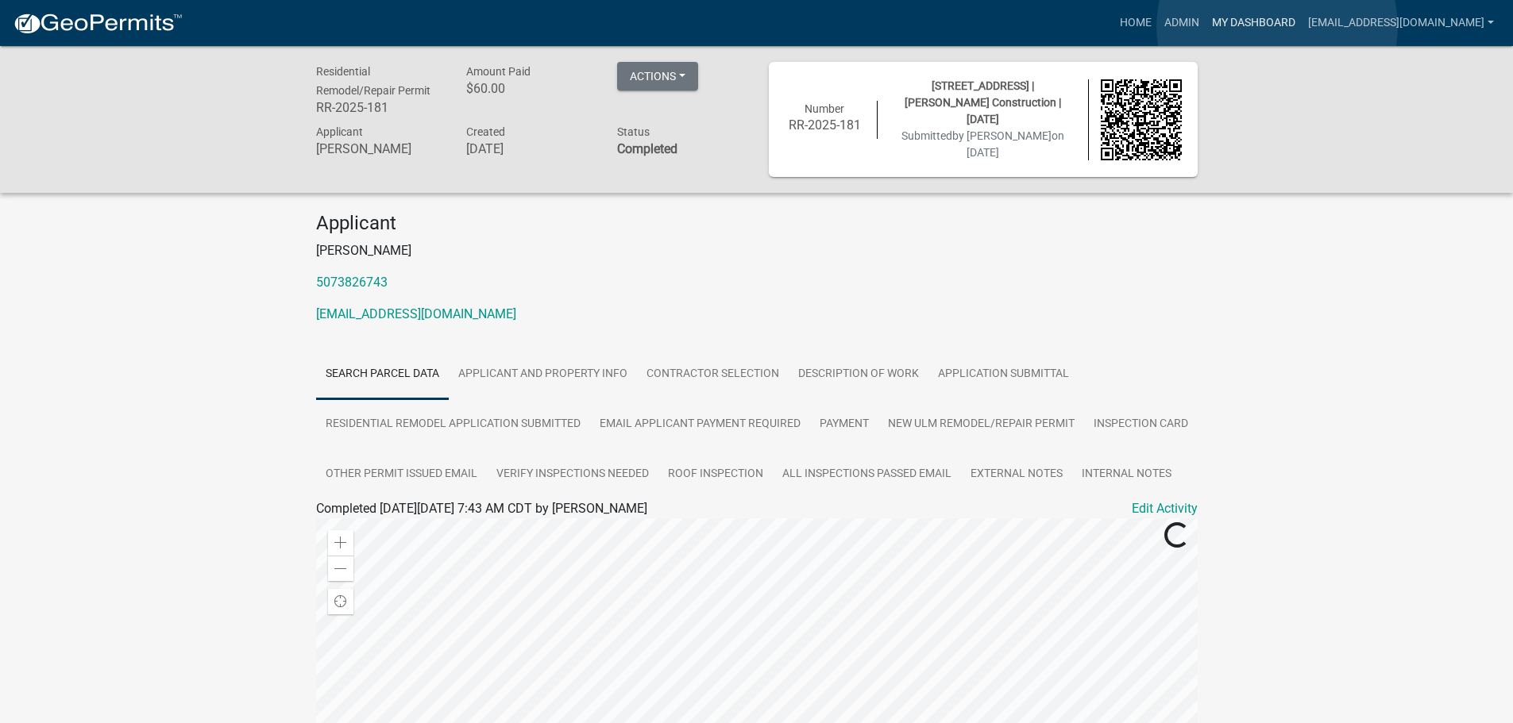
click at [1277, 27] on link "My Dashboard" at bounding box center [1253, 23] width 96 height 30
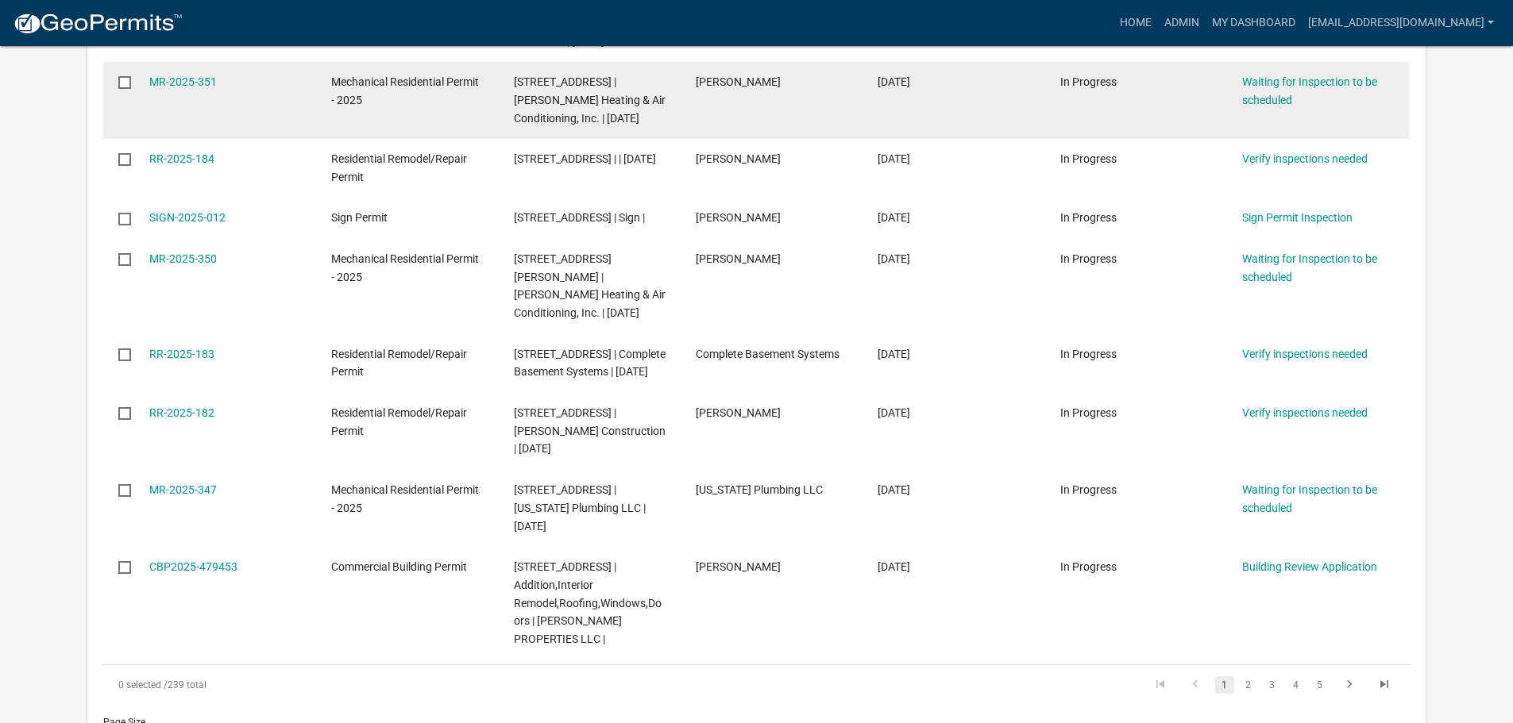
scroll to position [715, 0]
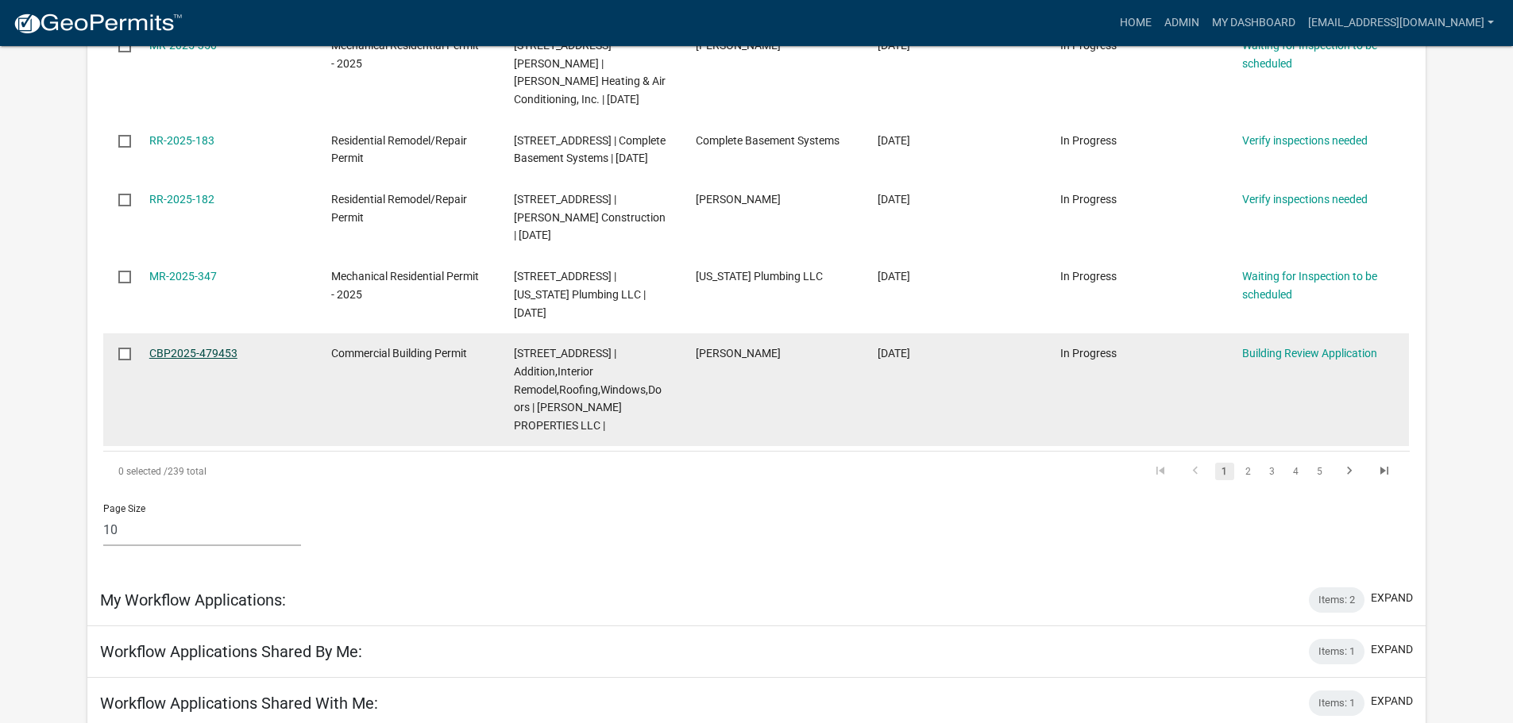
click at [174, 360] on link "CBP2025-479453" at bounding box center [193, 353] width 88 height 13
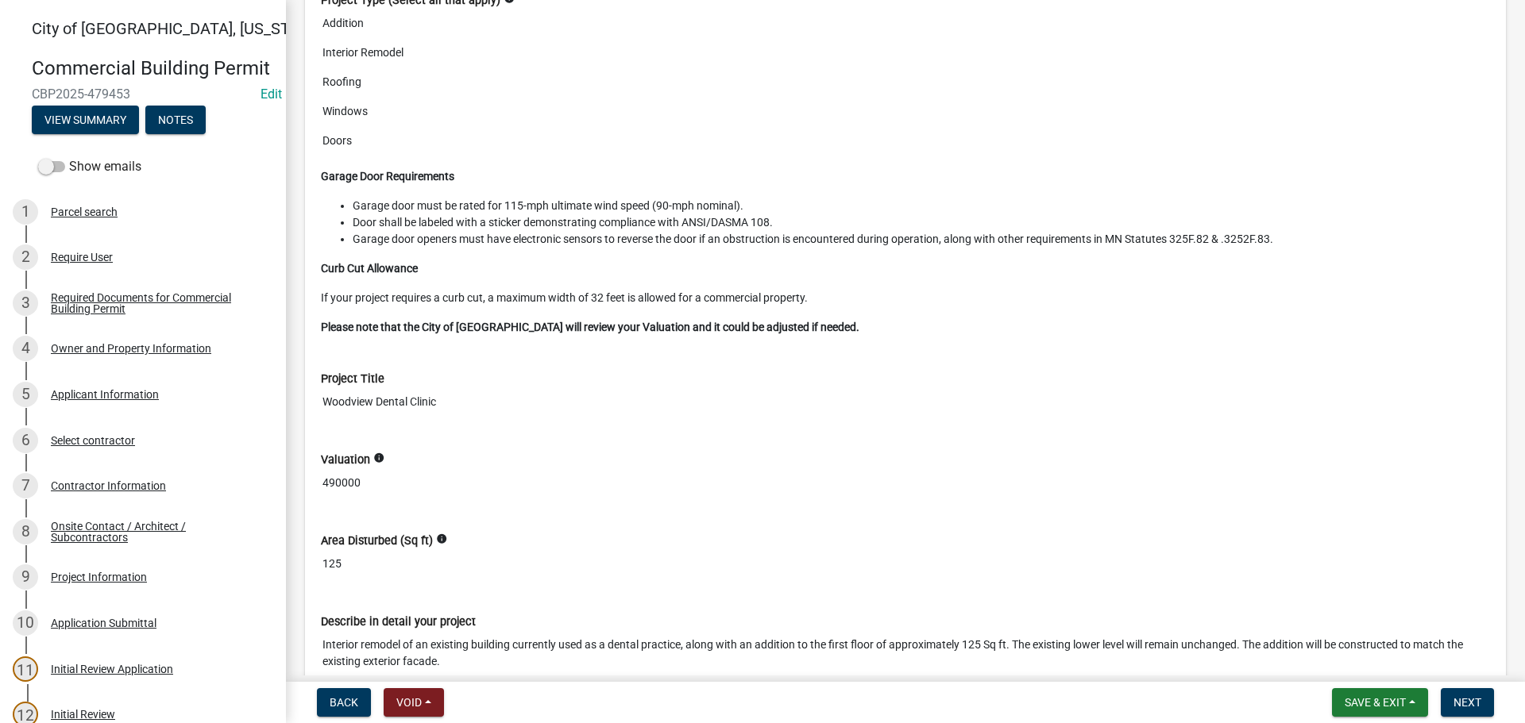
scroll to position [5876, 0]
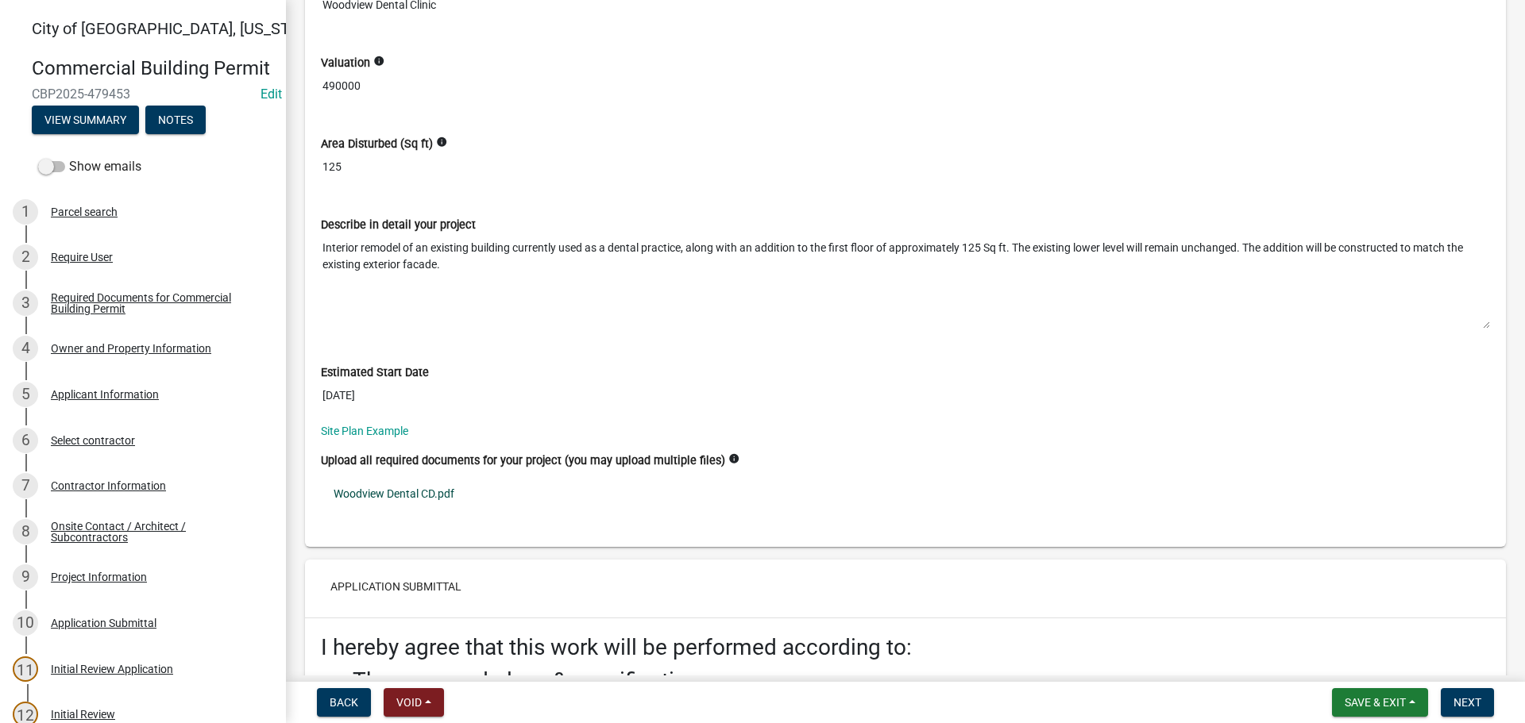
click at [425, 492] on link "Woodview Dental CD.pdf" at bounding box center [905, 494] width 1169 height 37
